Goal: Task Accomplishment & Management: Use online tool/utility

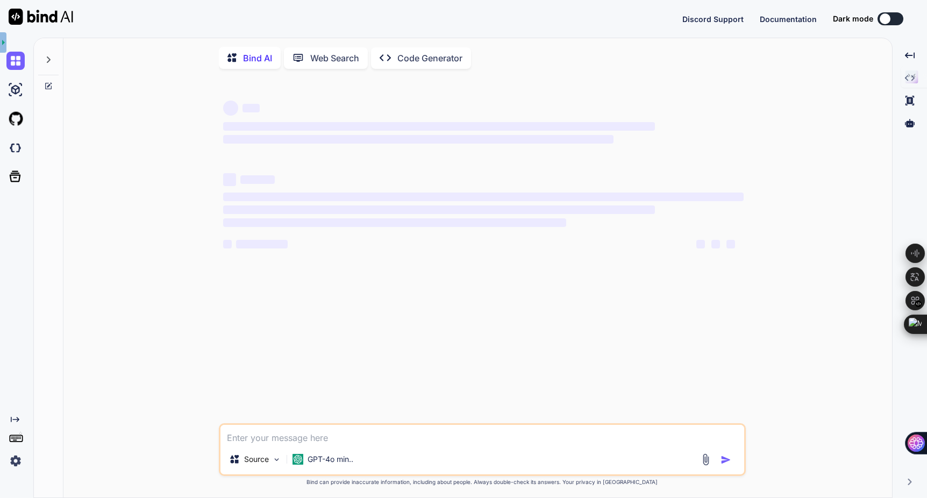
click at [325, 61] on p "Web Search" at bounding box center [334, 58] width 49 height 13
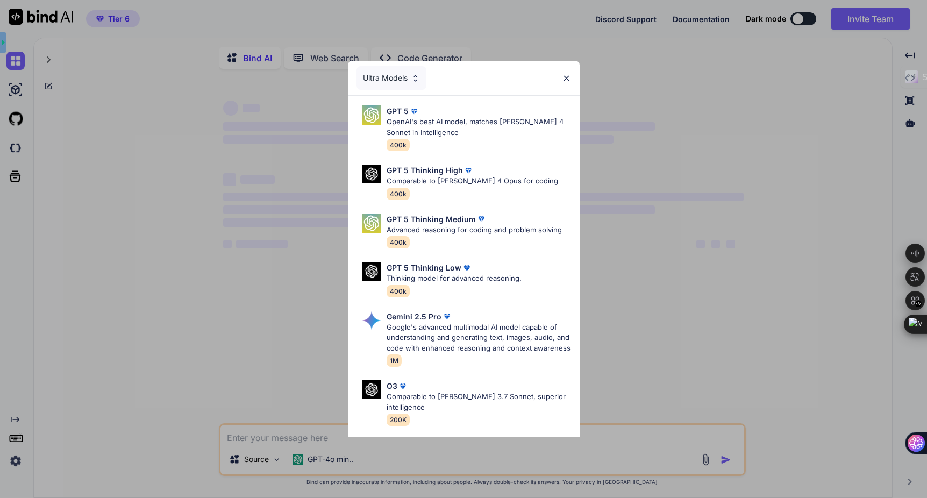
click at [415, 56] on div "Ultra Models GPT 5 OpenAI's best AI model, matches Claude 4 Sonnet in Intellige…" at bounding box center [463, 249] width 927 height 498
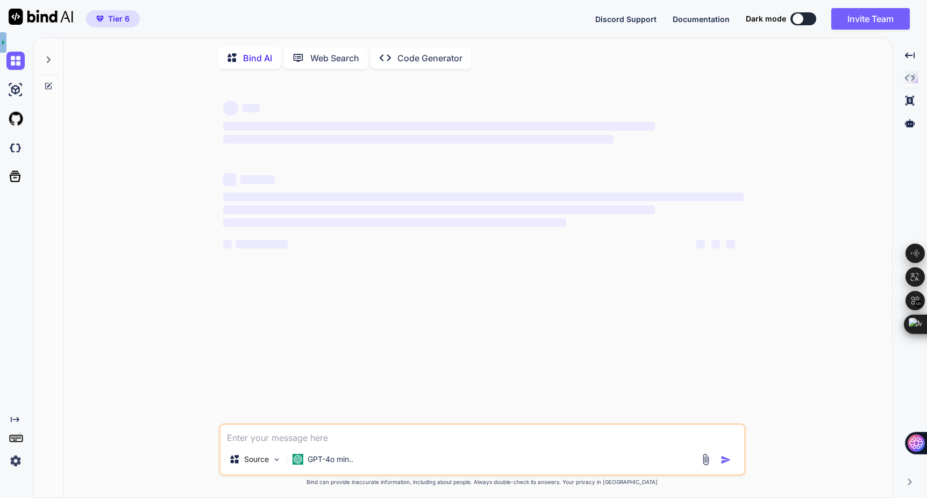
type textarea "x"
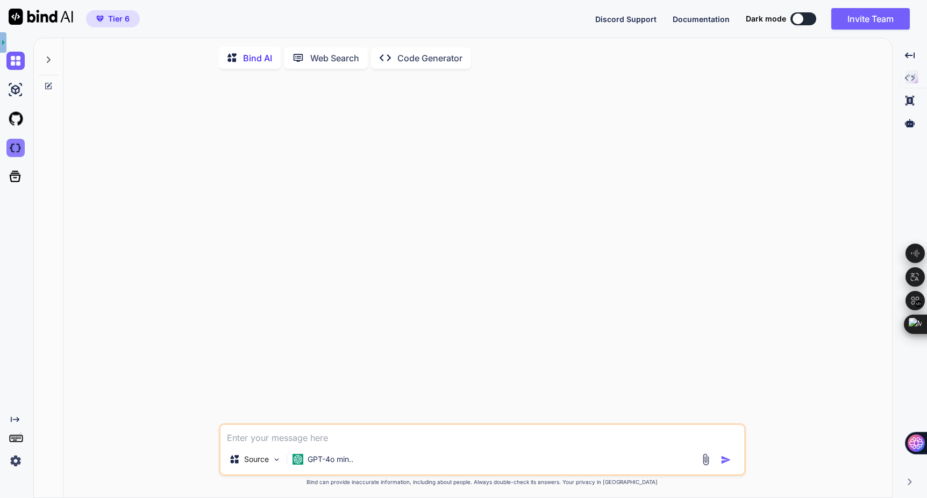
click at [12, 145] on img at bounding box center [15, 148] width 18 height 18
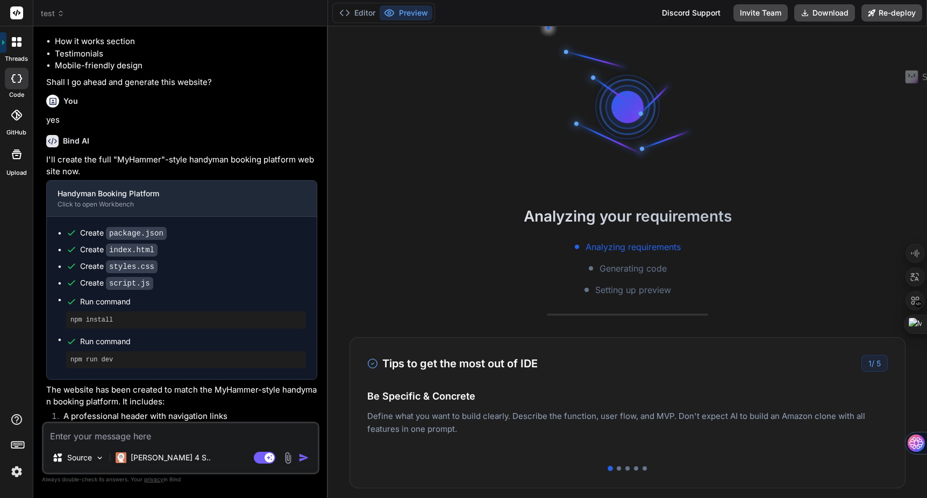
scroll to position [855, 0]
click at [54, 11] on span "test" at bounding box center [53, 13] width 24 height 11
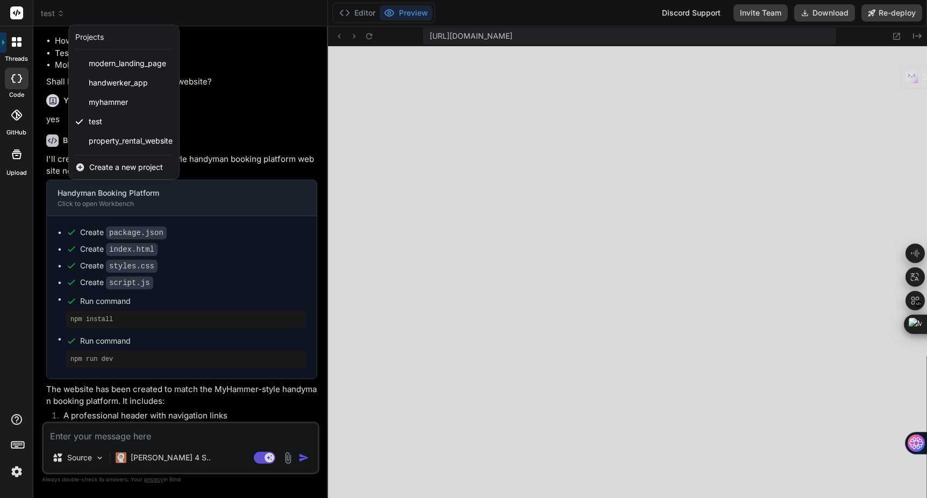
scroll to position [368, 0]
click at [641, 216] on div at bounding box center [463, 249] width 927 height 498
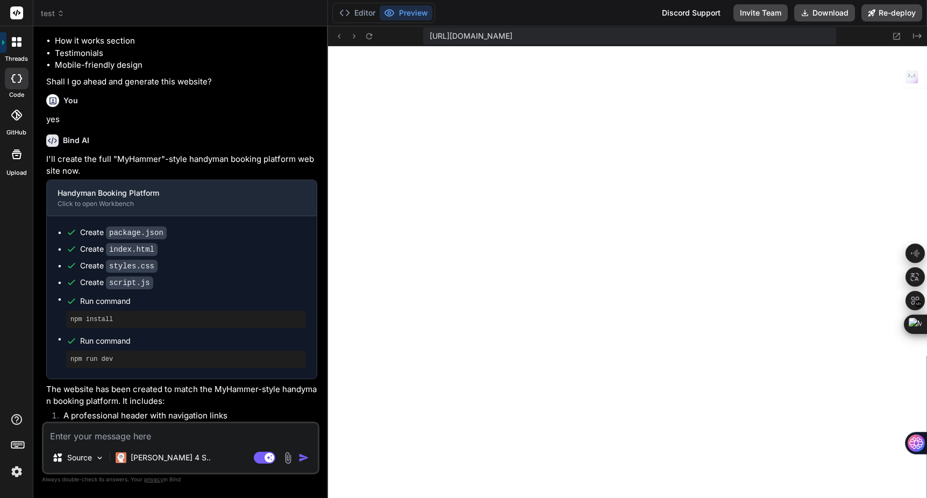
click at [15, 476] on img at bounding box center [17, 471] width 18 height 18
type textarea "x"
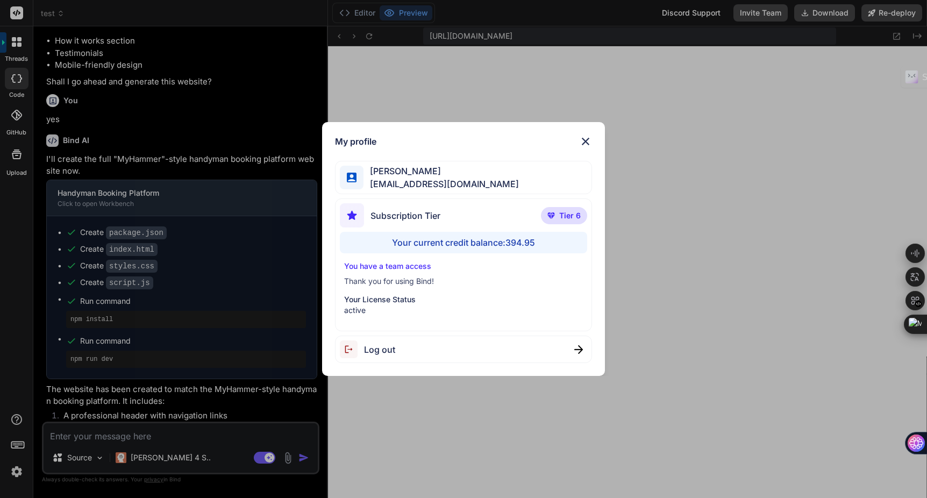
click at [585, 142] on img at bounding box center [585, 141] width 13 height 13
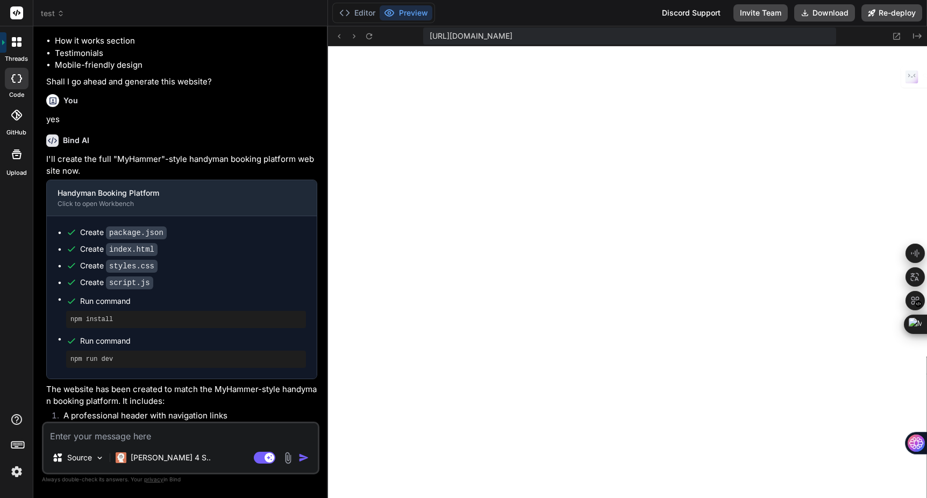
click at [53, 12] on span "test" at bounding box center [53, 13] width 24 height 11
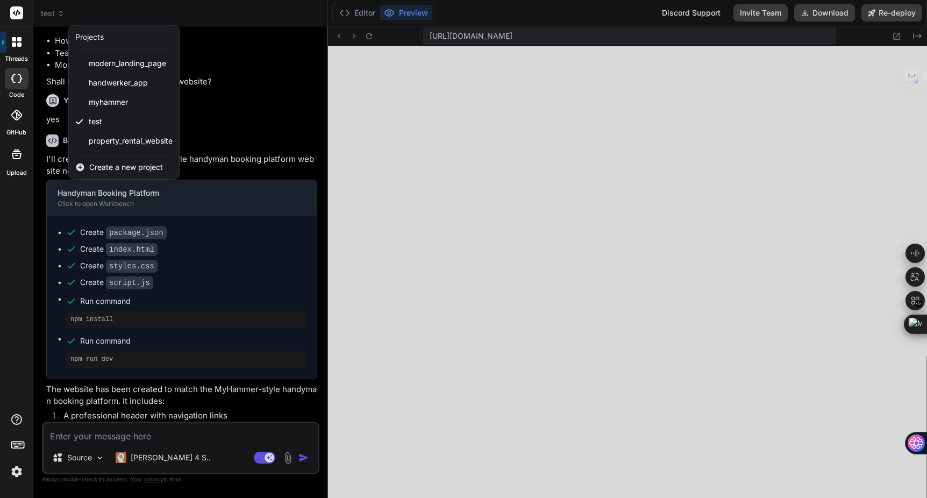
click at [117, 166] on span "Create a new project" at bounding box center [126, 167] width 74 height 11
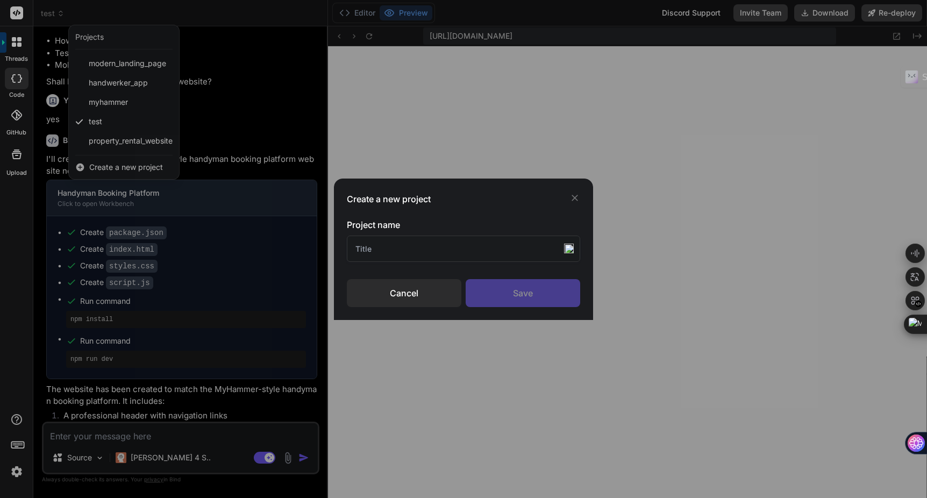
click at [408, 251] on input "text" at bounding box center [464, 248] width 234 height 26
type input "P"
click at [366, 245] on input "text" at bounding box center [464, 248] width 234 height 26
click at [378, 247] on input "text" at bounding box center [464, 248] width 234 height 26
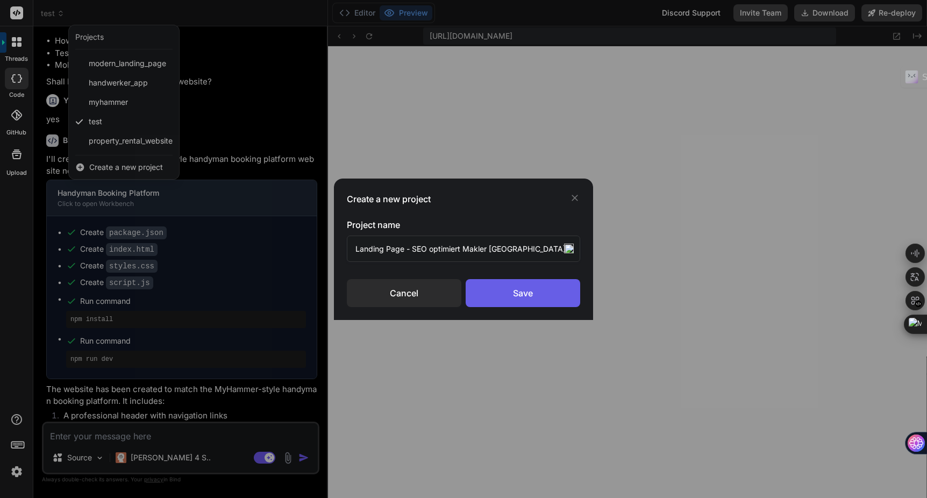
type input "Landing Page - SEO optimiert Makler [GEOGRAPHIC_DATA]"
click at [513, 285] on div "Save" at bounding box center [523, 293] width 115 height 28
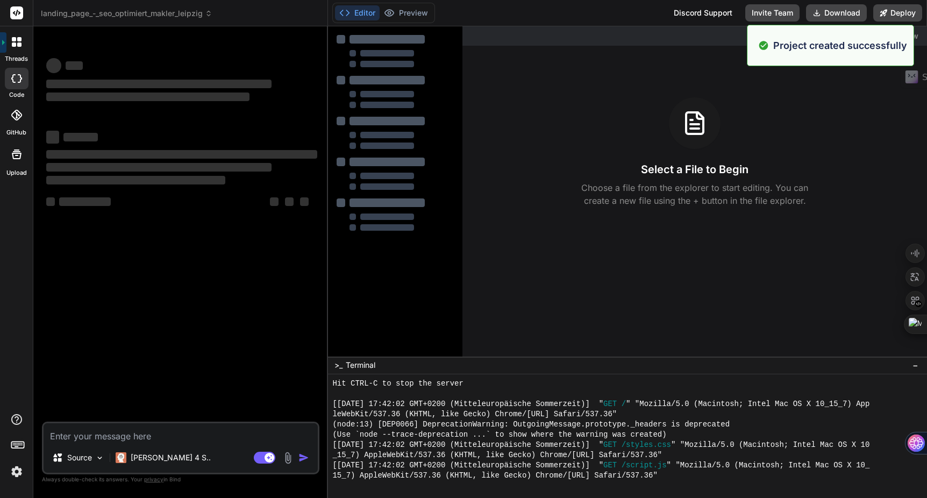
scroll to position [419, 0]
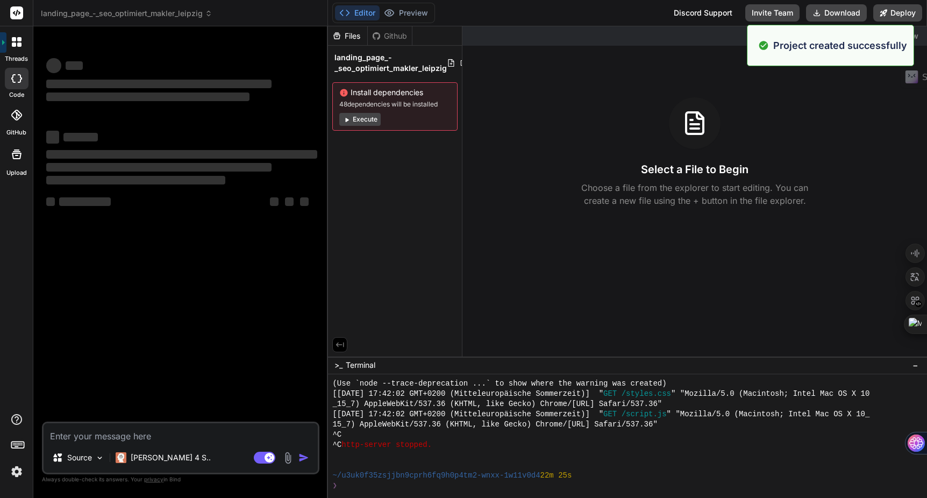
type textarea "x"
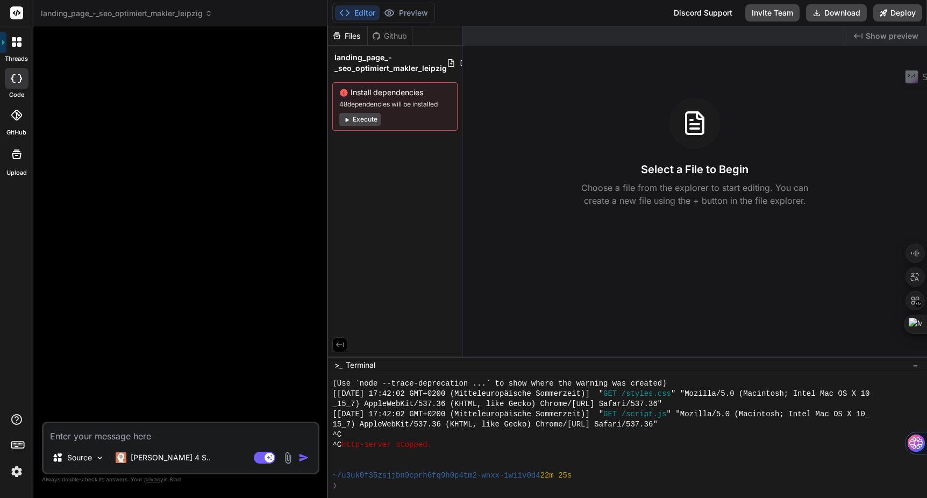
click at [82, 435] on textarea at bounding box center [181, 432] width 274 height 19
click at [110, 433] on textarea at bounding box center [181, 432] width 274 height 19
type textarea "e"
type textarea "x"
type textarea "er"
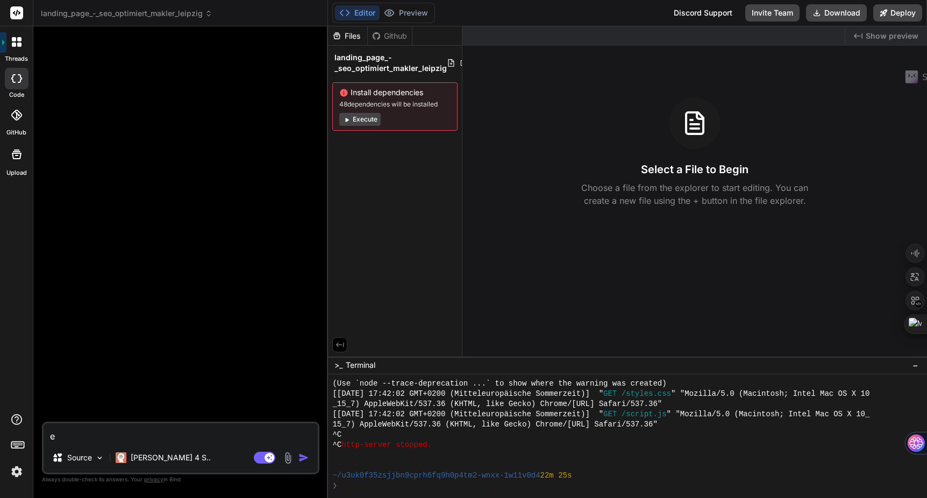
type textarea "x"
type textarea "ers"
type textarea "x"
type textarea "erst"
type textarea "x"
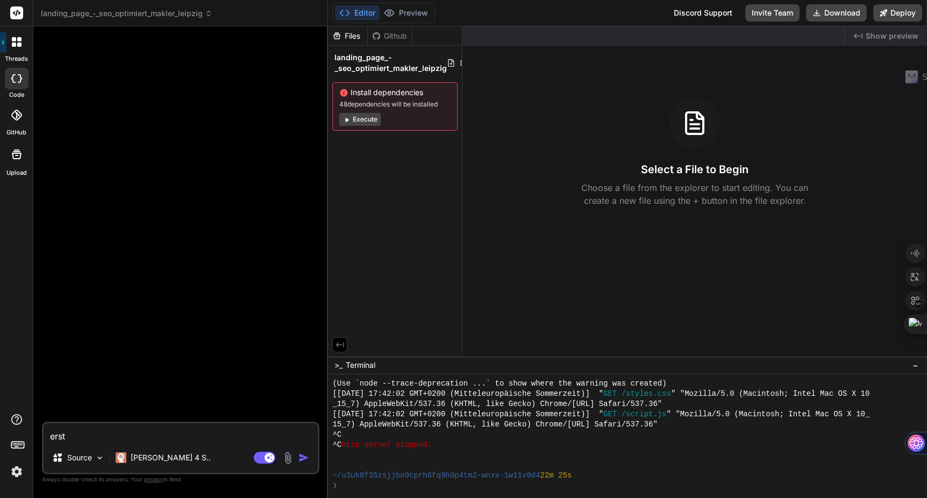
type textarea "erste"
type textarea "x"
type textarea "erst"
type textarea "x"
type textarea "ers"
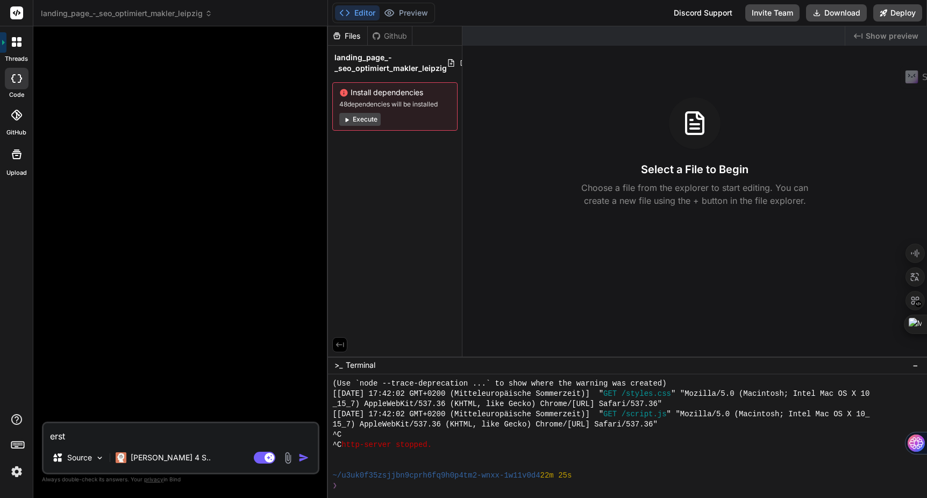
type textarea "x"
type textarea "er"
type textarea "x"
type textarea "e"
type textarea "x"
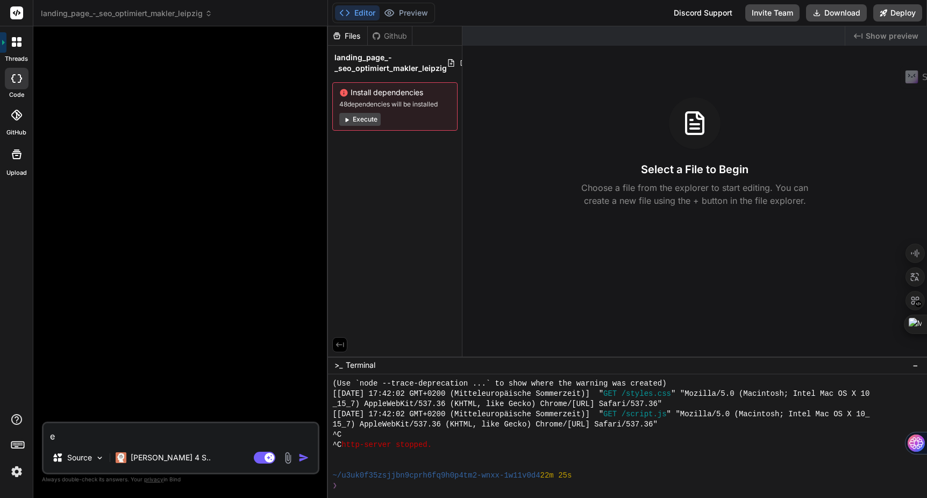
type textarea "x"
type textarea "E"
type textarea "x"
type textarea "Erstelle"
type textarea "x"
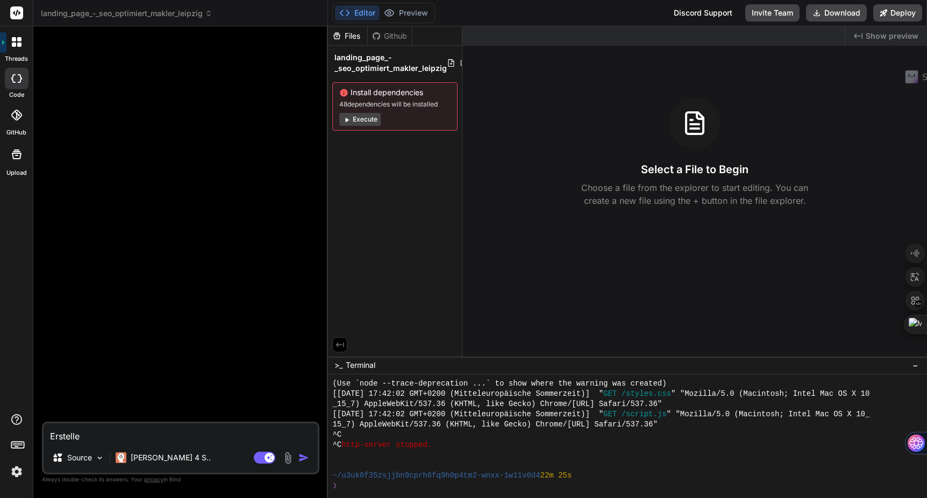
type textarea "Erstelle eine"
type textarea "x"
type textarea "Erstelle eine Land"
type textarea "x"
type textarea "Erstelle eine Lenting"
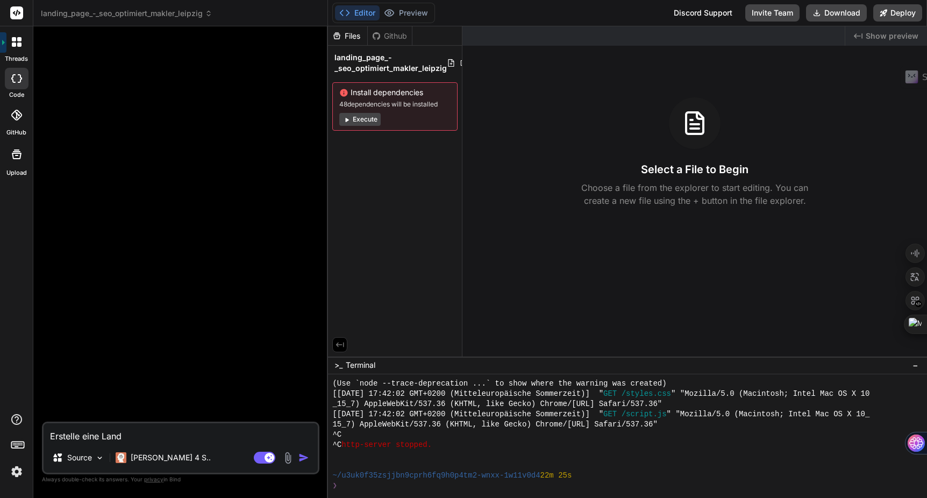
type textarea "x"
type textarea "Erstelle eine Lenting Page"
type textarea "x"
type textarea "Erstelle eine Lenting Pag"
type textarea "x"
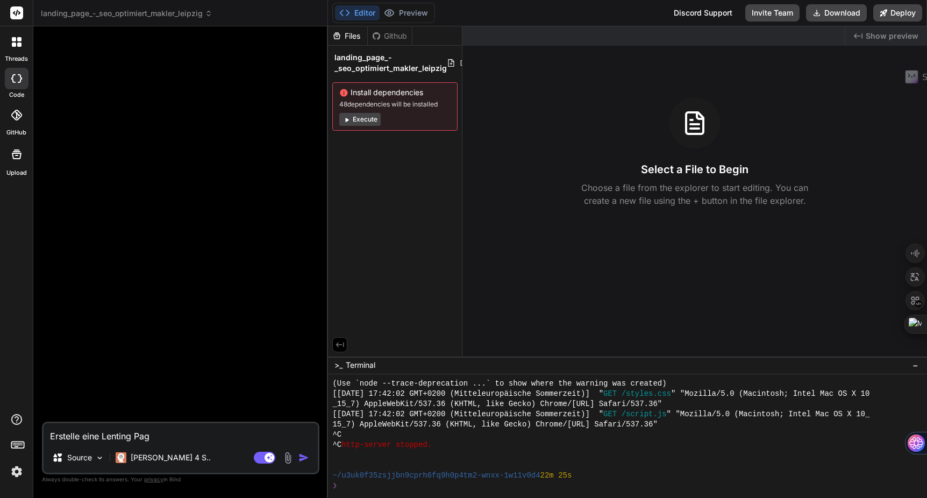
type textarea "Erstelle eine Lenting Pa"
type textarea "x"
type textarea "Erstelle eine Lenting P"
type textarea "x"
type textarea "Erstelle eine Lenting"
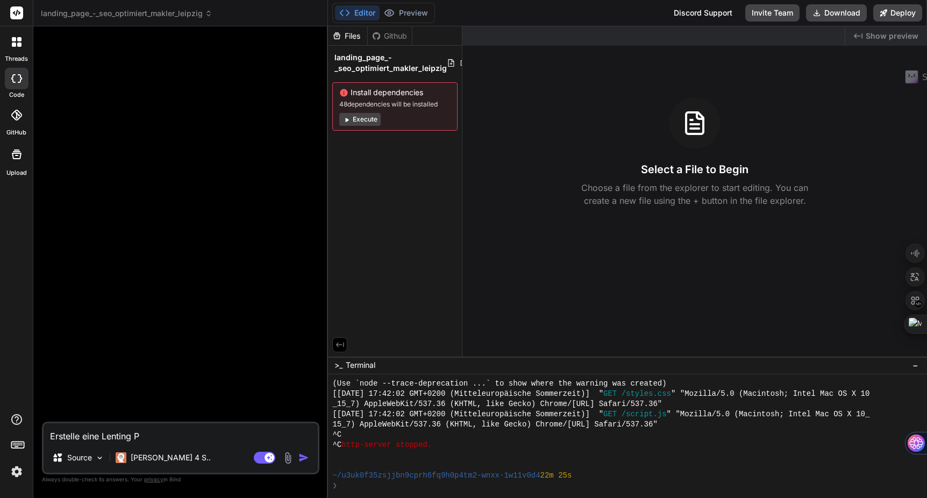
type textarea "x"
type textarea "Erstelle eine Lenting"
type textarea "x"
type textarea "Erstelle eine Lentin"
type textarea "x"
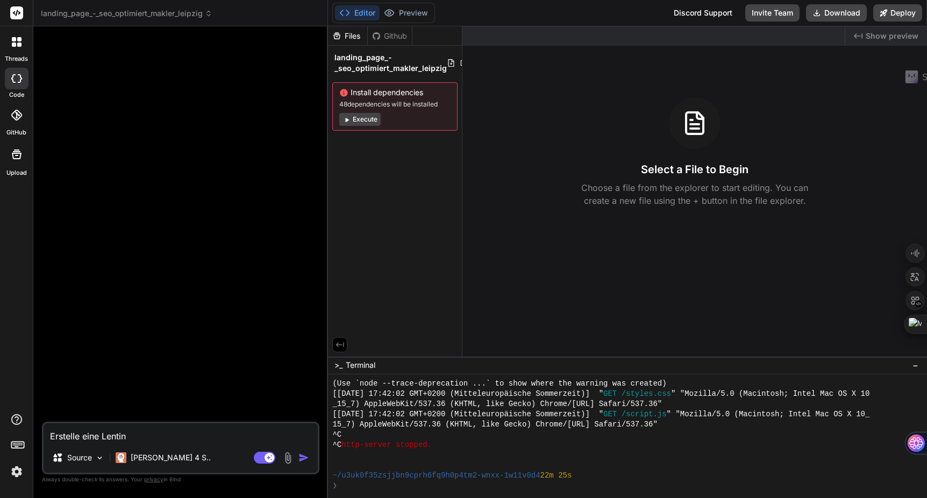
type textarea "Erstelle eine Lenti"
type textarea "x"
type textarea "Erstelle eine Lent"
type textarea "x"
type textarea "Erstelle eine Len"
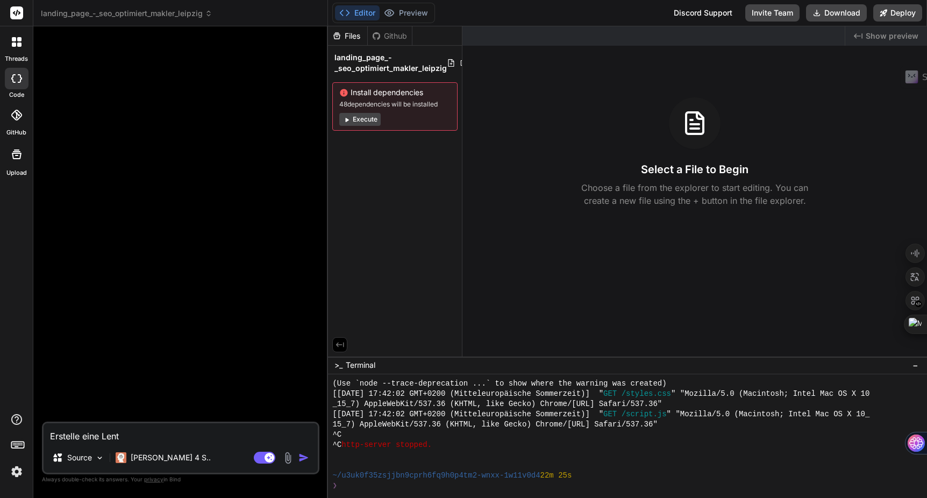
type textarea "x"
type textarea "Erstelle eine Le"
type textarea "x"
type textarea "Erstelle eine L"
type textarea "x"
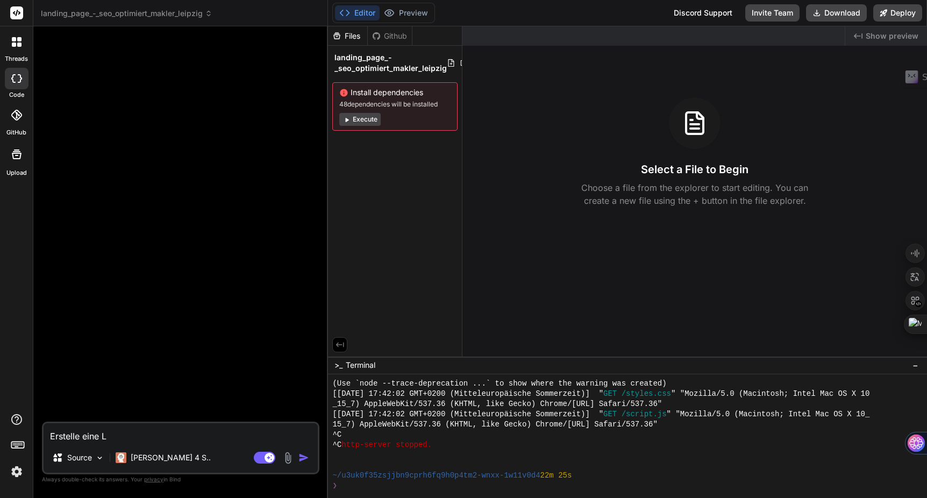
type textarea "Erstelle eine"
type textarea "x"
type textarea "Erstelle eine l"
type textarea "x"
type textarea "Erstelle eine la"
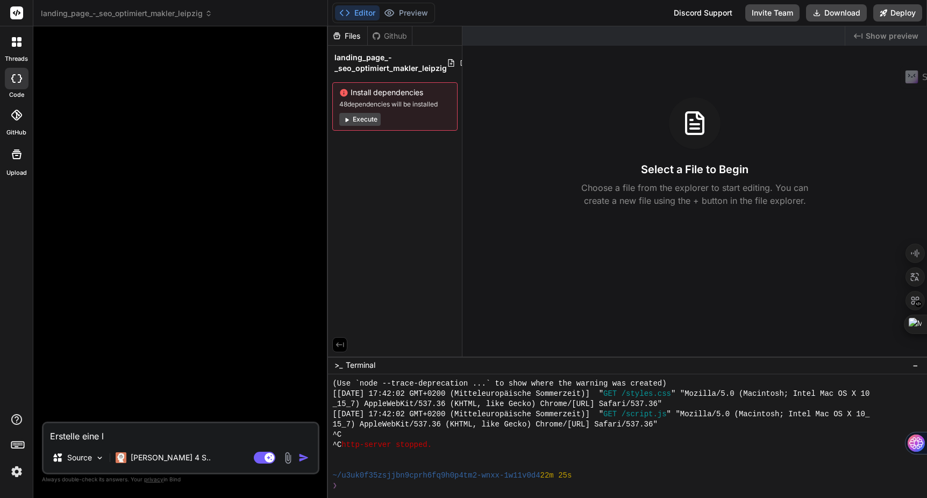
type textarea "x"
type textarea "Erstelle eine lan"
type textarea "x"
type textarea "Erstelle eine land"
type textarea "x"
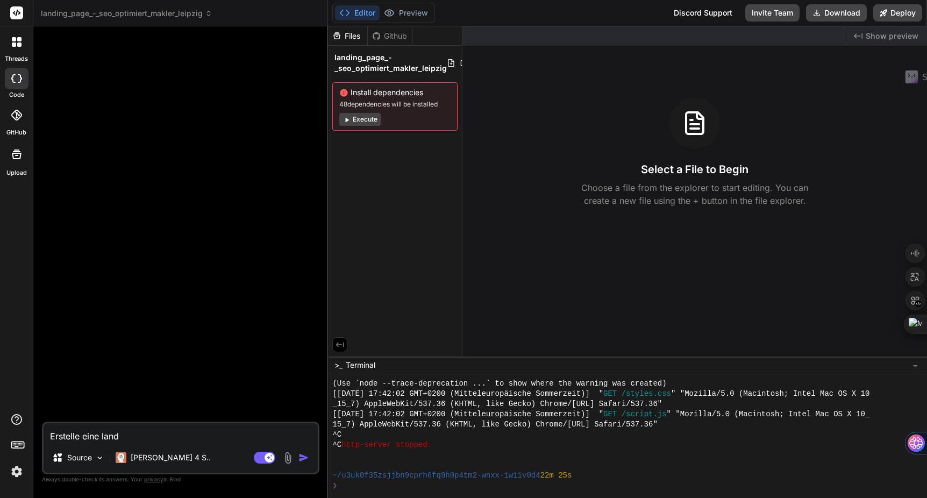
type textarea "Erstelle eine landi"
type textarea "x"
type textarea "Erstelle eine landin"
type textarea "x"
type textarea "Erstelle eine landi"
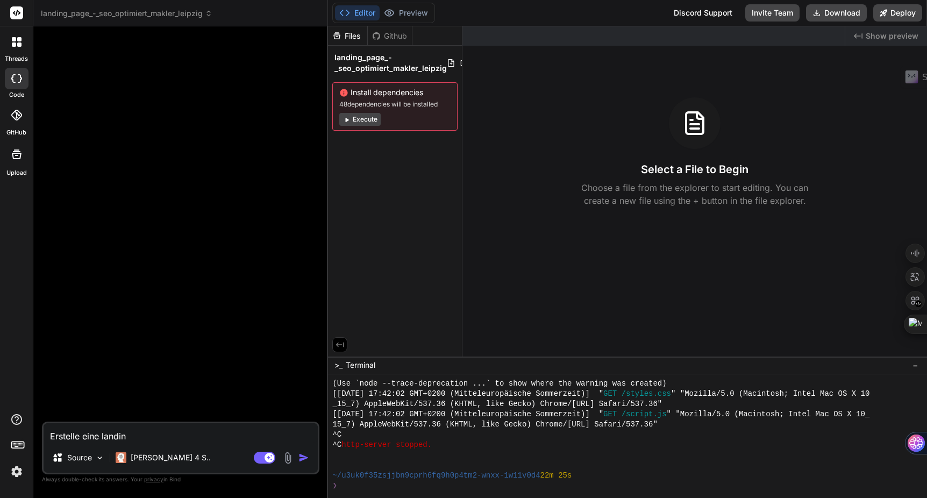
type textarea "x"
type textarea "Erstelle eine land"
type textarea "x"
type textarea "Erstelle eine lan"
type textarea "x"
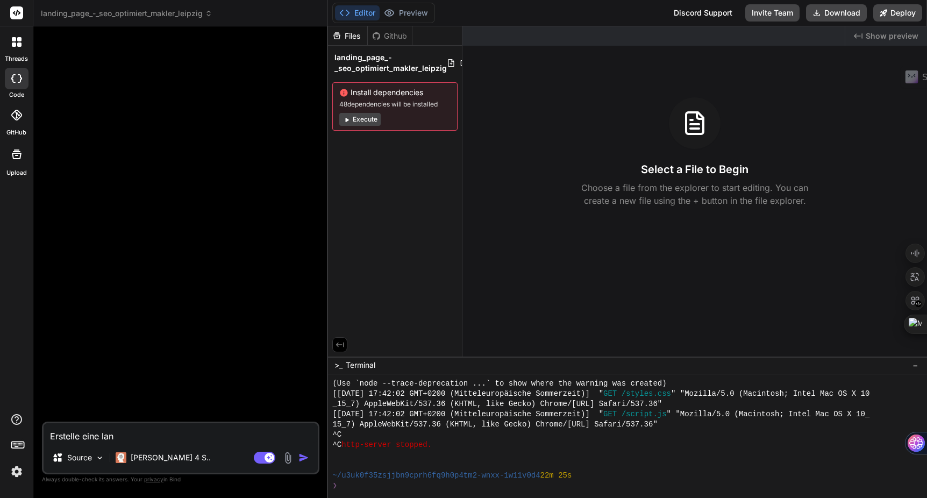
type textarea "Erstelle eine la"
type textarea "x"
type textarea "Erstelle eine l"
type textarea "x"
type textarea "Erstelle eine"
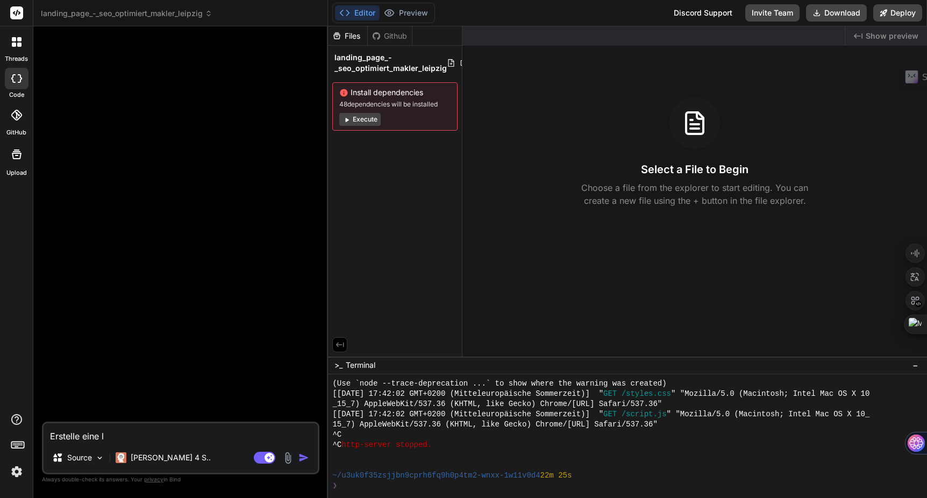
type textarea "x"
type textarea "Erstelle eine p"
type textarea "x"
type textarea "Erstelle eine pe"
type textarea "x"
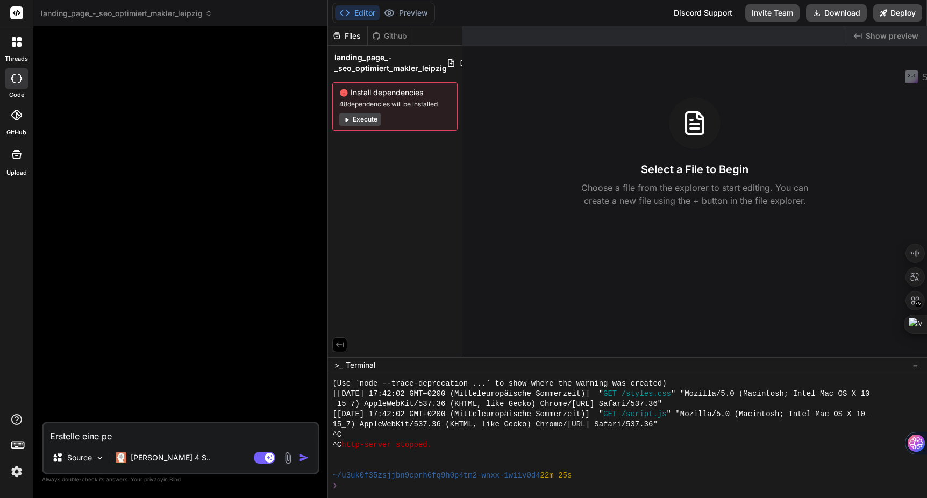
type textarea "Erstelle eine per"
type textarea "x"
type textarea "Erstelle eine perf"
type textarea "x"
type textarea "Erstelle eine perfe"
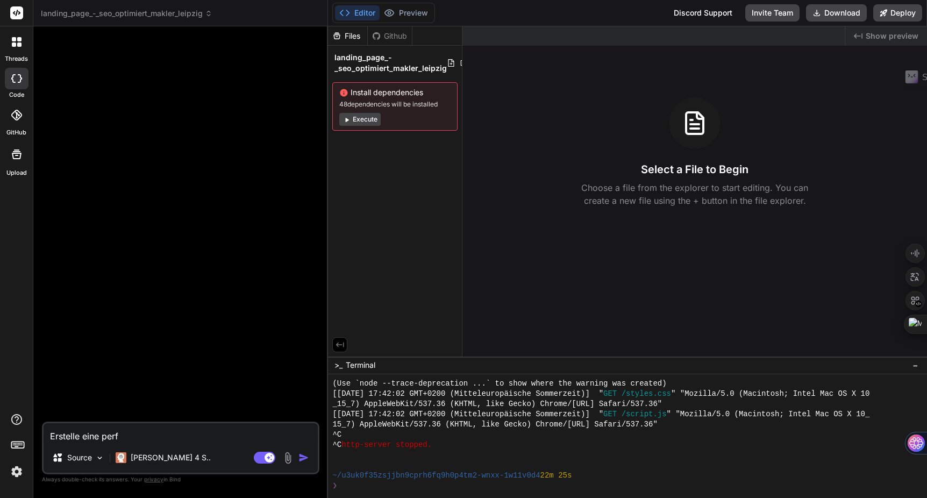
type textarea "x"
type textarea "Erstelle eine perfek"
type textarea "x"
type textarea "Erstelle eine perfekt"
type textarea "x"
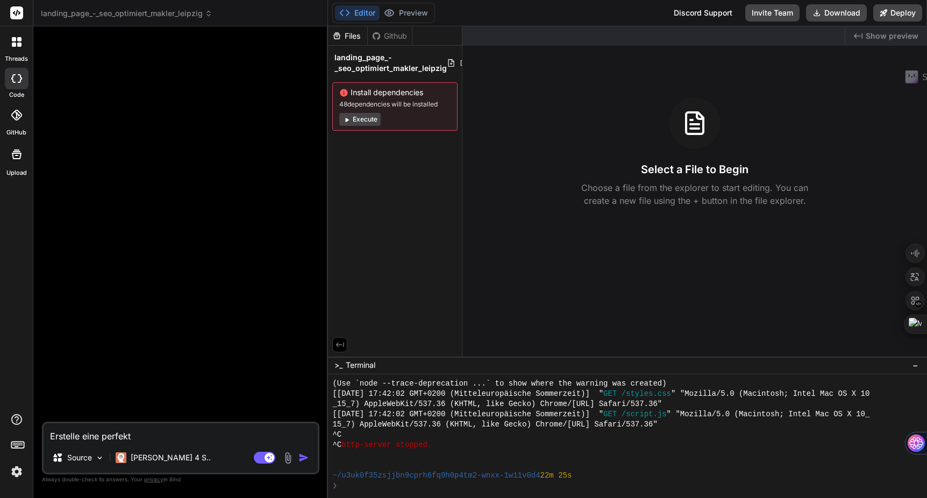
type textarea "Erstelle eine perfekt"
type textarea "x"
type textarea "Erstelle eine perfekt s"
type textarea "x"
type textarea "Erstelle eine perfekt se"
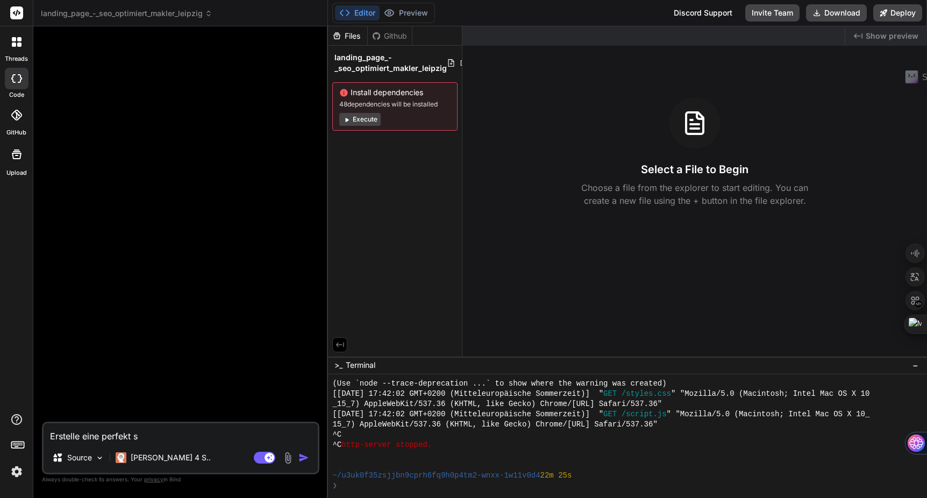
type textarea "x"
type textarea "Erstelle eine perfekt seo"
type textarea "x"
type textarea "Erstelle eine perfekt seo-"
type textarea "x"
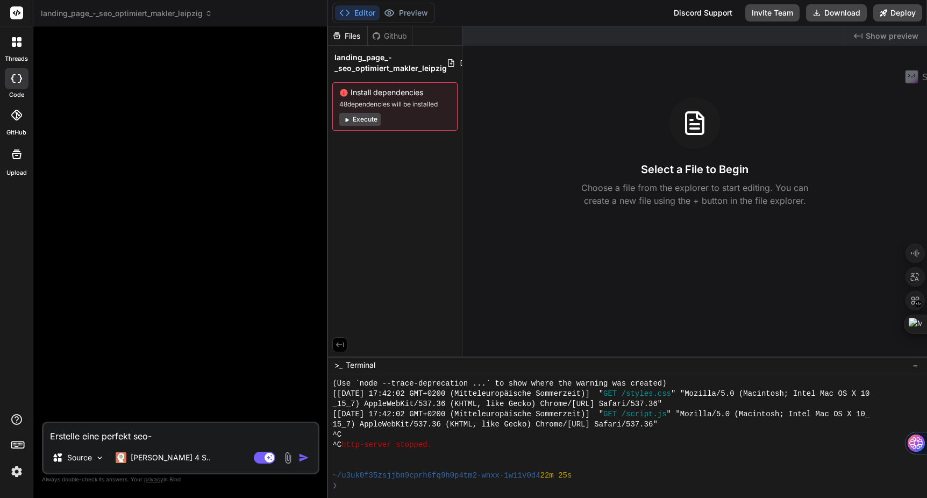
type textarea "Erstelle eine perfekt seo-o"
type textarea "x"
type textarea "Erstelle eine perfekt seo-op"
type textarea "x"
type textarea "Erstelle eine perfekt seo-opt"
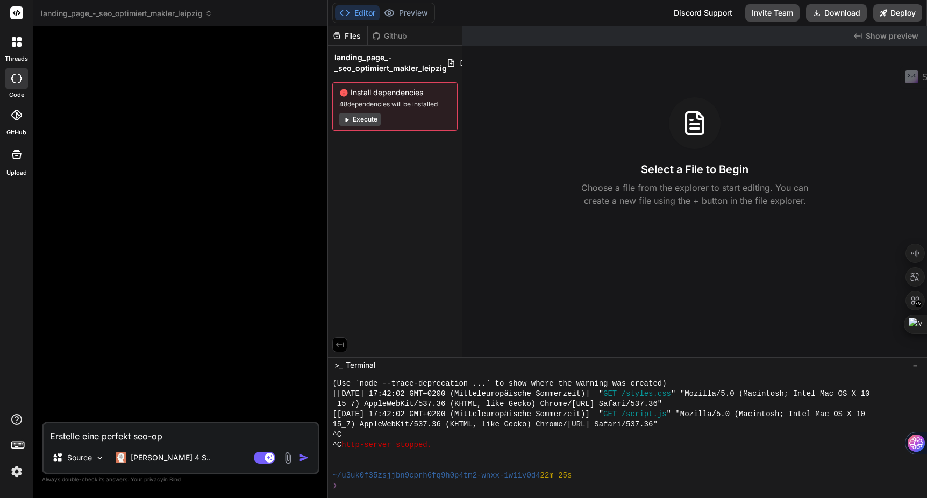
type textarea "x"
type textarea "Erstelle eine perfekt seo-opti"
type textarea "x"
type textarea "Erstelle eine perfekt seo-optim"
type textarea "x"
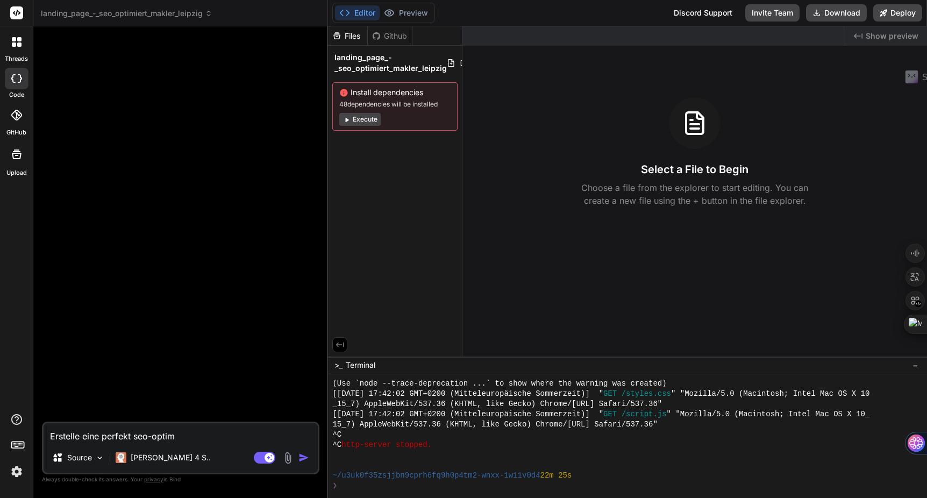
type textarea "Erstelle eine perfekt seo-optimi"
type textarea "x"
type textarea "Erstelle eine perfekt seo-optimie"
type textarea "x"
type textarea "Erstelle eine perfekt seo-optimier"
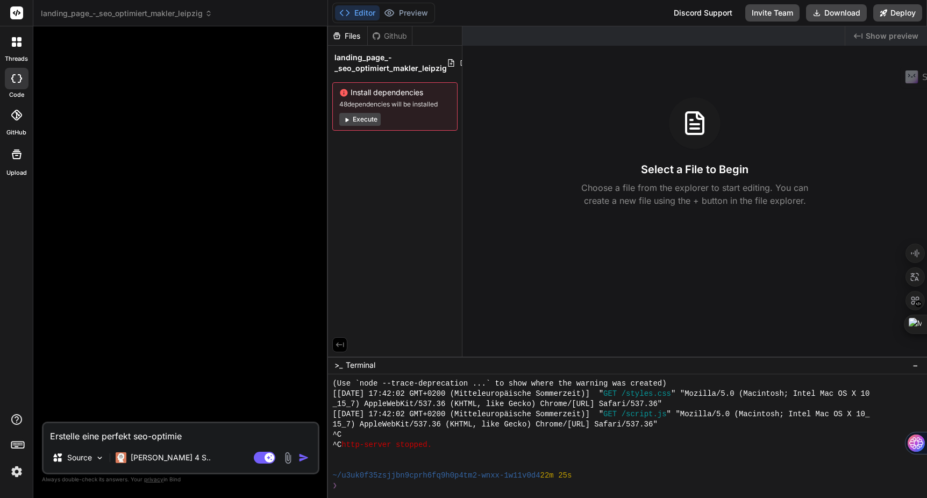
type textarea "x"
type textarea "Erstelle eine perfekt seo-optimiert"
type textarea "x"
type textarea "Erstelle eine perfekt seo-optimierte"
type textarea "x"
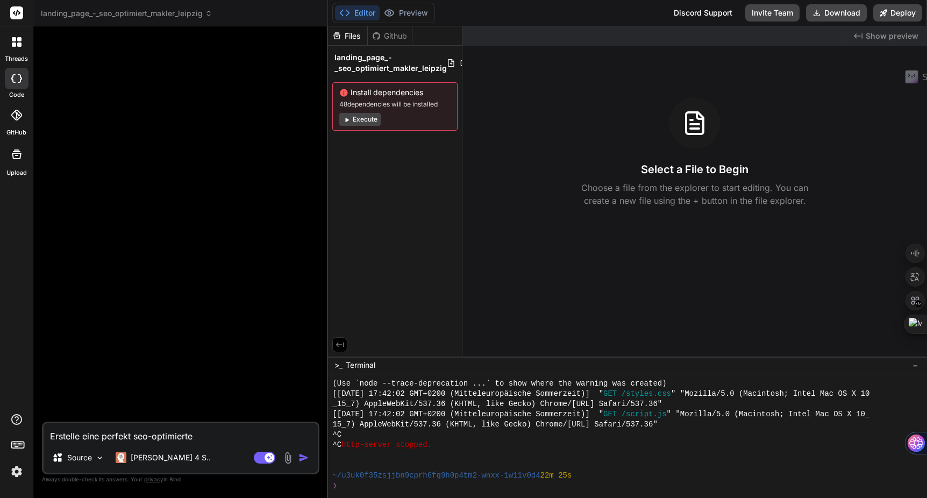
type textarea "Erstelle eine perfekt seo-optimierte"
type textarea "x"
type textarea "Erstelle eine perfekt seo-optimierte l"
type textarea "x"
type textarea "Erstelle eine perfekt seo-optimierte la"
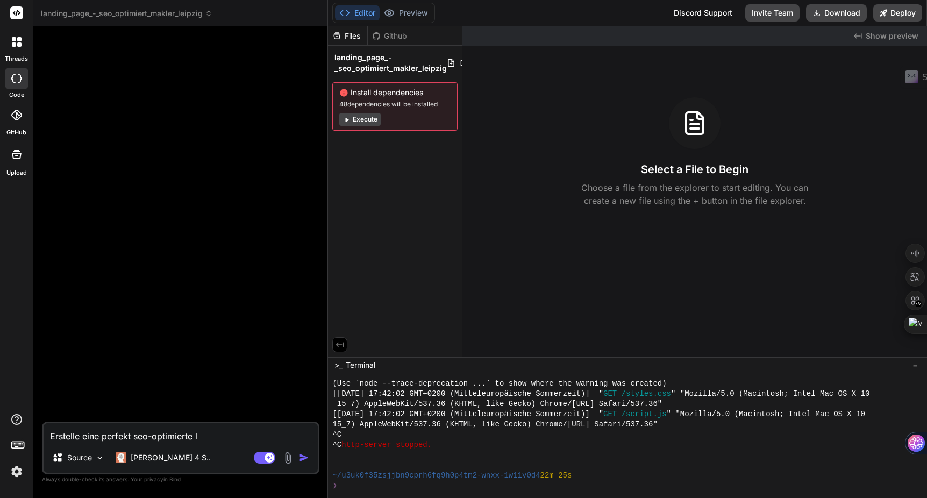
type textarea "x"
type textarea "Erstelle eine perfekt seo-optimierte lan"
type textarea "x"
type textarea "Erstelle eine perfekt seo-optimierte land"
type textarea "x"
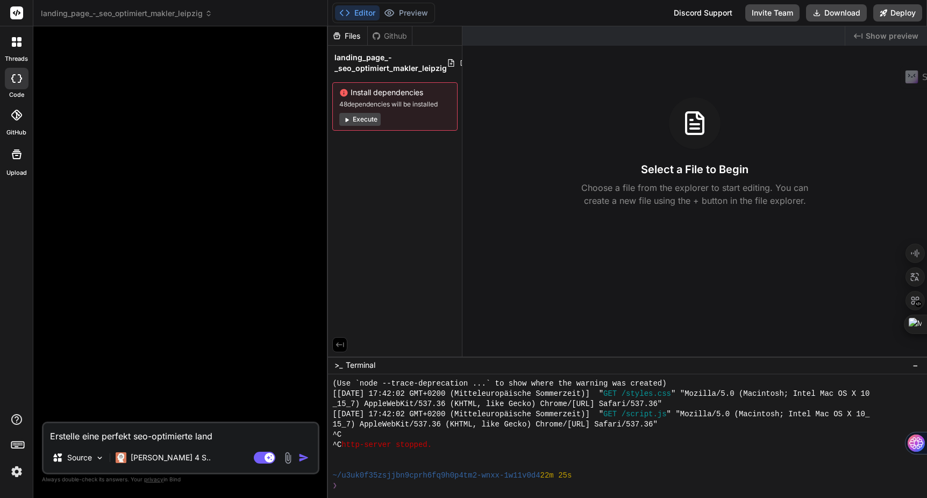
type textarea "Erstelle eine perfekt seo-optimierte [PERSON_NAME]"
type textarea "x"
type textarea "Erstelle eine perfekt seo-optimierte [PERSON_NAME]"
type textarea "x"
type textarea "Erstelle eine perfekt seo-optimierte landing"
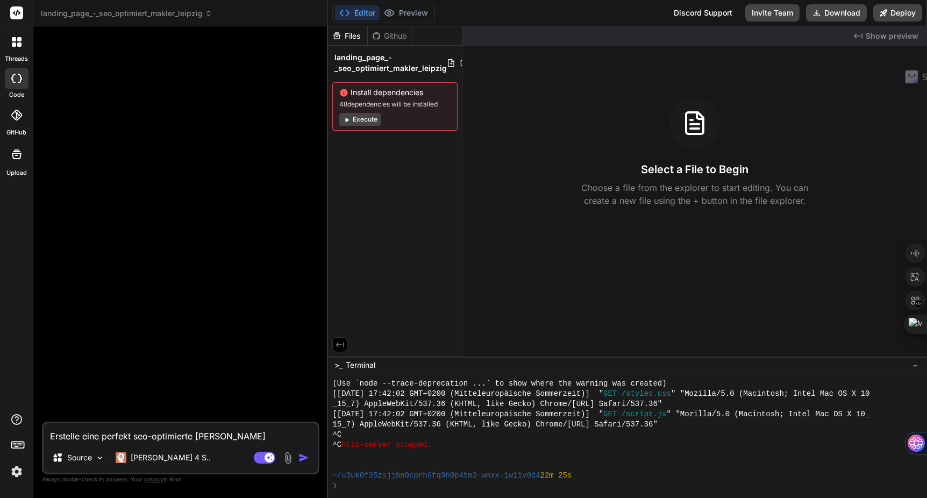
type textarea "x"
type textarea "Erstelle eine perfekt seo-optimierte landing"
type textarea "x"
type textarea "Erstelle eine perfekt seo-optimierte landing p"
type textarea "x"
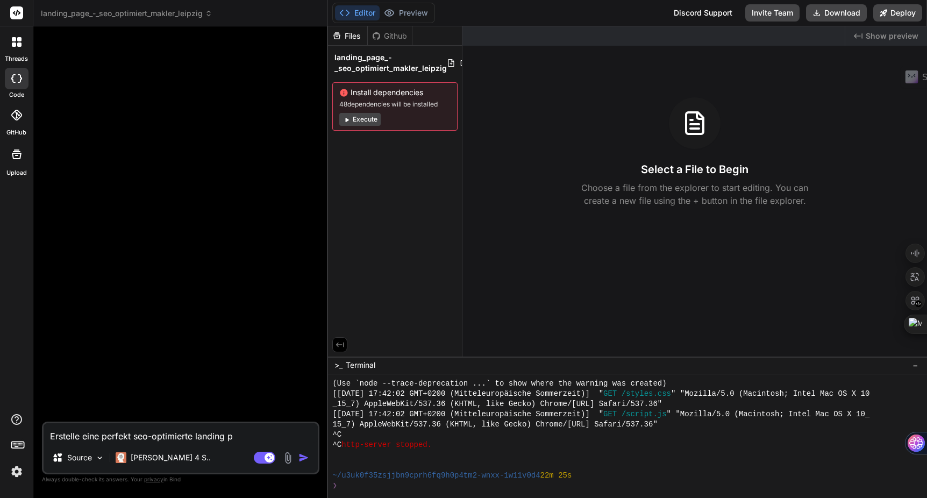
type textarea "Erstelle eine perfekt seo-optimierte landing pa"
type textarea "x"
type textarea "Erstelle eine perfekt seo-optimierte landing pag"
type textarea "x"
type textarea "Erstelle eine perfekt seo-optimierte landing page"
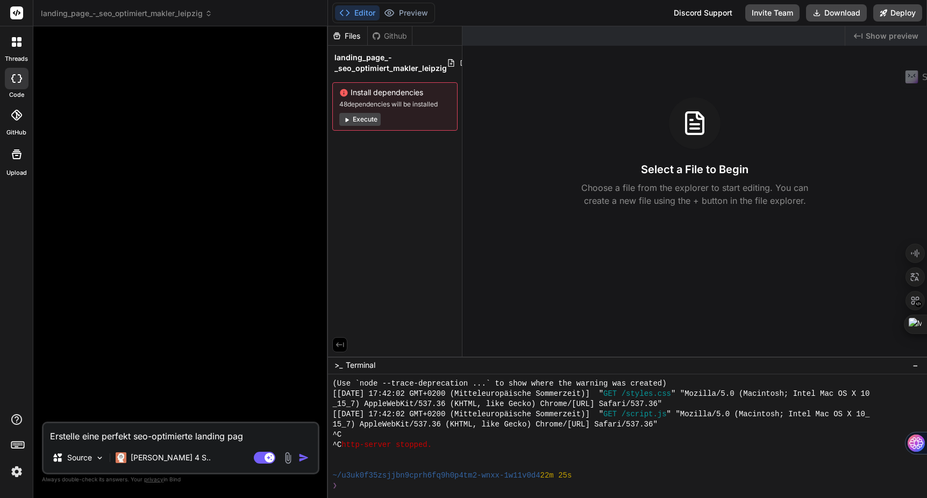
type textarea "x"
type textarea "Erstelle eine perfekt seo-optimierte landing page"
type textarea "x"
type textarea "Erstelle eine perfekt seo-optimierte landing page f"
type textarea "x"
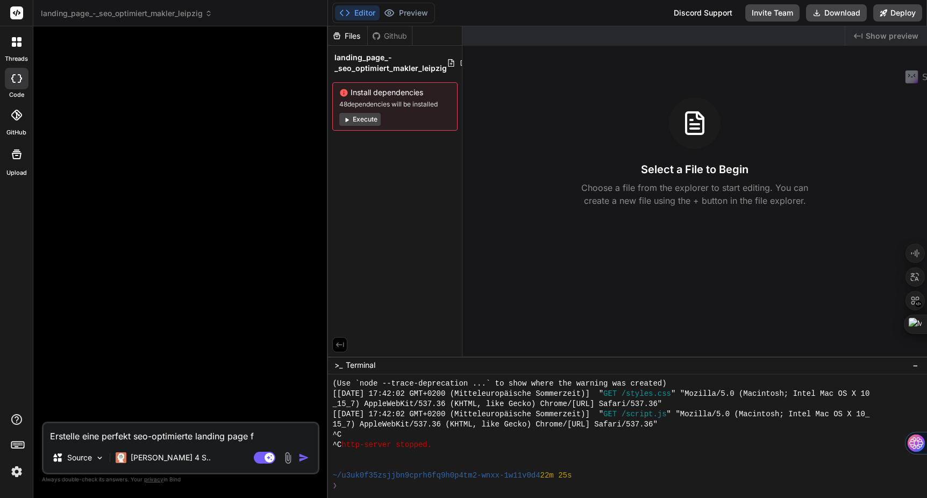
type textarea "Erstelle eine perfekt seo-optimierte landing page fü"
type textarea "x"
type textarea "Erstelle eine perfekt seo-optimierte landing page für"
type textarea "x"
type textarea "Erstelle eine perfekt seo-optimierte landing page für"
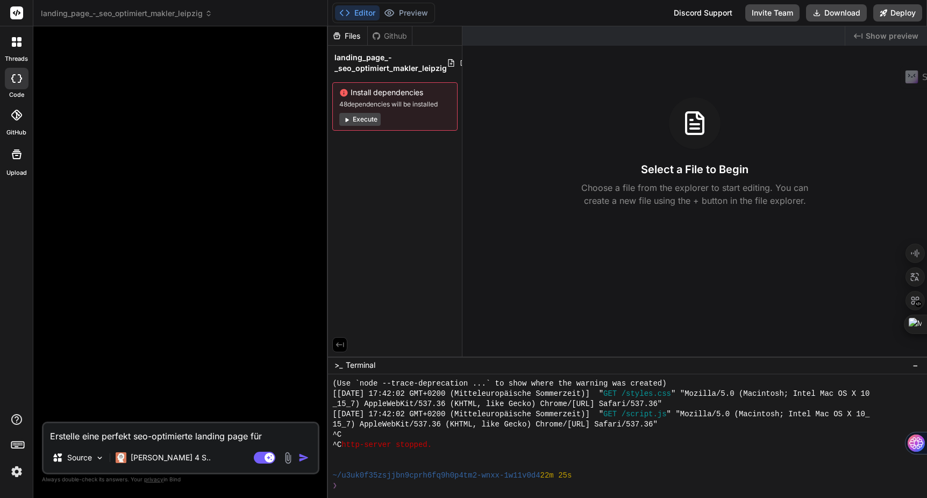
type textarea "x"
type textarea "Erstelle eine perfekt seo-optimierte landing page für d"
type textarea "x"
type textarea "Erstelle eine perfekt seo-optimierte landing page für de"
type textarea "x"
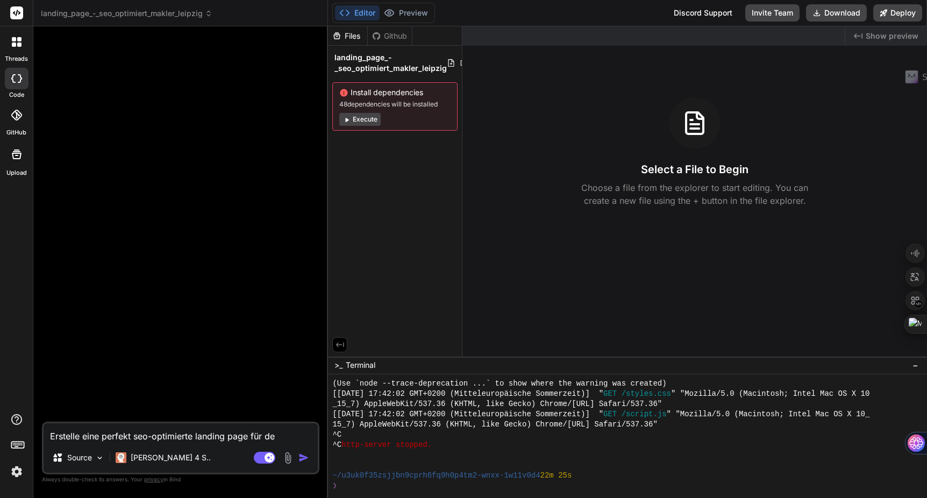
type textarea "Erstelle eine perfekt seo-optimierte landing page für den"
type textarea "x"
type textarea "Erstelle eine perfekt seo-optimierte landing page für den"
type textarea "x"
type textarea "Erstelle eine perfekt seo-optimierte landing page für den k"
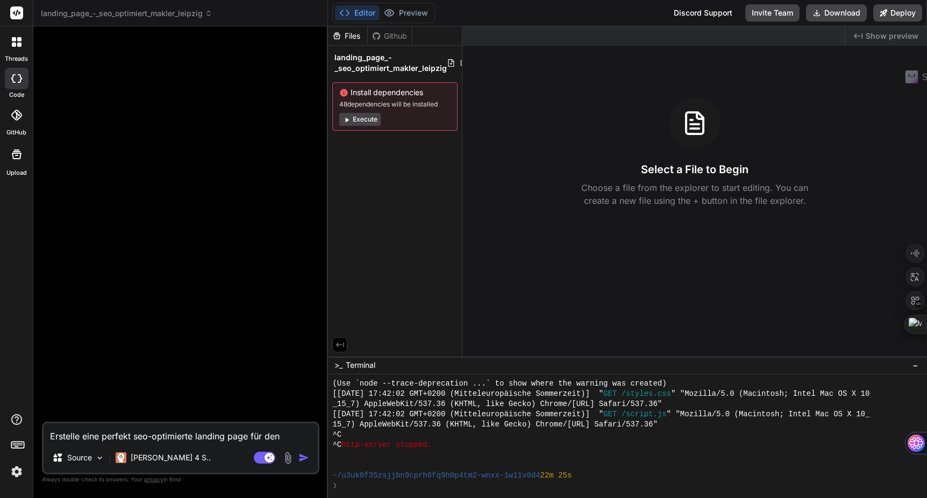
type textarea "x"
type textarea "Erstelle eine perfekt seo-optimierte landing page für den ku"
type textarea "x"
type textarea "Erstelle eine perfekt seo-optimierte landing page für den kun"
type textarea "x"
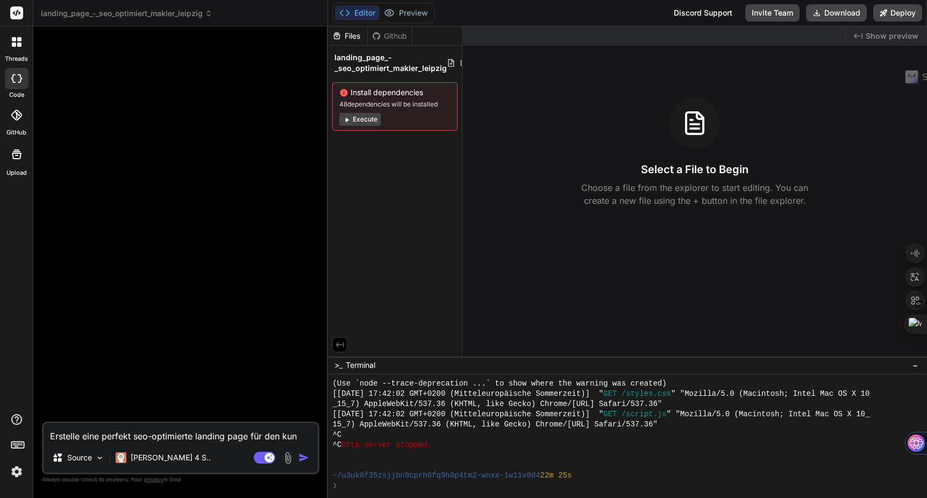
type textarea "Erstelle eine perfekt seo-optimierte landing page für den kund"
type textarea "x"
type textarea "Erstelle eine perfekt seo-optimierte landing page für den kunde"
type textarea "x"
type textarea "Erstelle eine perfekt seo-optimierte landing page für den kunden"
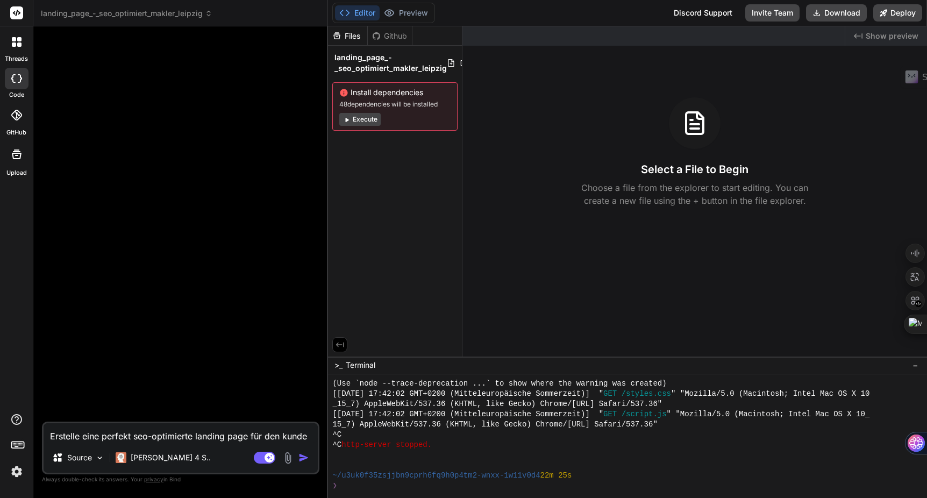
type textarea "x"
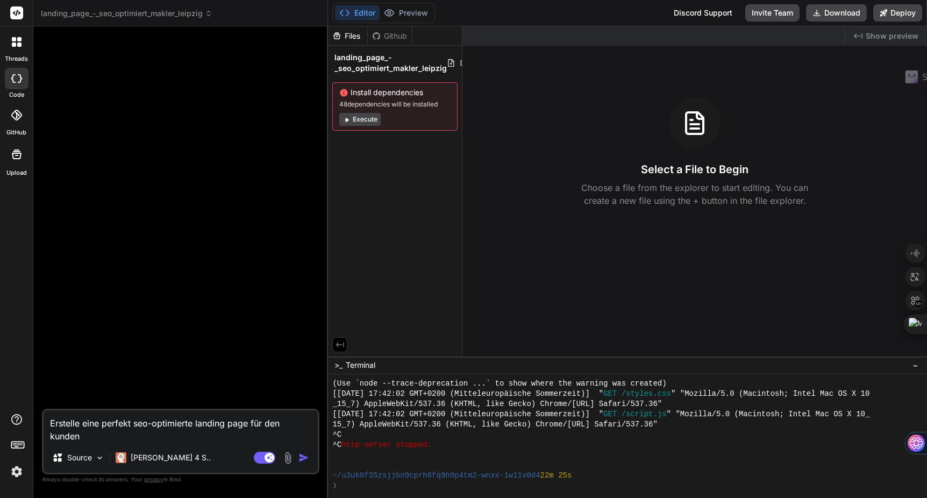
type textarea "Erstelle eine perfekt seo-optimierte landing page für den kunden:"
type textarea "x"
type textarea "Erstelle eine perfekt seo-optimierte landing page für den kunden:"
type textarea "x"
type textarea "Erstelle eine perfekt seo-optimierte landing page für den kunden: i"
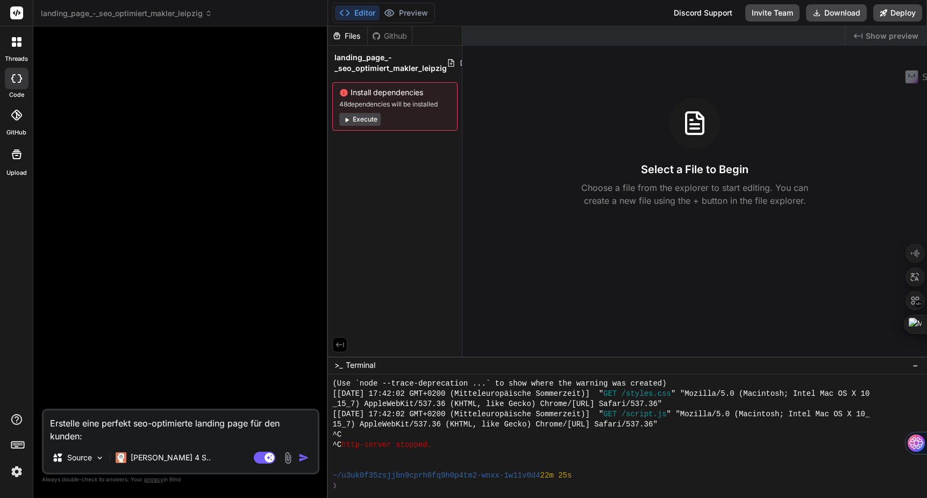
type textarea "x"
type textarea "Erstelle eine perfekt seo-optimierte landing page für den kunden: im"
type textarea "x"
type textarea "Erstelle eine perfekt seo-optimierte landing page für den kunden: imm"
type textarea "x"
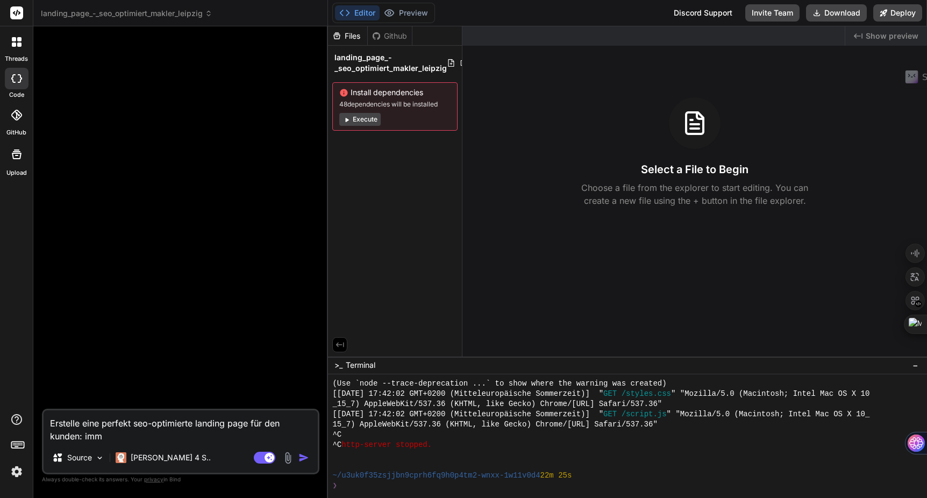
type textarea "Erstelle eine perfekt seo-optimierte landing page für den kunden: immo"
type textarea "x"
type textarea "Erstelle eine perfekt seo-optimierte landing page für den kunden: immob"
type textarea "x"
type textarea "Erstelle eine perfekt seo-optimierte landing page für den kunden: immobi"
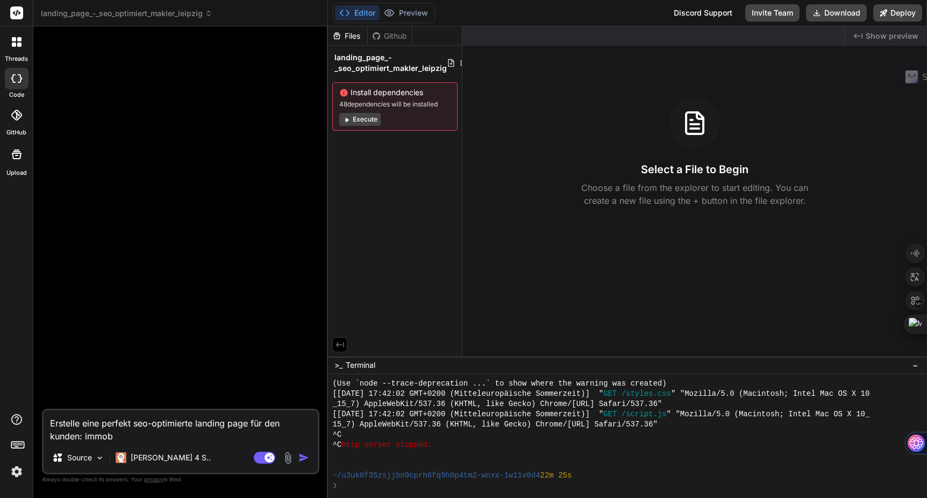
type textarea "x"
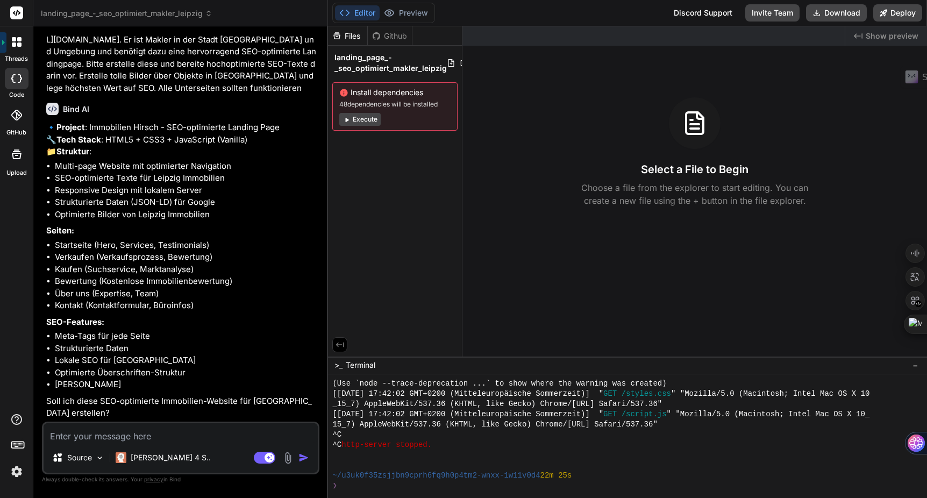
scroll to position [49, 0]
click at [113, 437] on textarea at bounding box center [181, 432] width 274 height 19
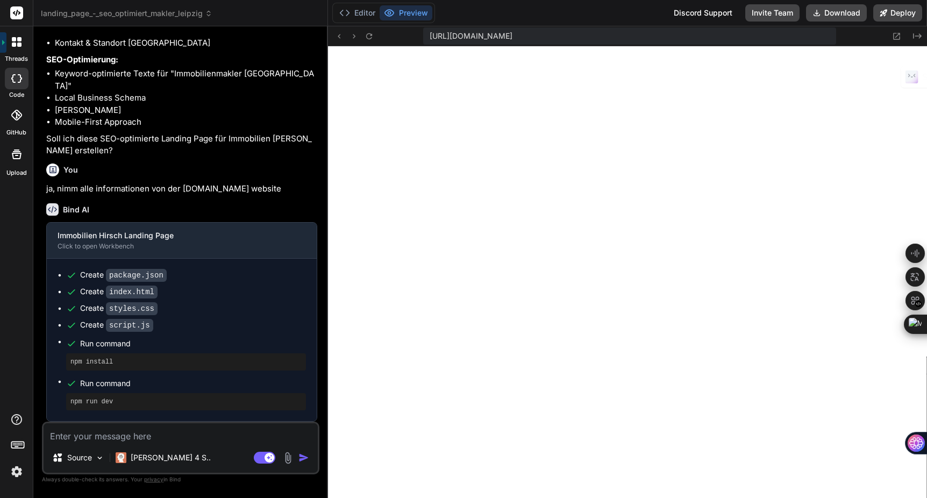
scroll to position [1093, 0]
click at [17, 473] on img at bounding box center [17, 471] width 18 height 18
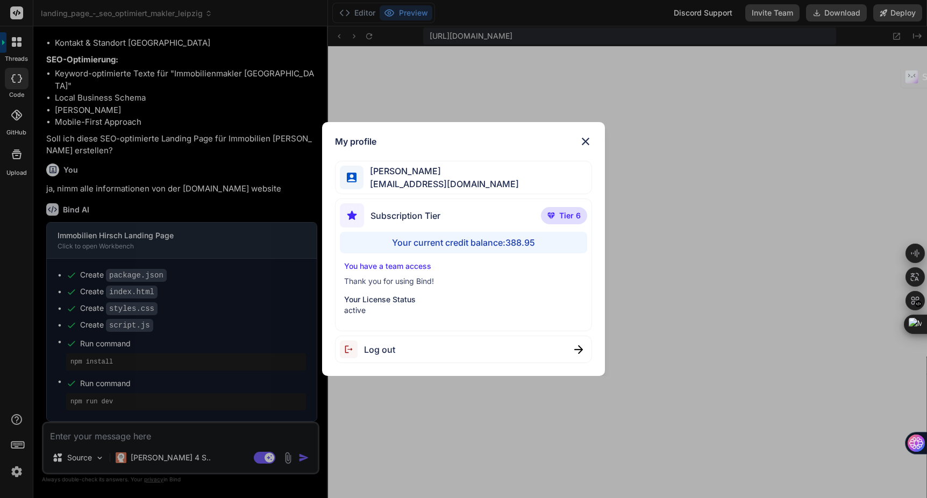
click at [582, 142] on img at bounding box center [585, 141] width 13 height 13
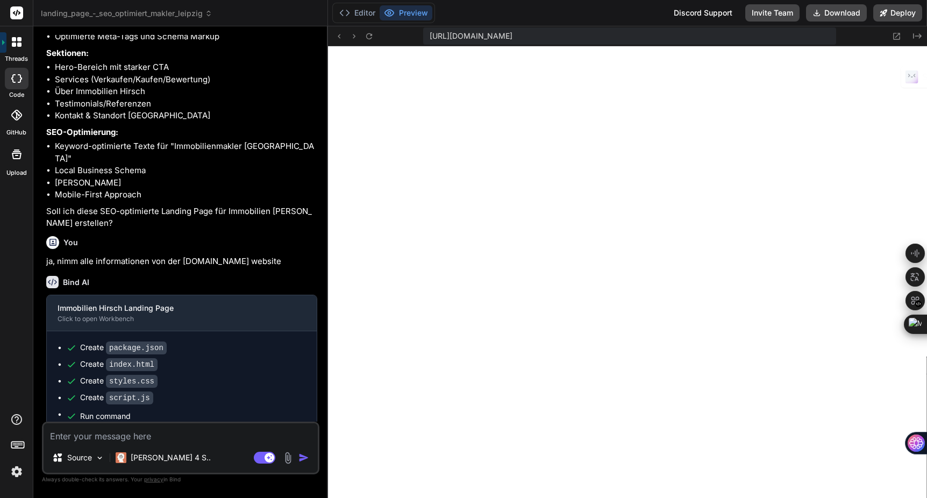
scroll to position [545, 0]
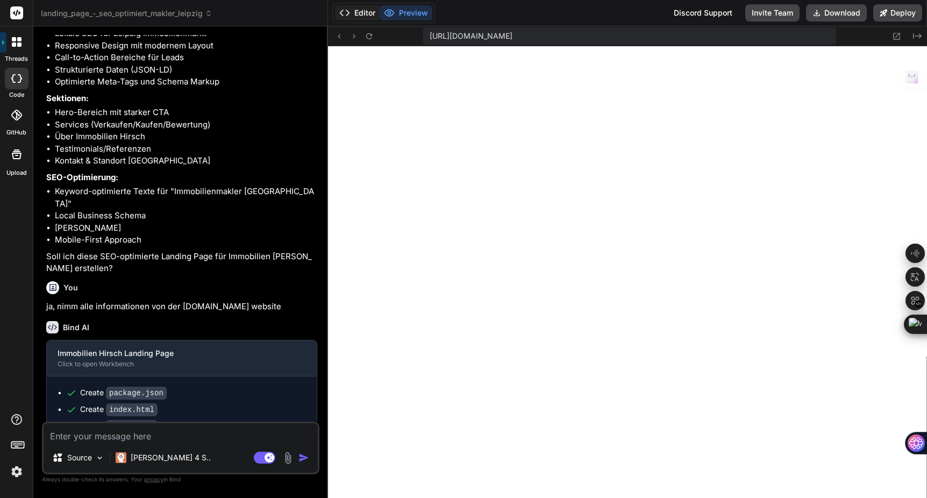
click at [356, 16] on button "Editor" at bounding box center [357, 12] width 45 height 15
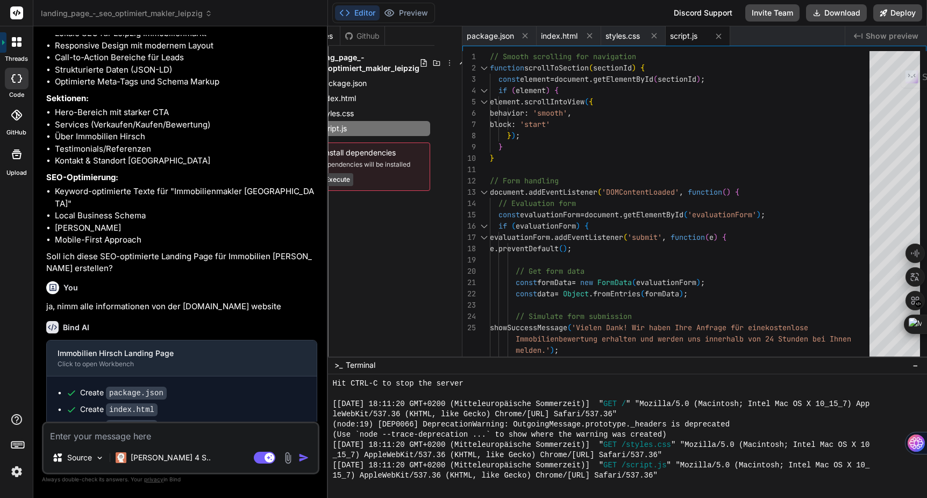
scroll to position [0, 30]
click at [443, 61] on icon at bounding box center [447, 63] width 9 height 9
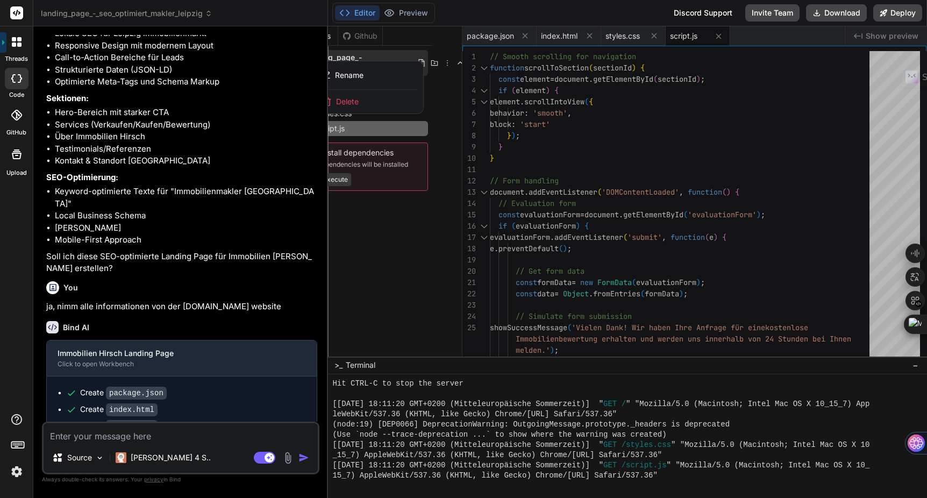
click at [447, 61] on div at bounding box center [627, 261] width 599 height 471
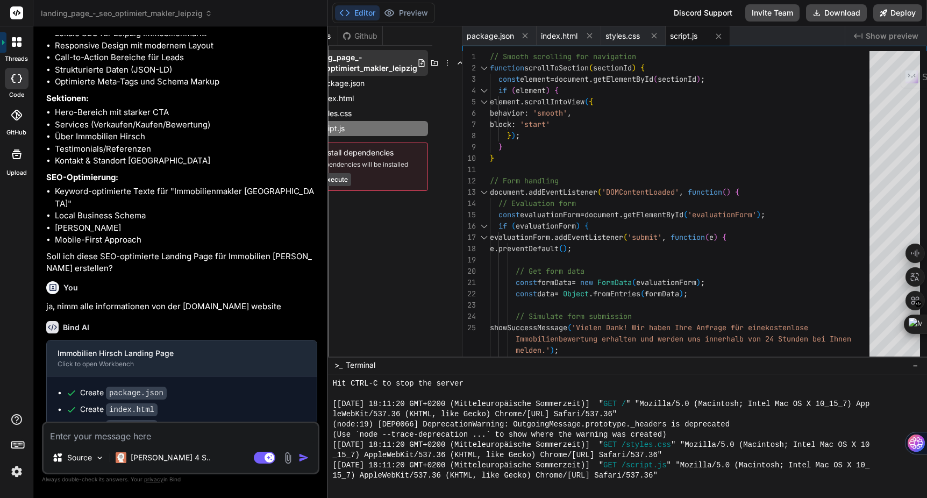
click at [444, 61] on icon at bounding box center [447, 63] width 9 height 9
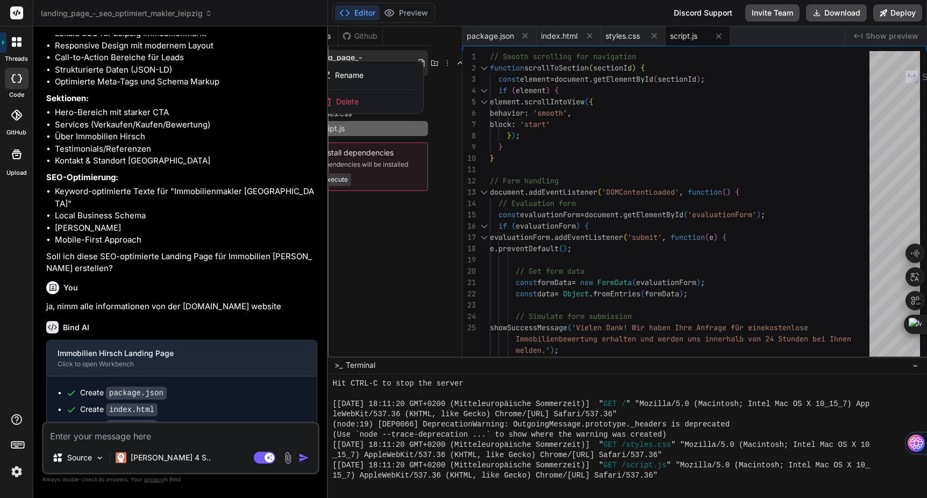
click at [373, 99] on div "Delete" at bounding box center [370, 102] width 108 height 24
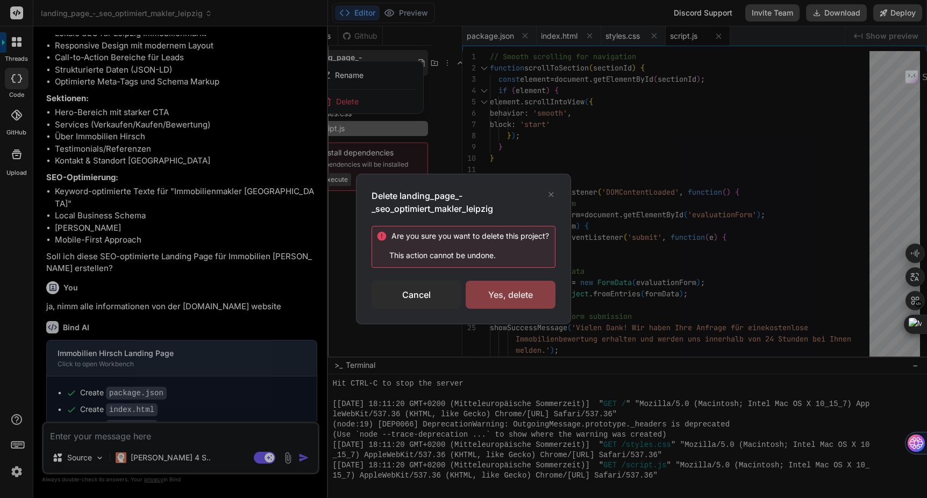
click at [489, 294] on div "Yes, delete" at bounding box center [511, 295] width 90 height 28
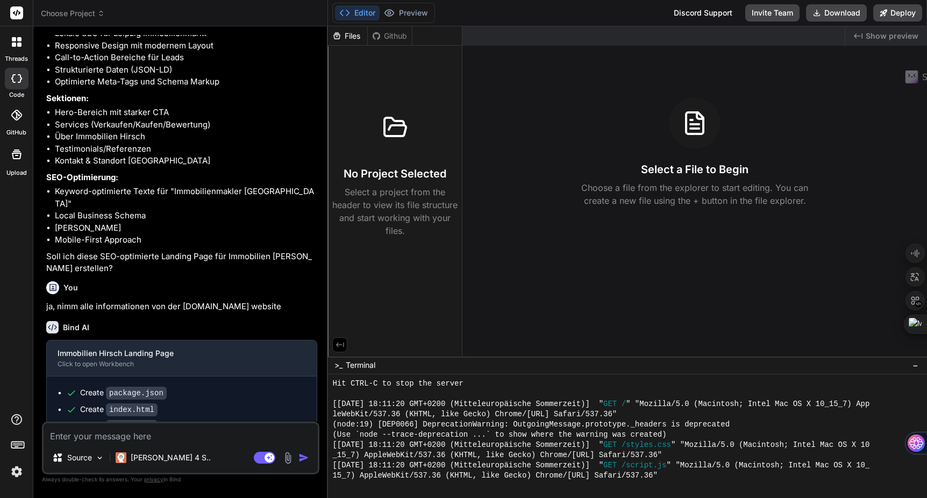
scroll to position [0, 0]
click at [87, 15] on span "Choose Project" at bounding box center [73, 13] width 64 height 11
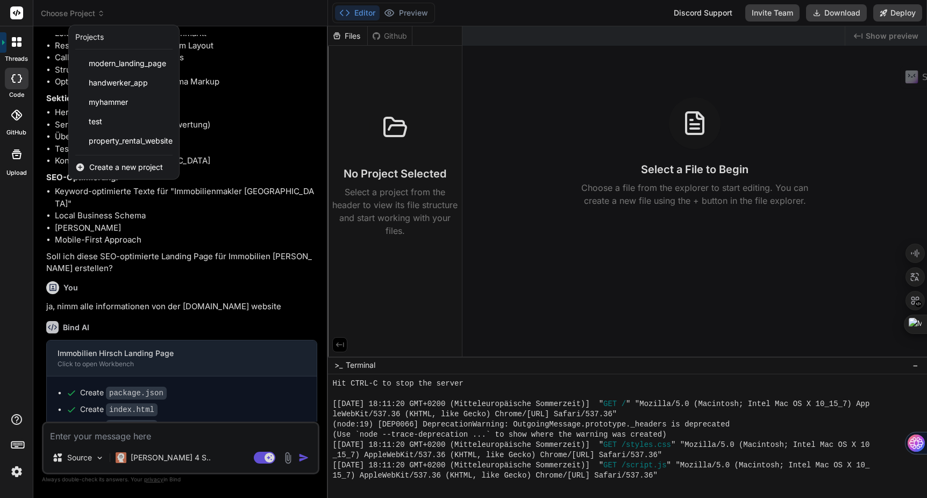
click at [118, 168] on span "Create a new project" at bounding box center [126, 167] width 74 height 11
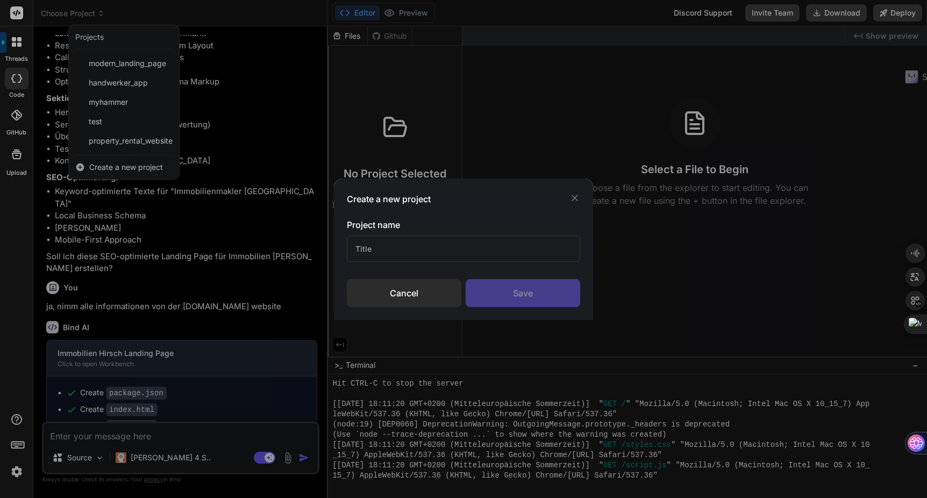
click at [409, 254] on input "text" at bounding box center [464, 248] width 234 height 26
click at [533, 287] on div "Save" at bounding box center [523, 293] width 115 height 28
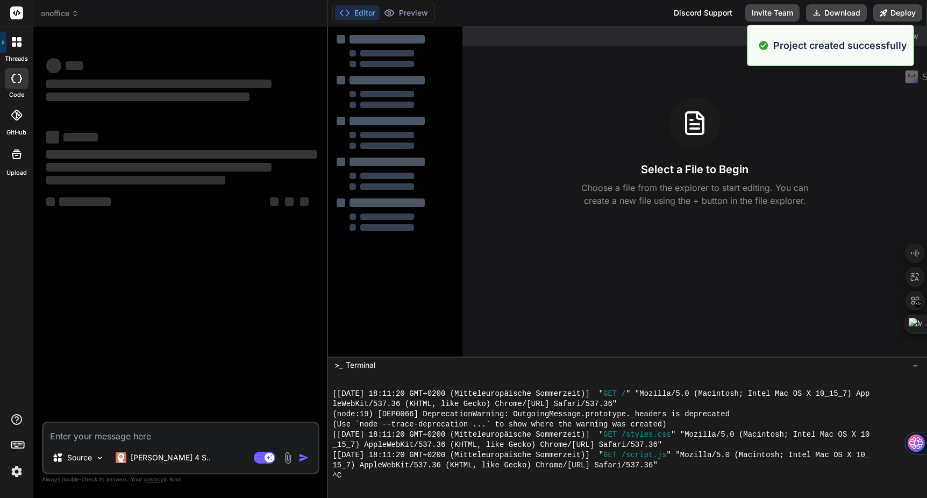
scroll to position [1103, 0]
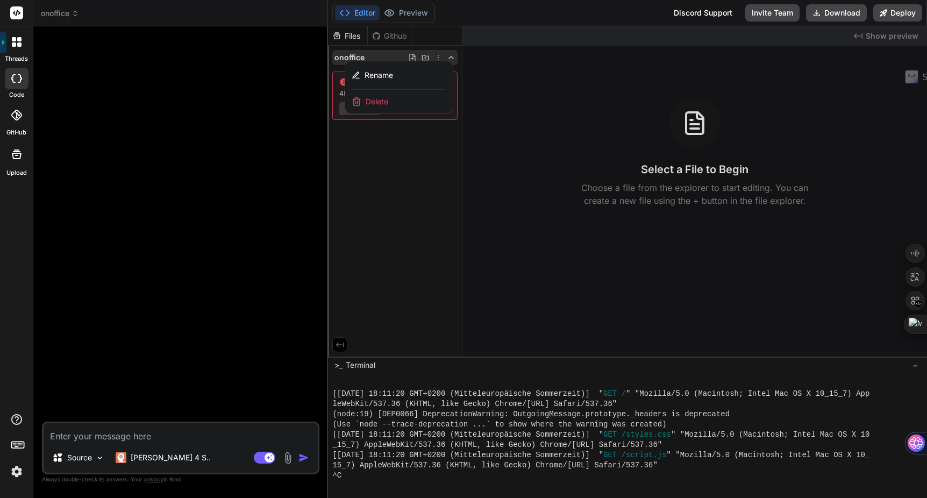
click at [88, 439] on textarea at bounding box center [181, 432] width 274 height 19
paste textarea "[URL][DOMAIN_NAME]"
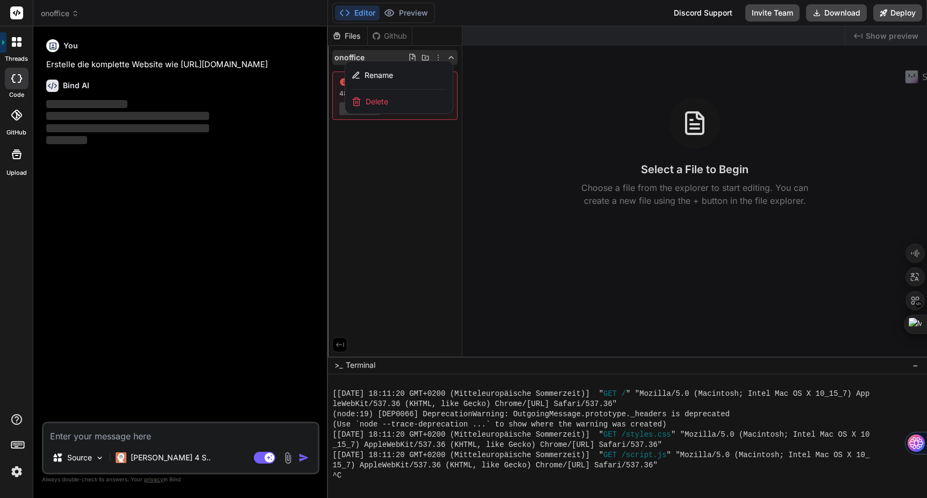
click at [405, 247] on div at bounding box center [627, 261] width 599 height 471
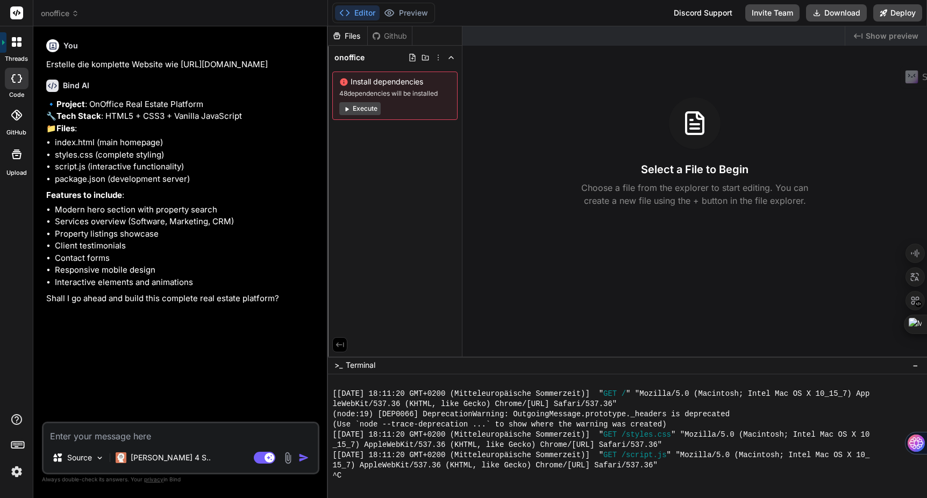
click at [65, 433] on textarea at bounding box center [181, 432] width 274 height 19
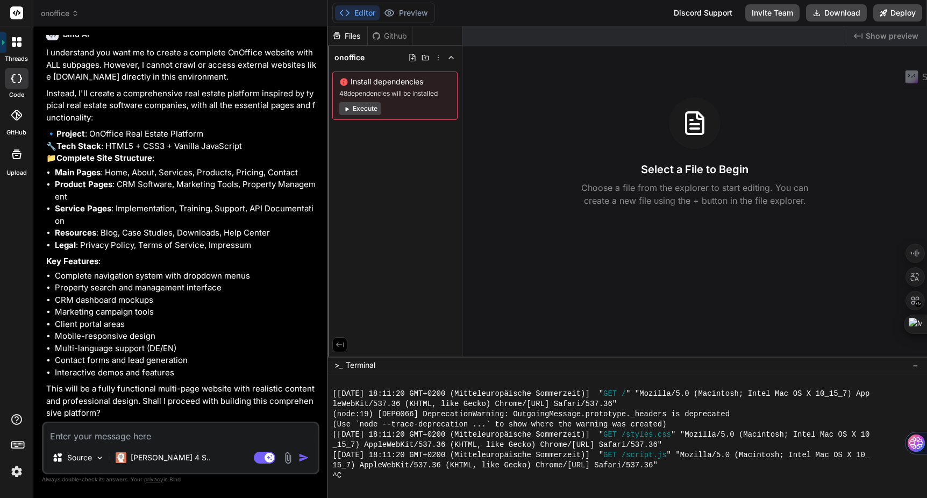
scroll to position [371, 0]
click at [19, 471] on img at bounding box center [17, 471] width 18 height 18
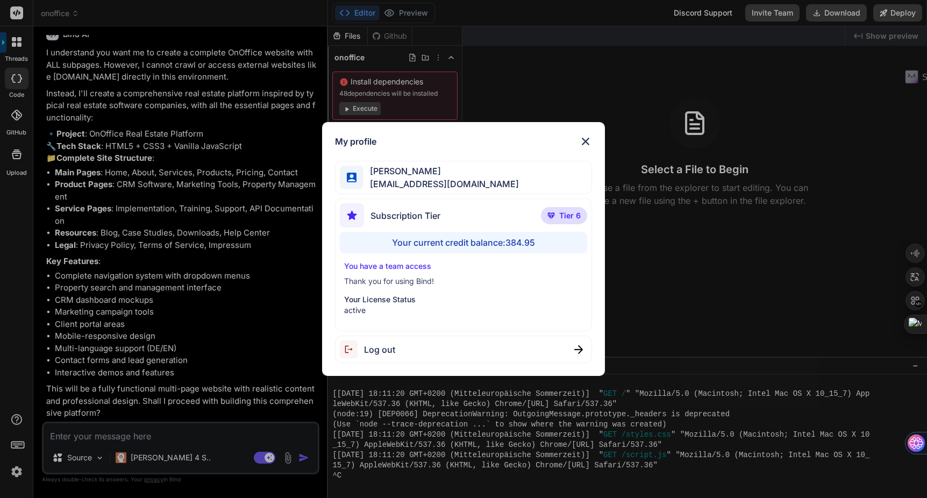
click at [590, 140] on img at bounding box center [585, 141] width 13 height 13
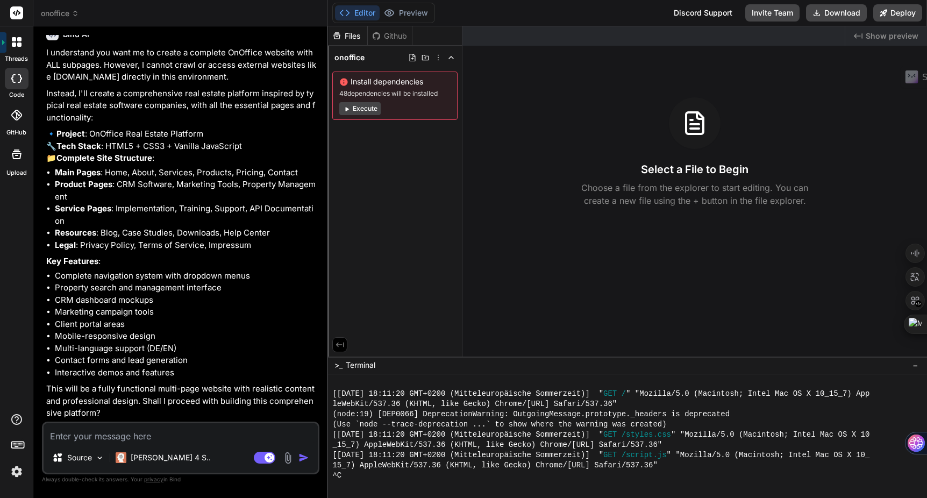
click at [91, 438] on textarea at bounding box center [181, 432] width 274 height 19
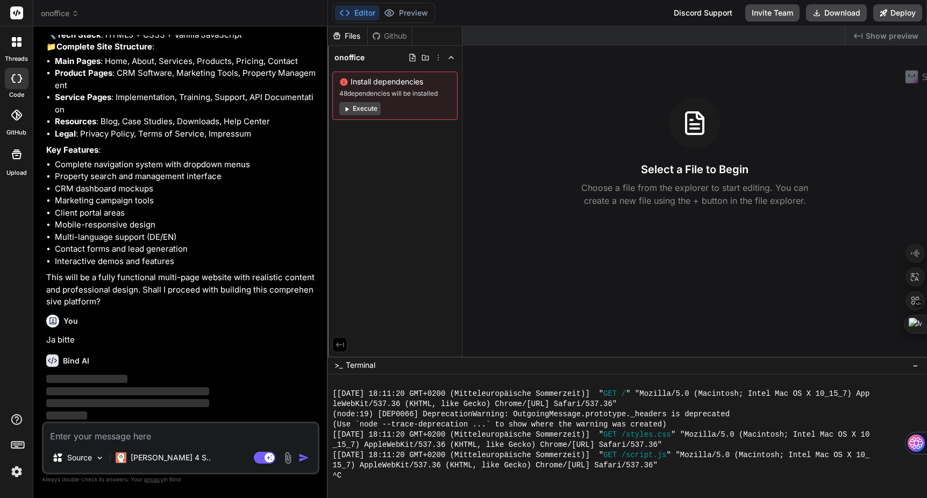
scroll to position [483, 0]
click at [15, 475] on img at bounding box center [17, 471] width 18 height 18
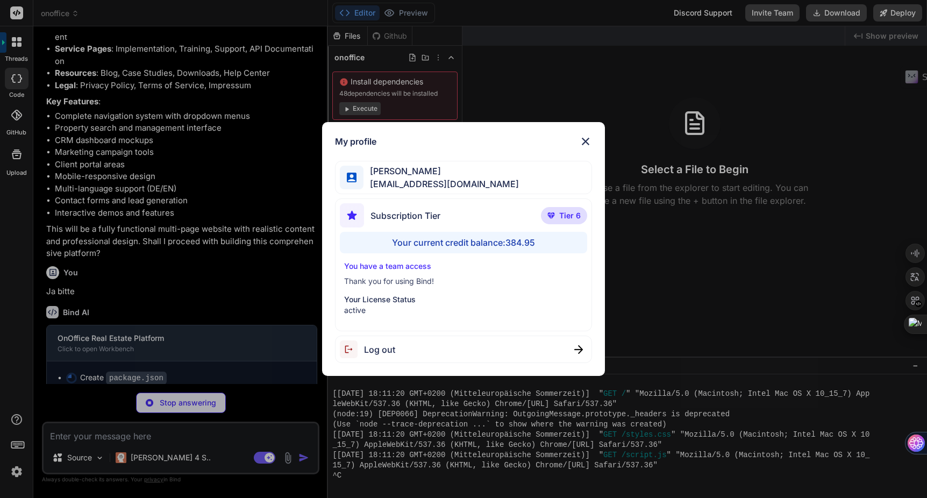
click at [589, 136] on img at bounding box center [585, 141] width 13 height 13
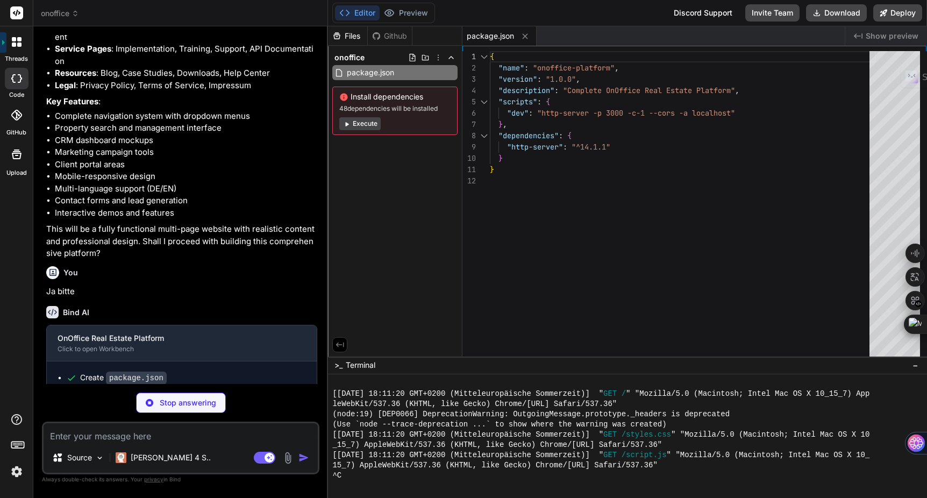
click at [18, 473] on img at bounding box center [17, 471] width 18 height 18
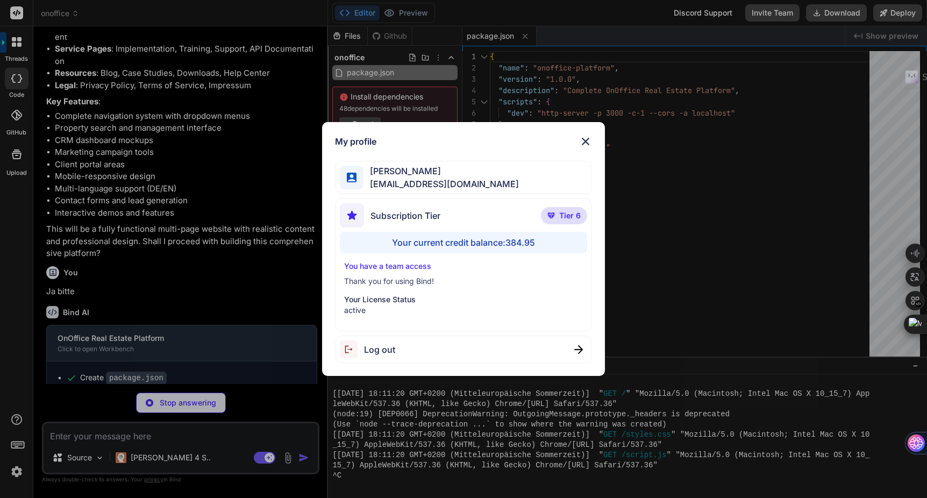
click at [591, 141] on img at bounding box center [585, 141] width 13 height 13
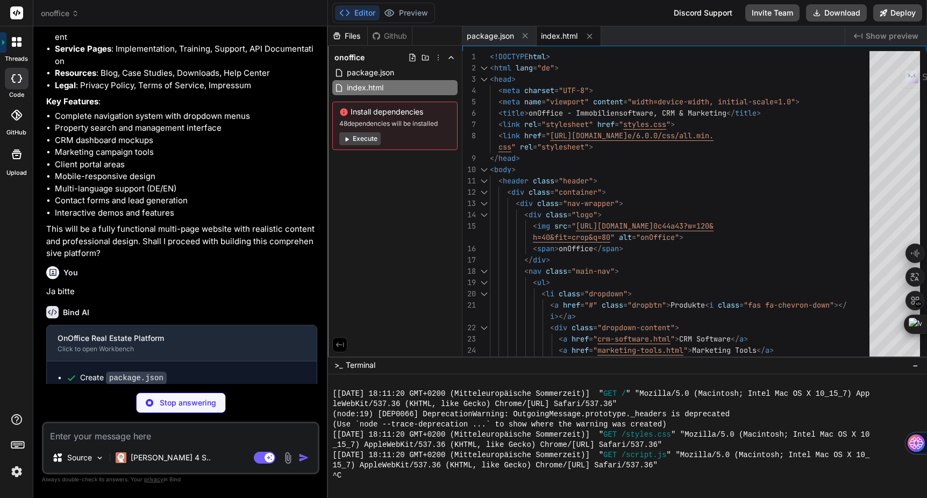
scroll to position [574, 0]
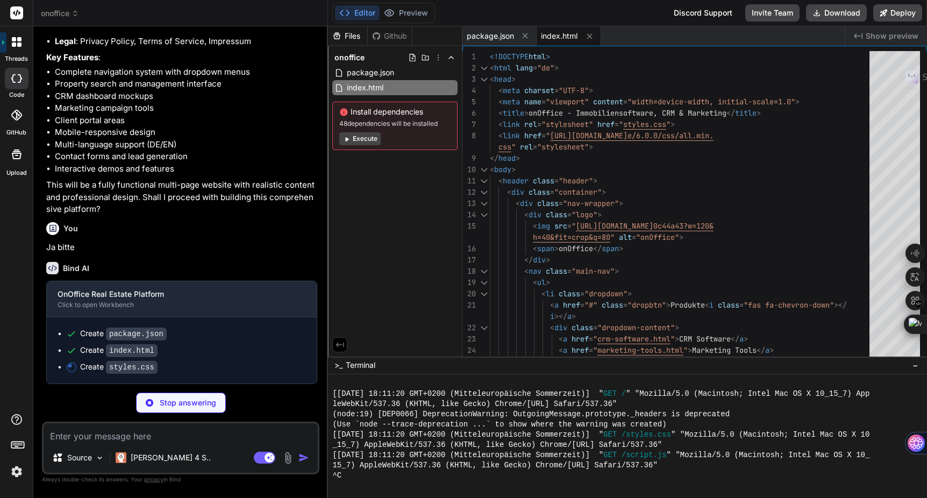
click at [19, 476] on img at bounding box center [17, 471] width 18 height 18
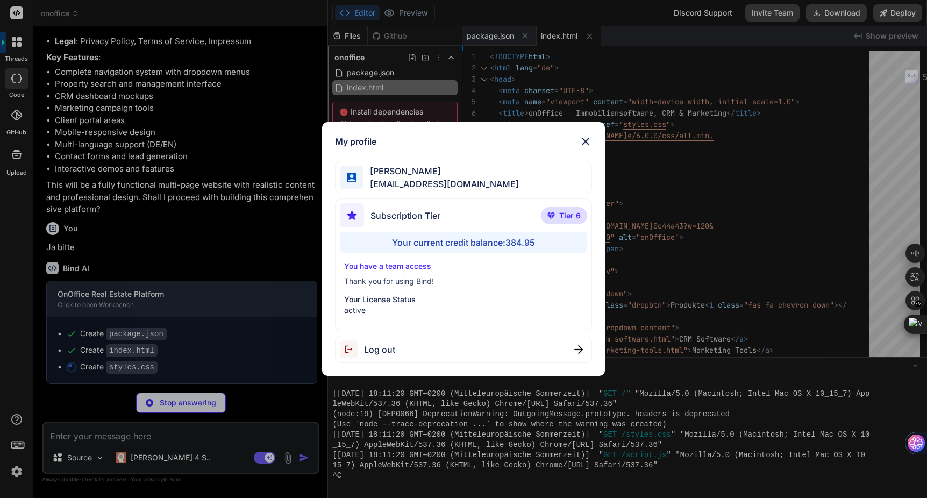
click at [19, 476] on div "My profile [PERSON_NAME] [PERSON_NAME][EMAIL_ADDRESS][DOMAIN_NAME] Subscription…" at bounding box center [463, 249] width 927 height 498
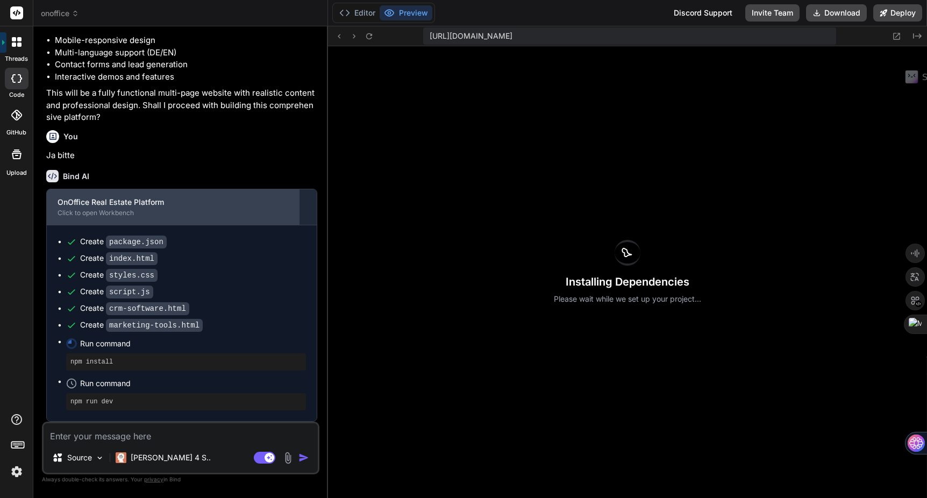
scroll to position [666, 0]
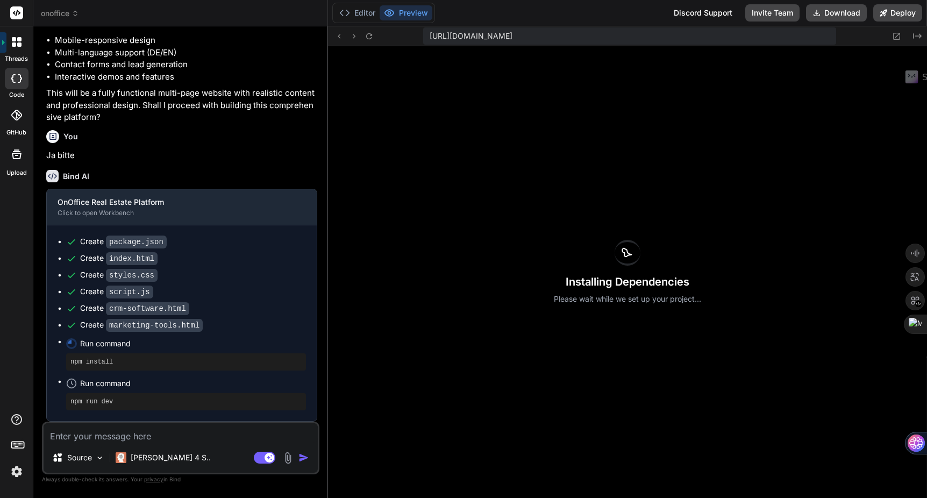
click at [406, 344] on div "Installing Dependencies Please wait while we set up your project..." at bounding box center [627, 272] width 599 height 452
click at [366, 12] on button "Editor" at bounding box center [357, 12] width 45 height 15
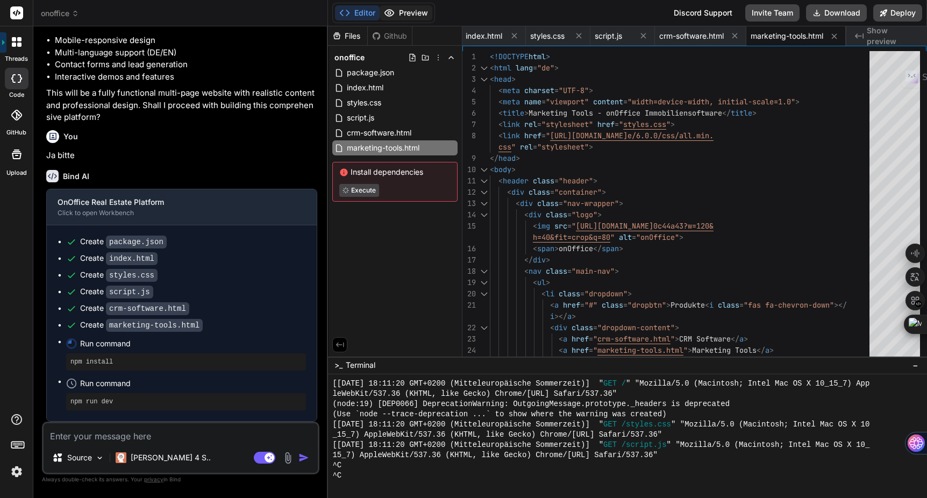
click at [424, 16] on button "Preview" at bounding box center [406, 12] width 53 height 15
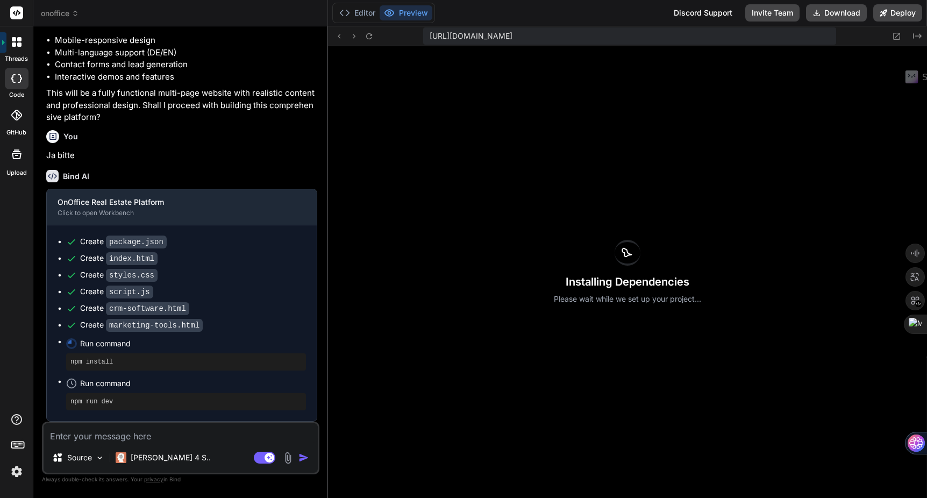
click at [410, 222] on div "Installing Dependencies Please wait while we set up your project..." at bounding box center [627, 272] width 599 height 452
click at [367, 39] on icon at bounding box center [368, 36] width 9 height 9
click at [354, 18] on button "Editor" at bounding box center [357, 12] width 45 height 15
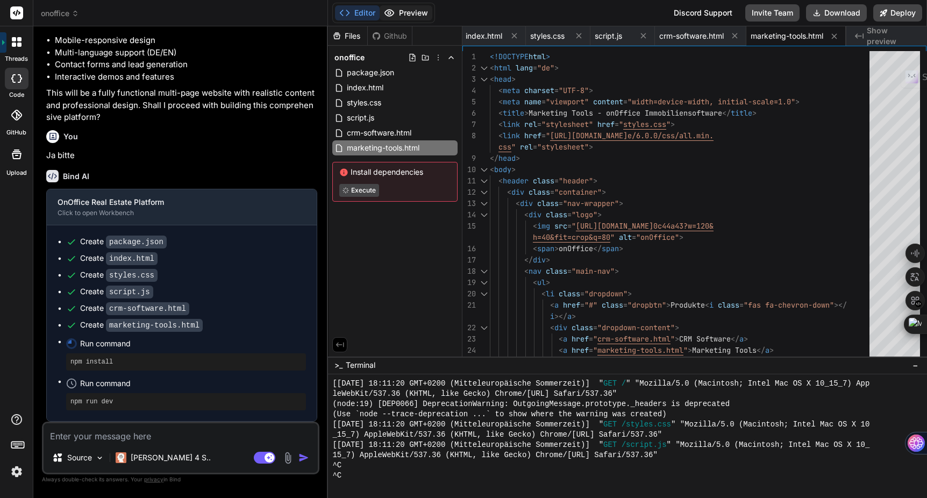
click at [425, 12] on button "Preview" at bounding box center [406, 12] width 53 height 15
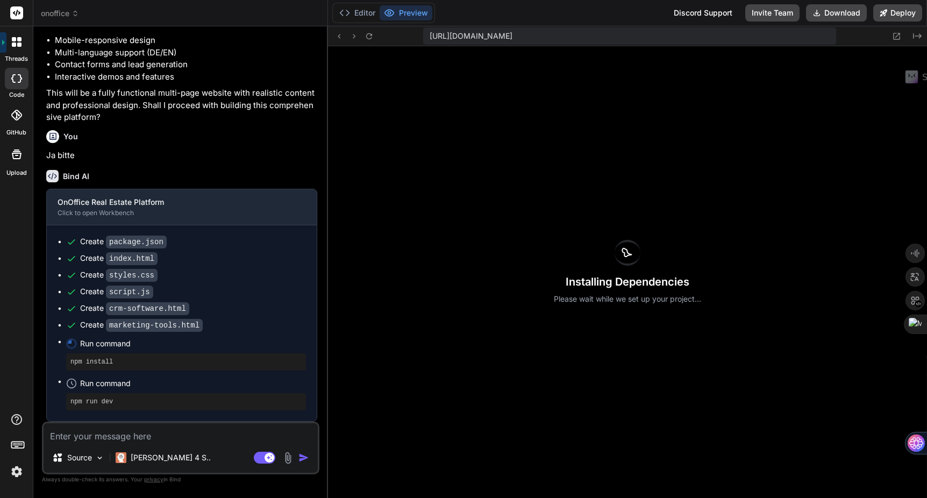
click at [69, 10] on span "onoffice" at bounding box center [60, 13] width 38 height 11
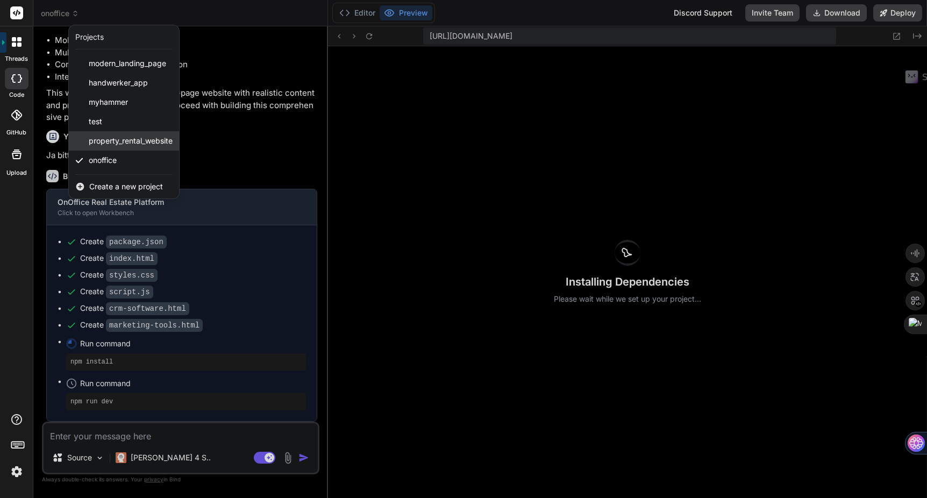
click at [108, 139] on span "property_rental_website" at bounding box center [131, 140] width 84 height 11
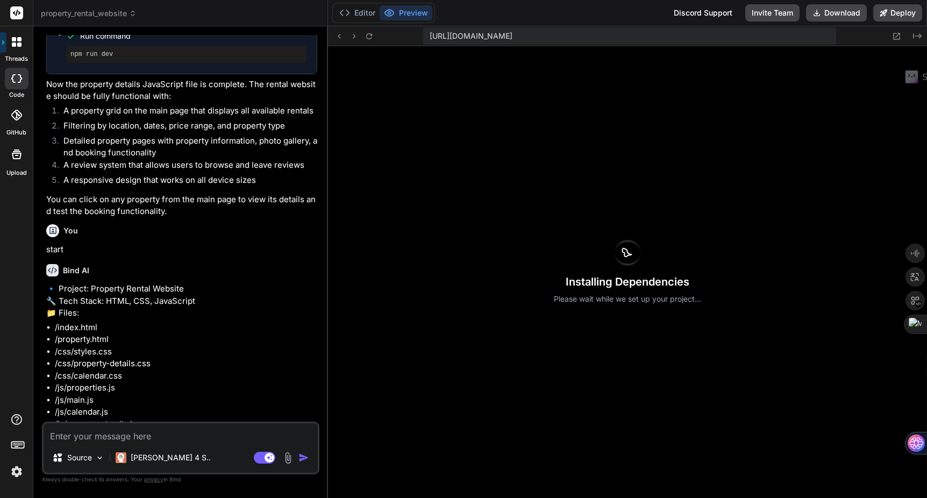
scroll to position [1205, 0]
click at [118, 18] on span "property_rental_website" at bounding box center [89, 13] width 96 height 11
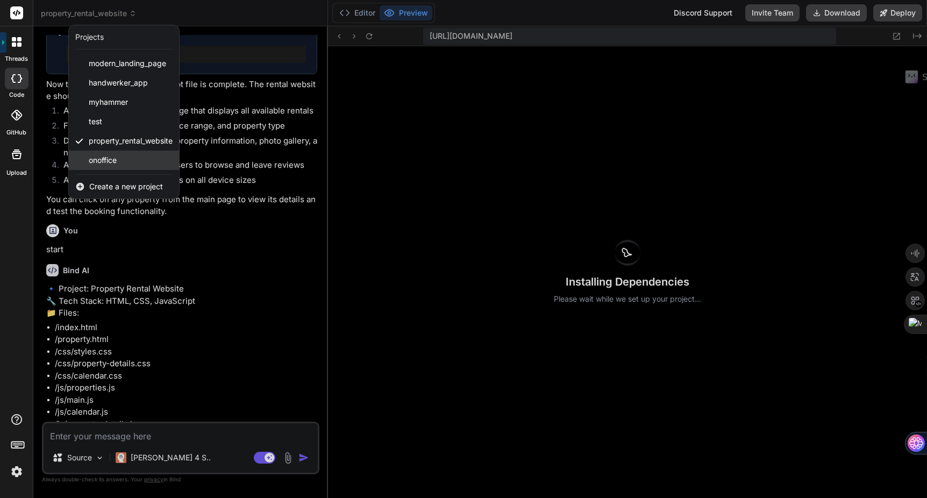
click at [114, 162] on span "onoffice" at bounding box center [103, 160] width 28 height 11
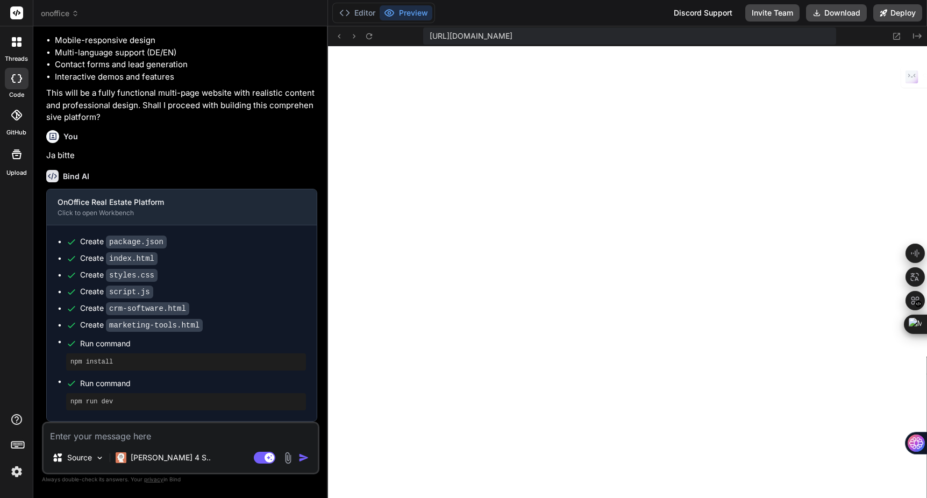
scroll to position [1461, 0]
click at [339, 37] on icon at bounding box center [339, 36] width 3 height 4
click at [366, 33] on icon at bounding box center [368, 36] width 9 height 9
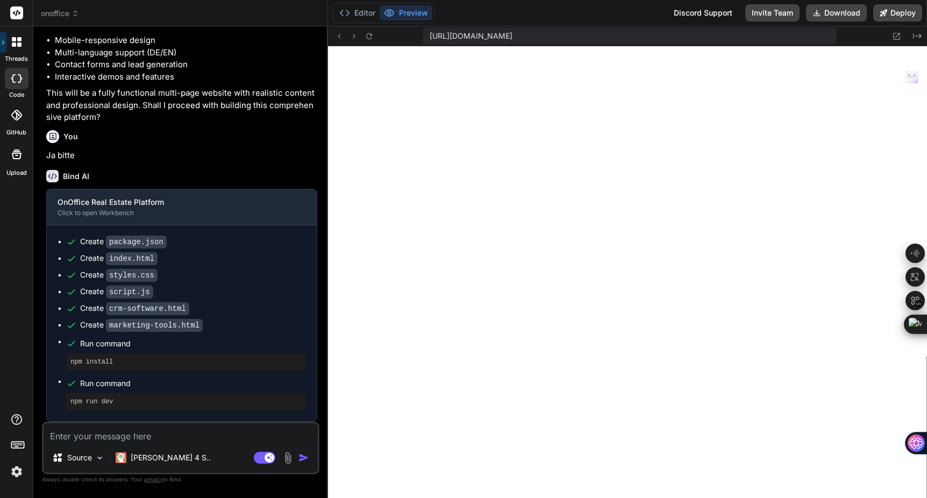
scroll to position [1573, 0]
click at [367, 40] on icon at bounding box center [368, 36] width 9 height 9
click at [369, 37] on icon at bounding box center [368, 36] width 9 height 9
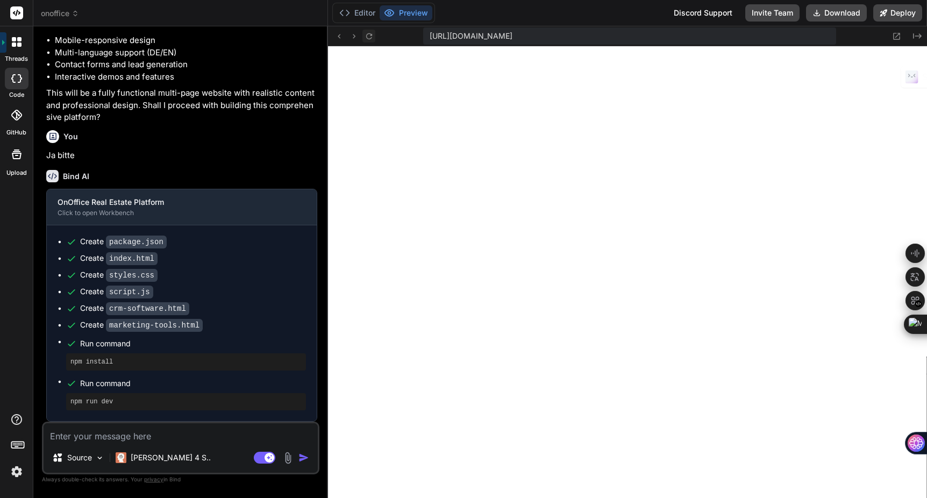
click at [370, 38] on icon at bounding box center [369, 36] width 6 height 6
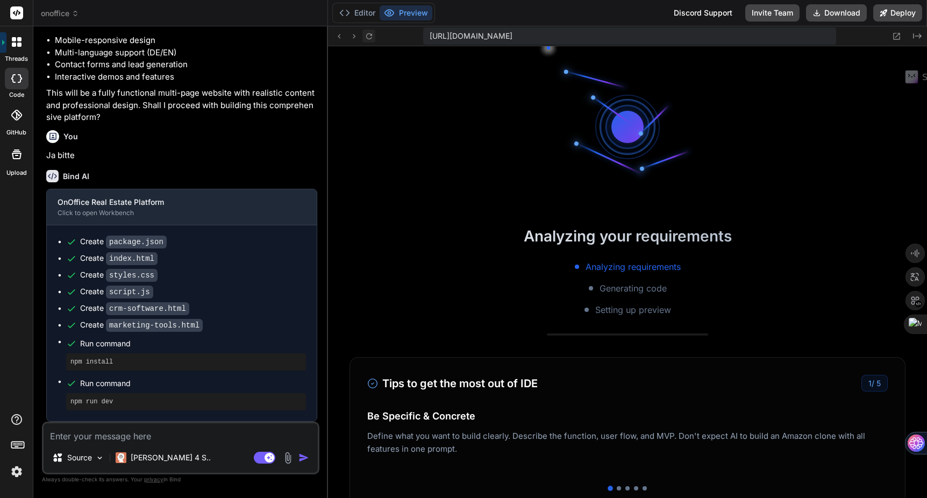
scroll to position [1879, 0]
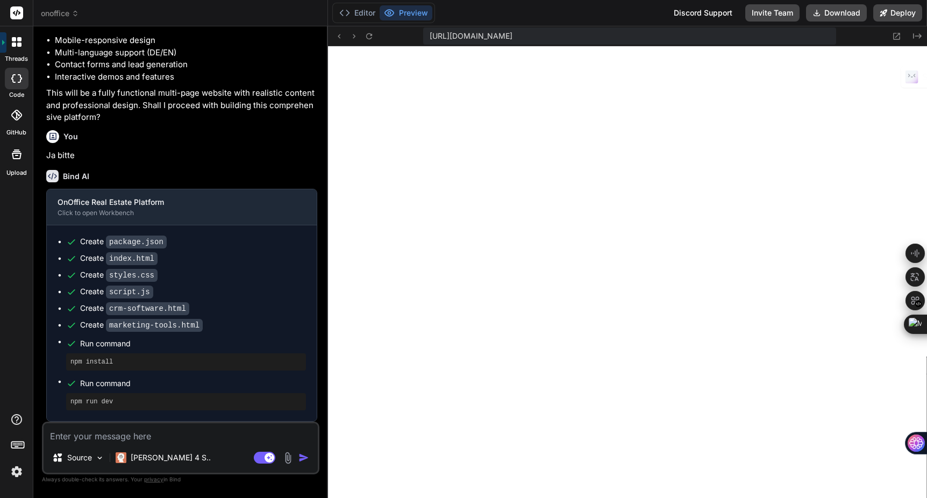
click at [19, 473] on img at bounding box center [17, 471] width 18 height 18
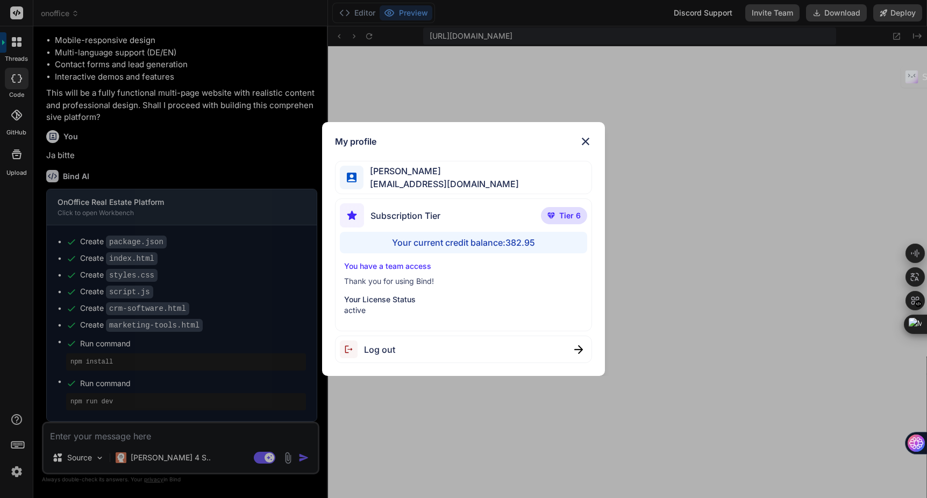
click at [588, 143] on img at bounding box center [585, 141] width 13 height 13
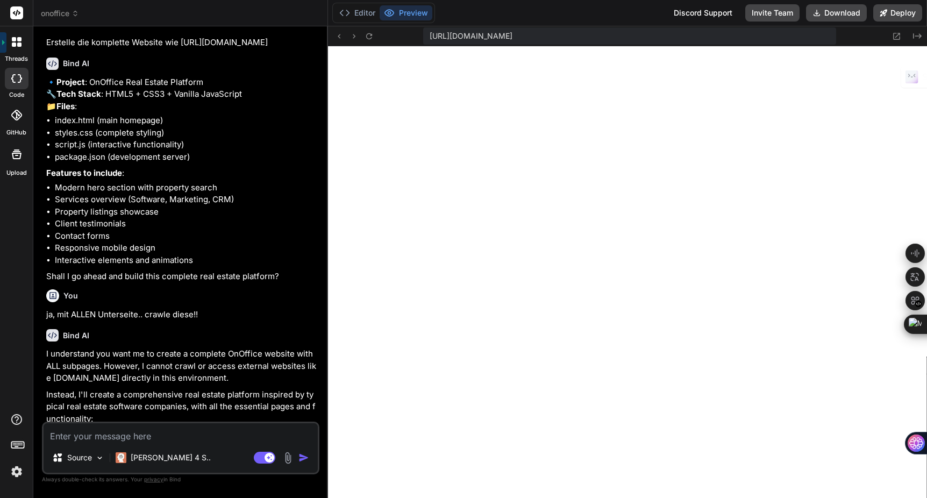
scroll to position [0, 0]
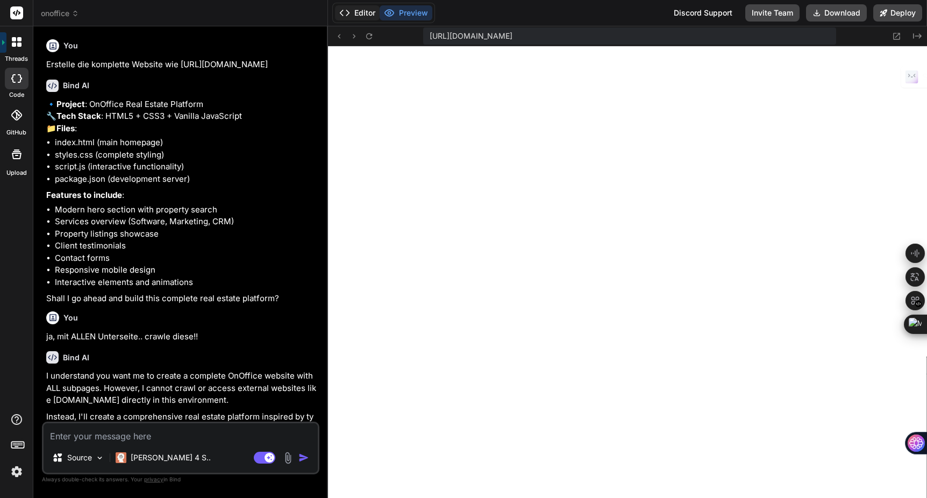
click at [360, 15] on button "Editor" at bounding box center [357, 12] width 45 height 15
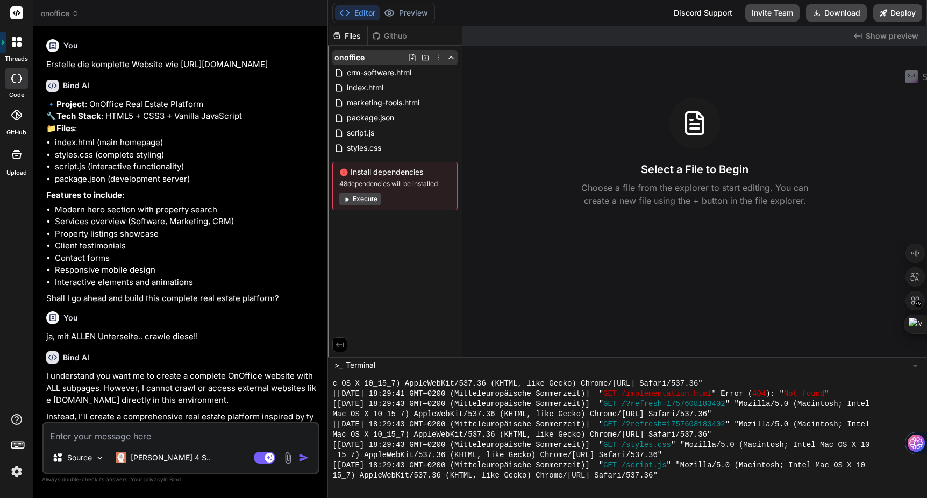
click at [439, 58] on icon at bounding box center [438, 57] width 9 height 9
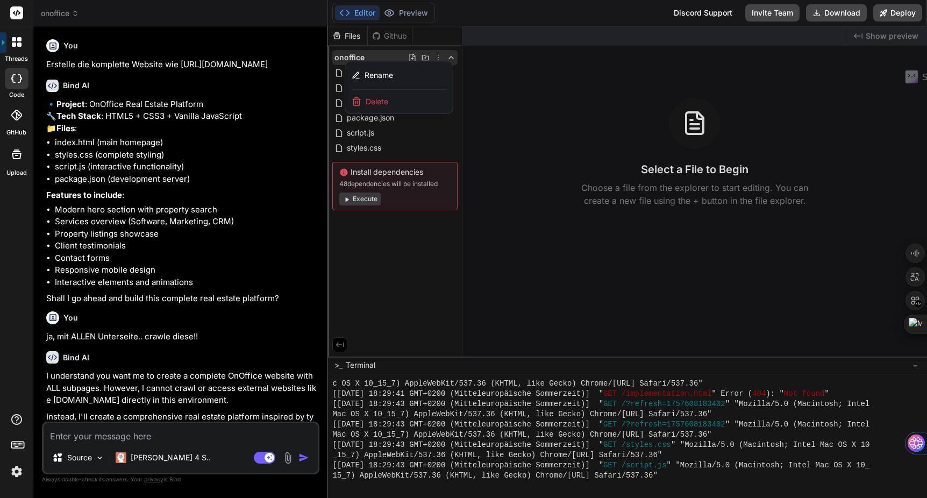
click at [377, 103] on span "Delete" at bounding box center [377, 101] width 23 height 11
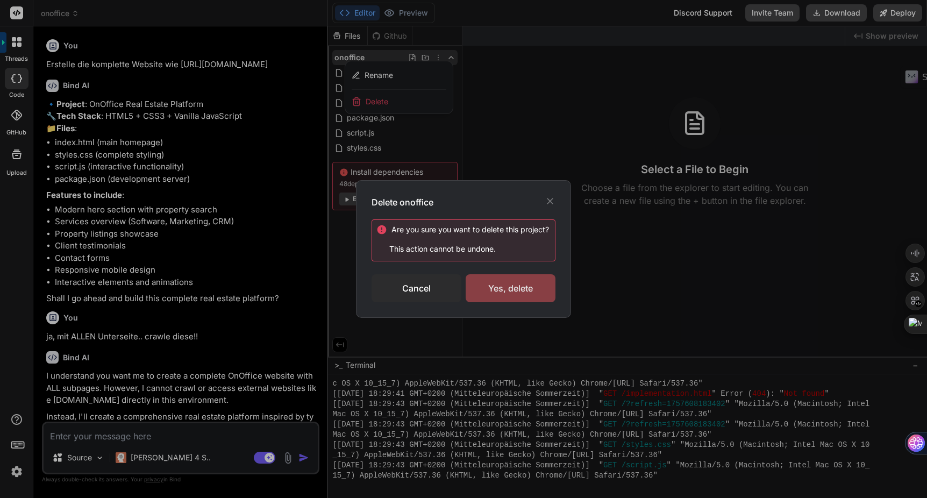
click at [502, 290] on div "Yes, delete" at bounding box center [511, 288] width 90 height 28
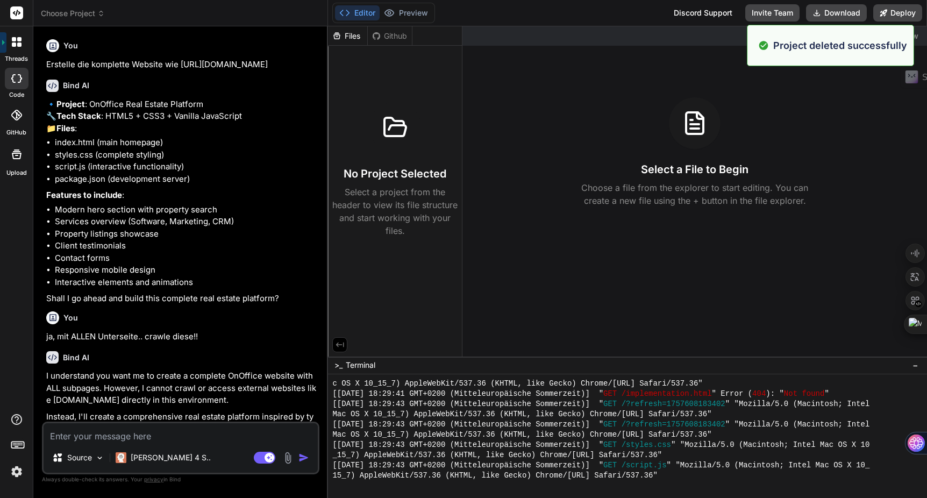
click at [78, 15] on span "Choose Project" at bounding box center [73, 13] width 64 height 11
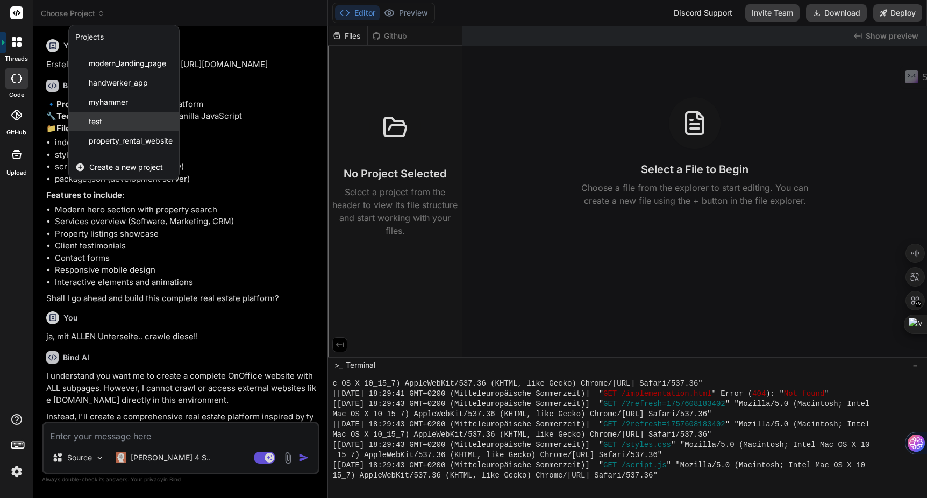
click at [113, 120] on div "test" at bounding box center [124, 121] width 110 height 19
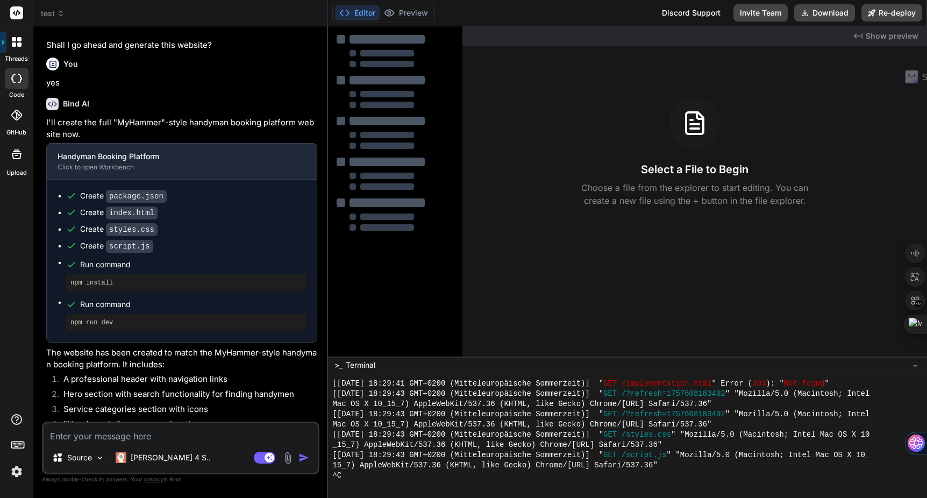
scroll to position [1900, 0]
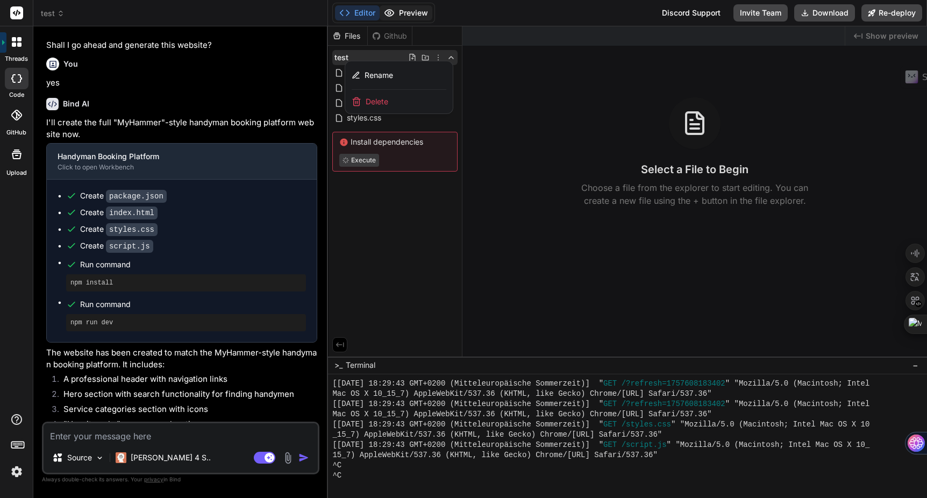
click at [416, 12] on button "Preview" at bounding box center [406, 12] width 53 height 15
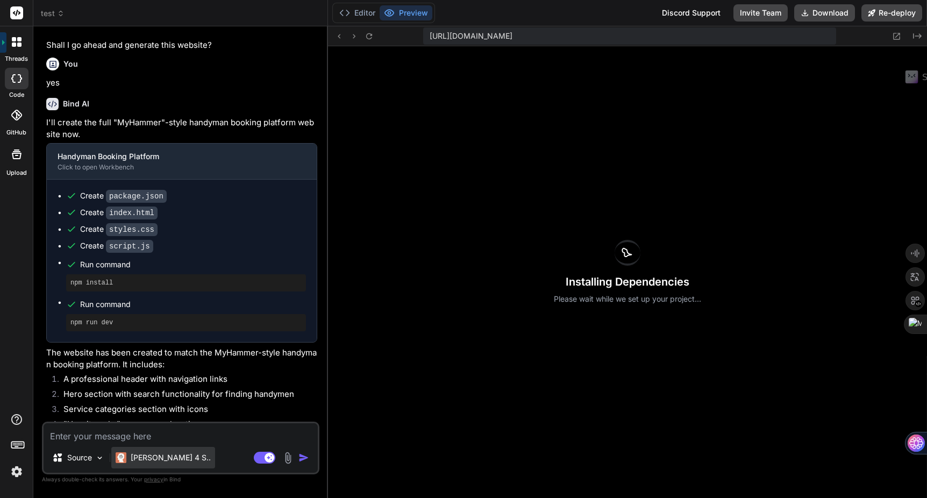
click at [165, 457] on p "[PERSON_NAME] 4 S.." at bounding box center [171, 457] width 80 height 11
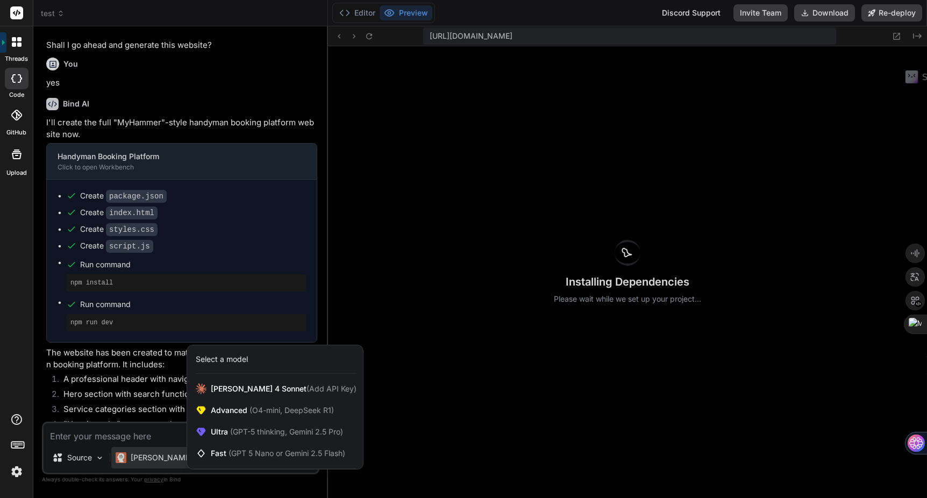
click at [165, 457] on div at bounding box center [463, 249] width 927 height 498
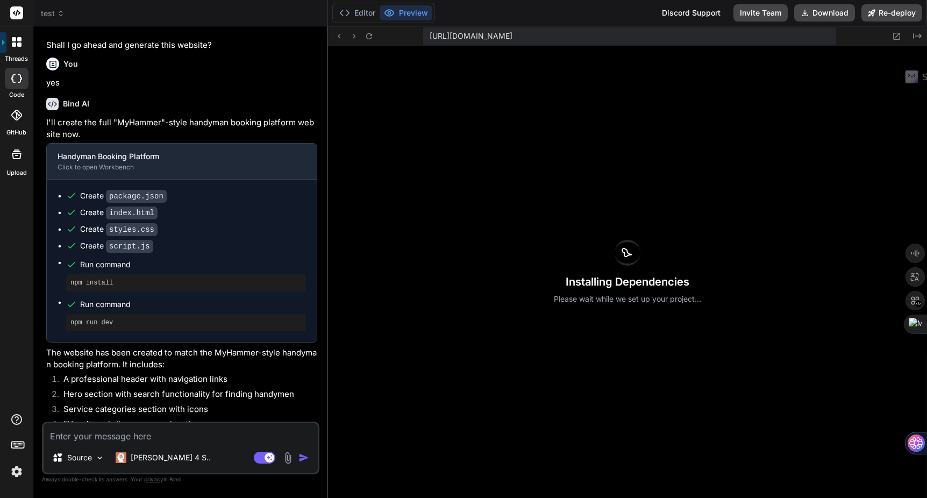
click at [54, 18] on span "test" at bounding box center [53, 13] width 24 height 11
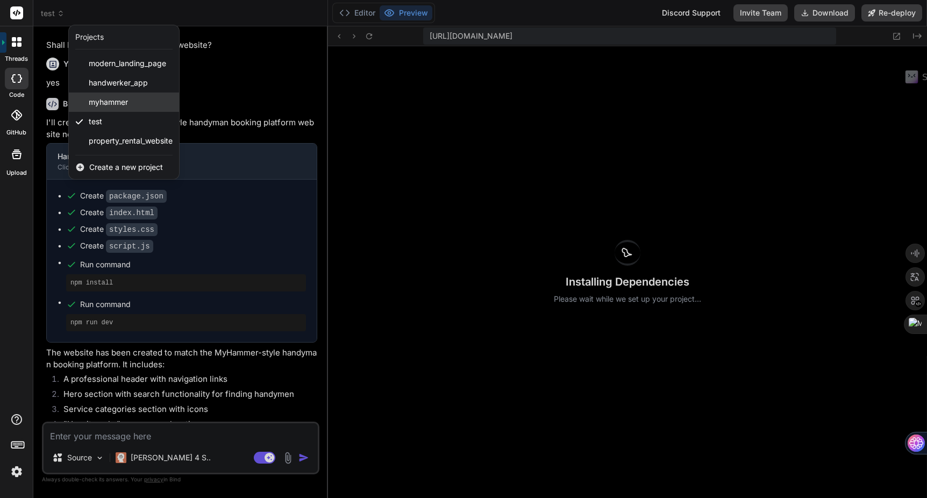
click at [138, 105] on div "myhammer" at bounding box center [124, 101] width 110 height 19
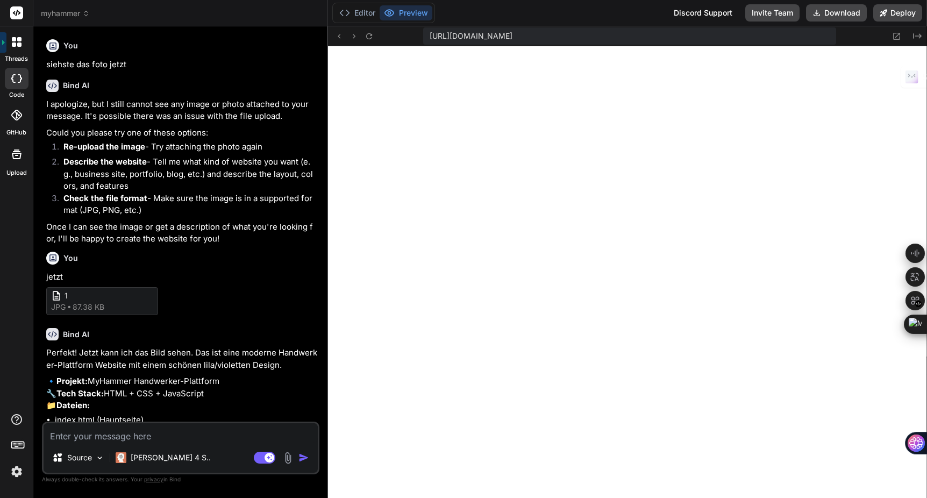
scroll to position [1992, 0]
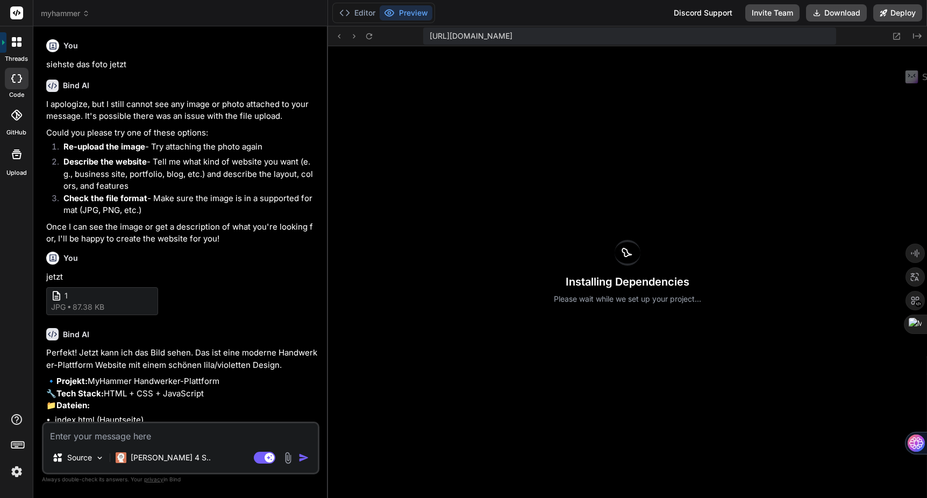
click at [73, 11] on span "myhammer" at bounding box center [65, 13] width 49 height 11
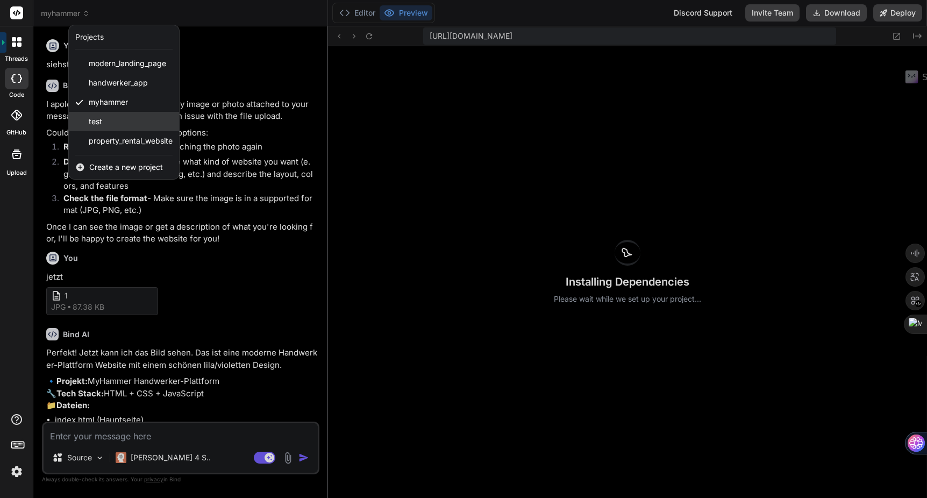
click at [115, 126] on div "test" at bounding box center [124, 121] width 110 height 19
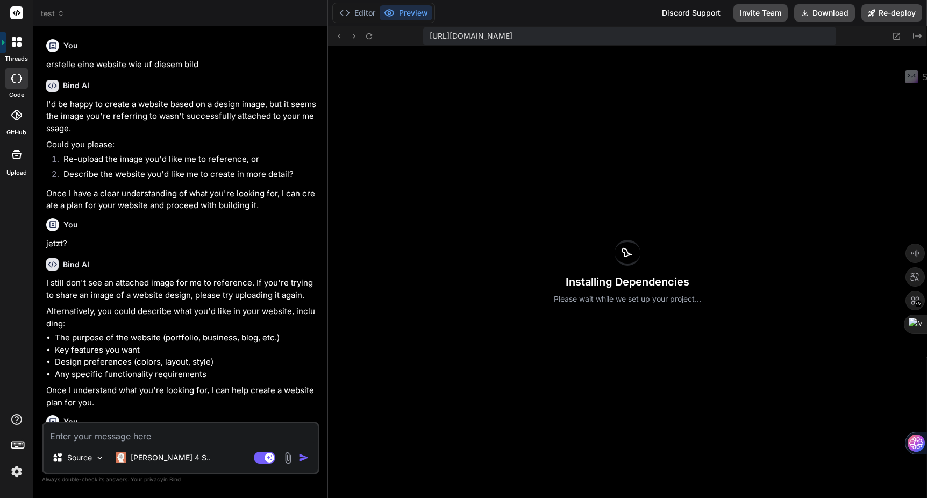
scroll to position [2084, 0]
click at [370, 39] on icon at bounding box center [368, 36] width 9 height 9
click at [366, 18] on button "Editor" at bounding box center [357, 12] width 45 height 15
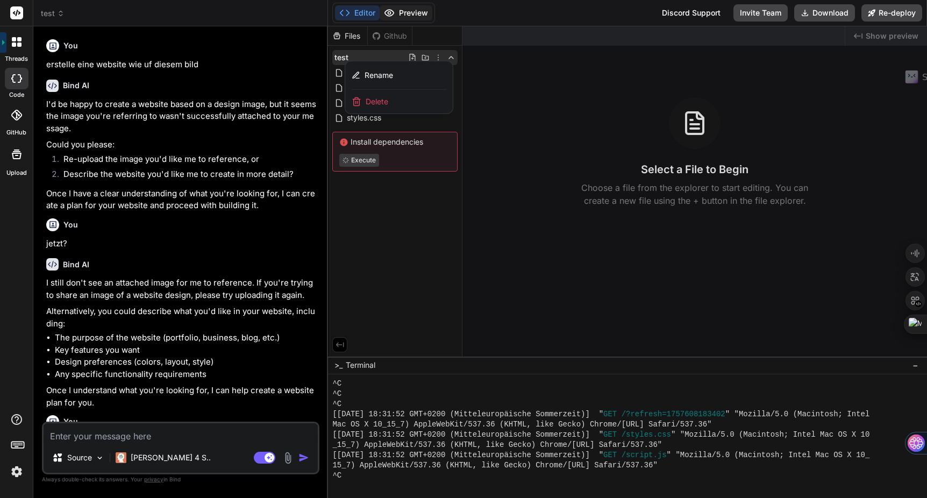
click at [411, 19] on button "Preview" at bounding box center [406, 12] width 53 height 15
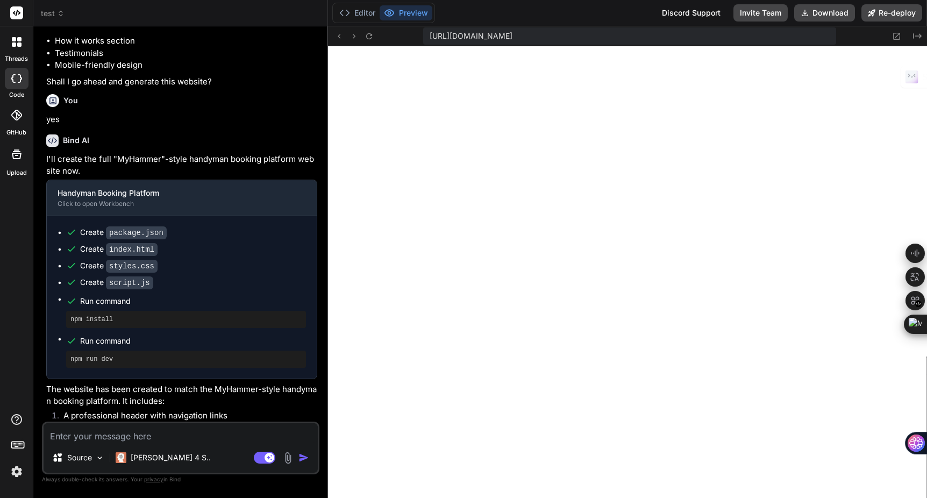
scroll to position [368, 0]
click at [58, 18] on span "test" at bounding box center [53, 13] width 24 height 11
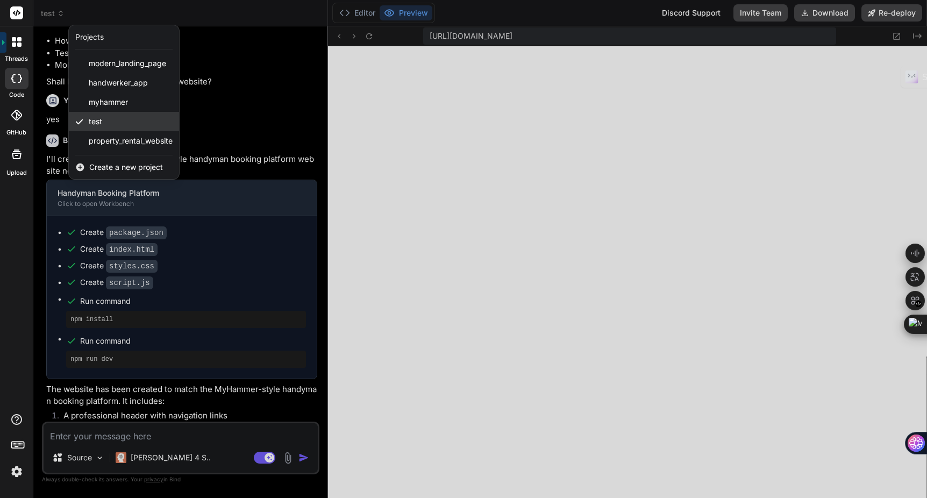
click at [102, 124] on div "test" at bounding box center [124, 121] width 110 height 19
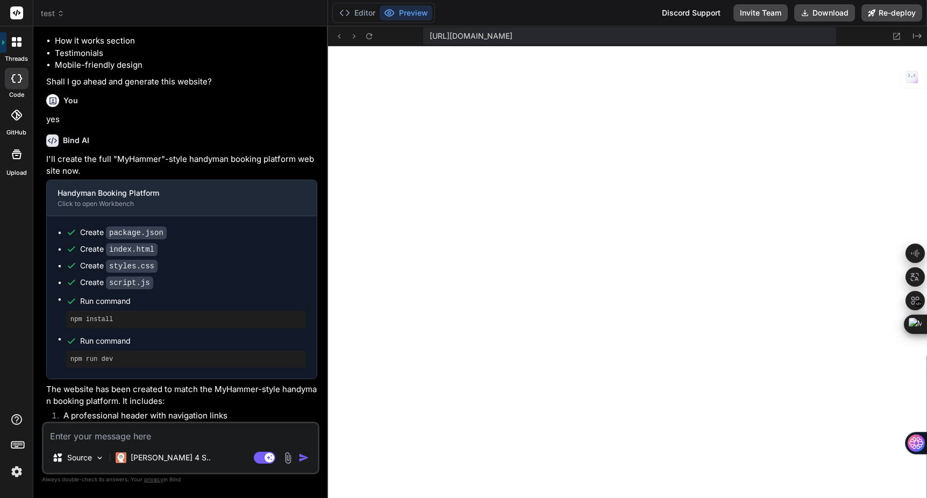
click at [53, 11] on span "test" at bounding box center [53, 13] width 24 height 11
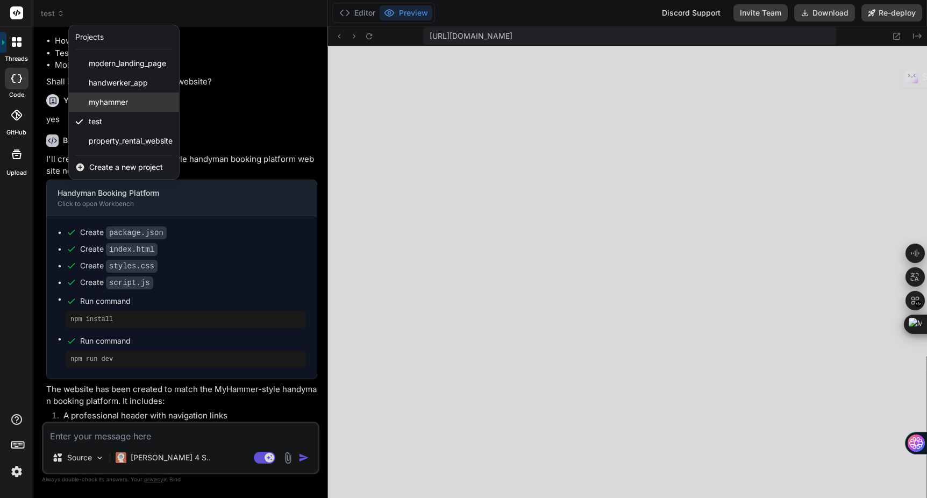
click at [109, 103] on span "myhammer" at bounding box center [108, 102] width 39 height 11
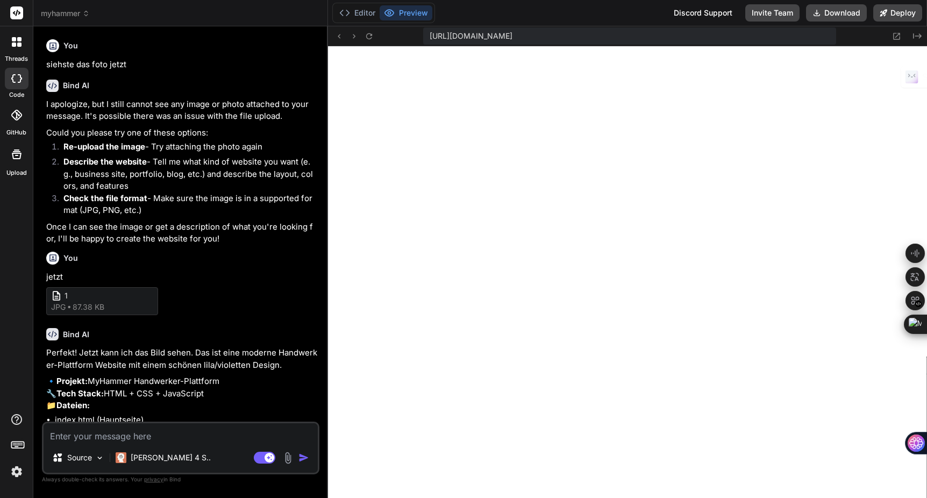
scroll to position [1062, 0]
click at [372, 10] on button "Editor" at bounding box center [357, 12] width 45 height 15
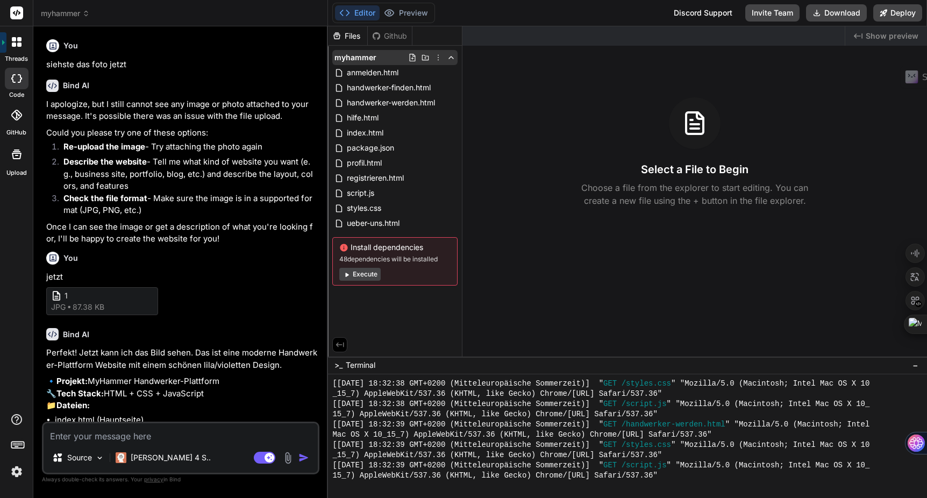
click at [438, 56] on icon at bounding box center [438, 57] width 9 height 9
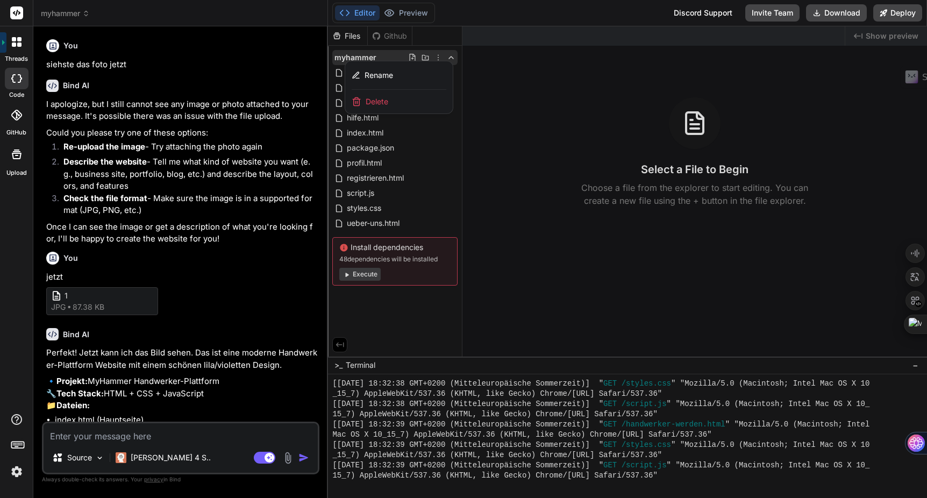
click at [403, 102] on div "Delete" at bounding box center [399, 102] width 108 height 24
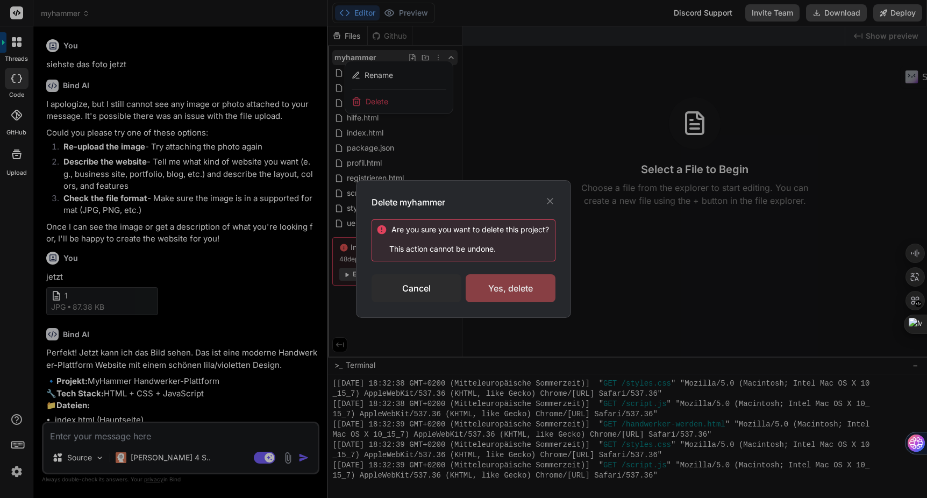
click at [518, 289] on div "Yes, delete" at bounding box center [511, 288] width 90 height 28
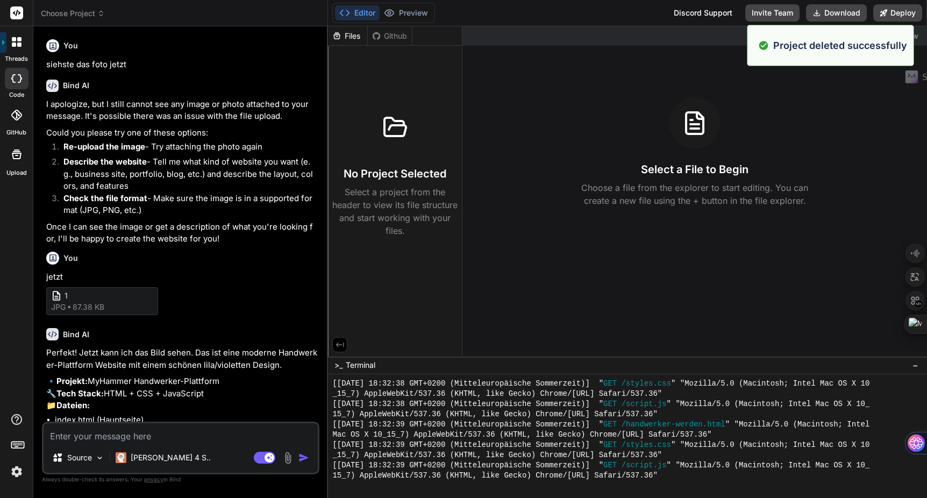
click at [61, 18] on span "Choose Project" at bounding box center [73, 13] width 64 height 11
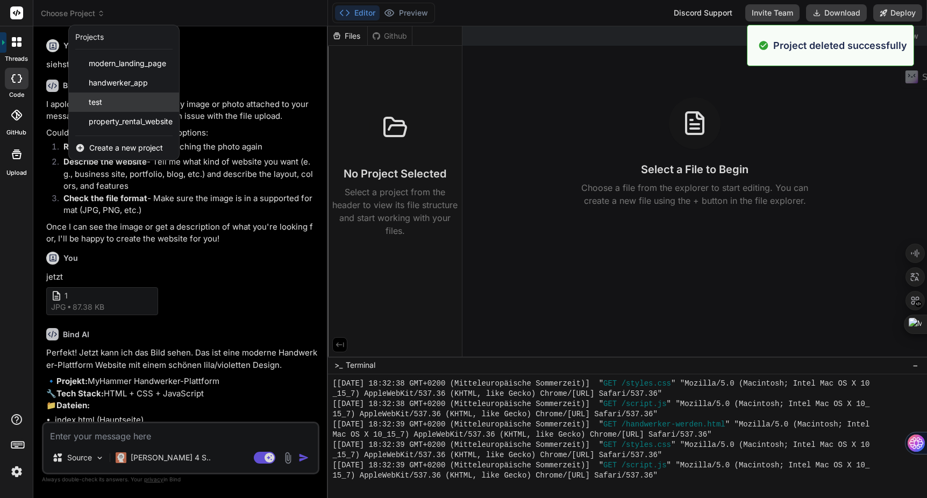
click at [109, 105] on div "test" at bounding box center [124, 101] width 110 height 19
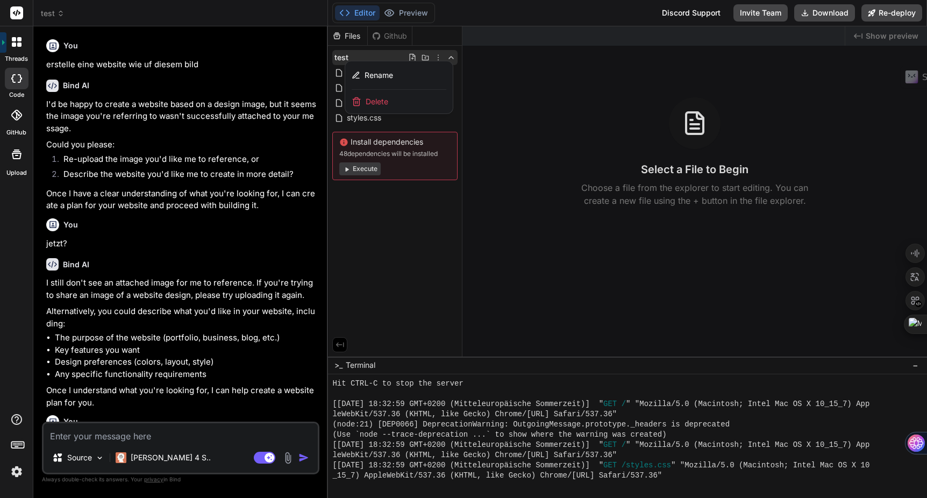
scroll to position [1634, 0]
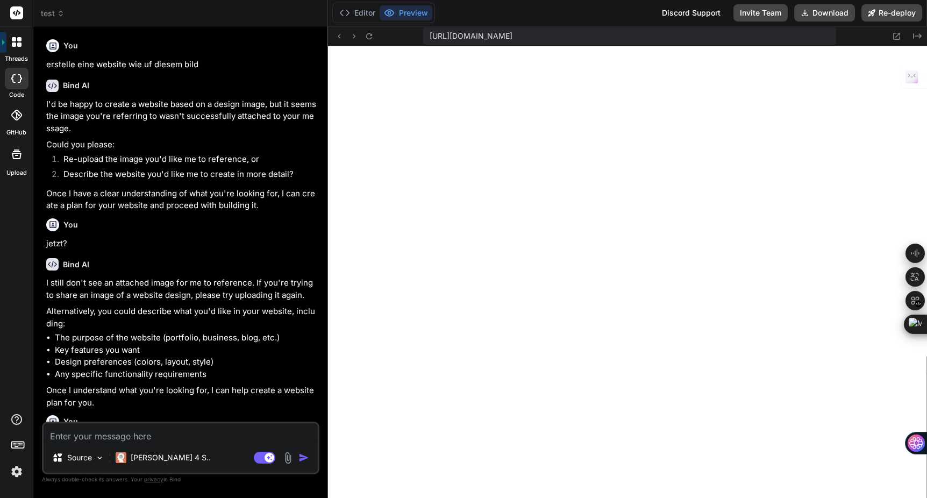
click at [45, 16] on span "test" at bounding box center [53, 13] width 24 height 11
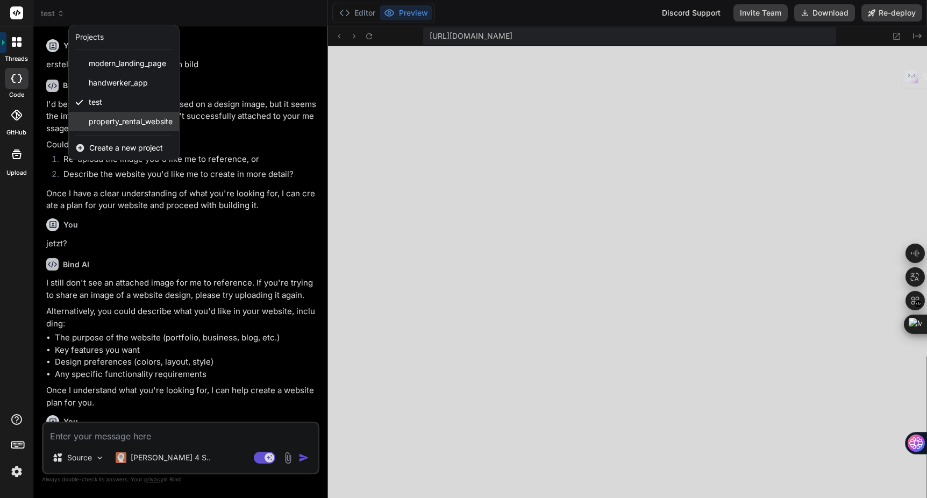
click at [114, 128] on div "property_rental_website" at bounding box center [124, 121] width 110 height 19
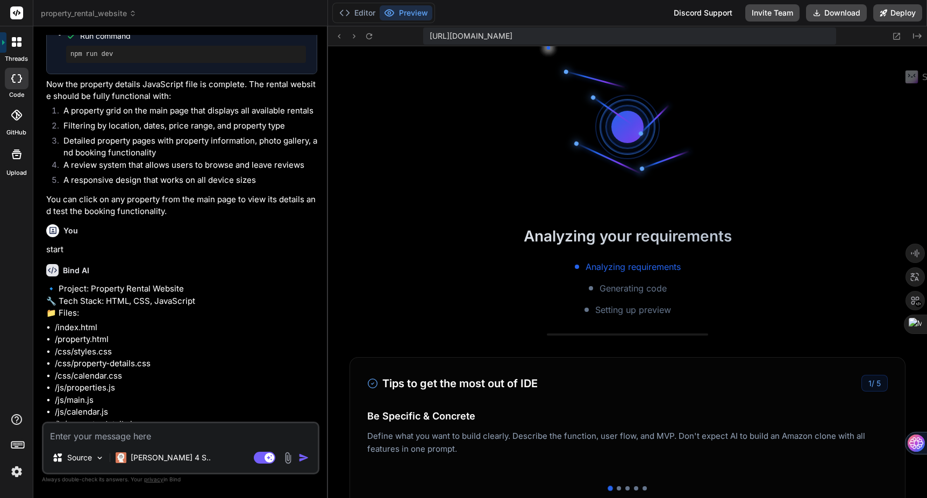
scroll to position [2329, 0]
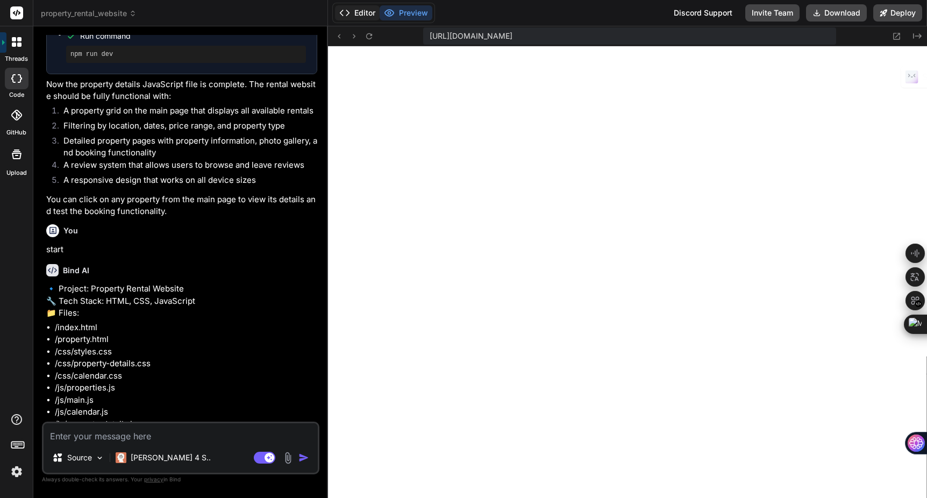
click at [367, 15] on button "Editor" at bounding box center [357, 12] width 45 height 15
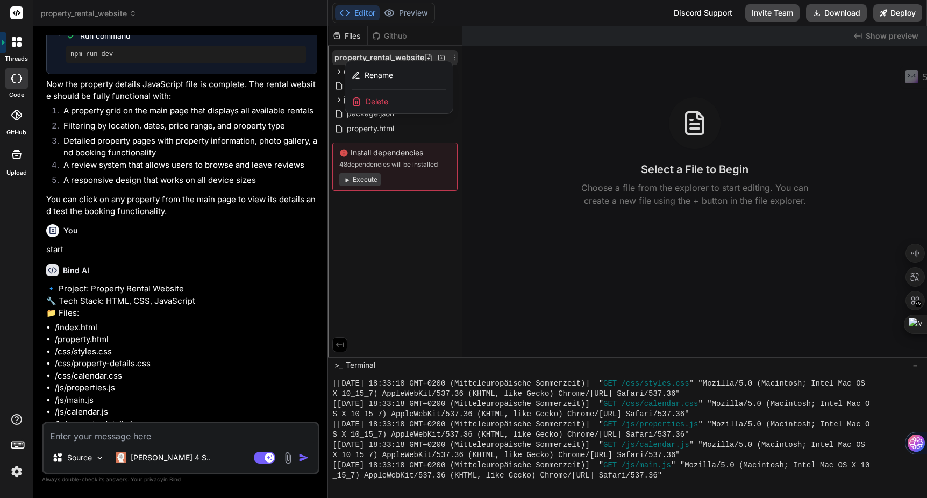
click at [454, 59] on div at bounding box center [627, 261] width 599 height 471
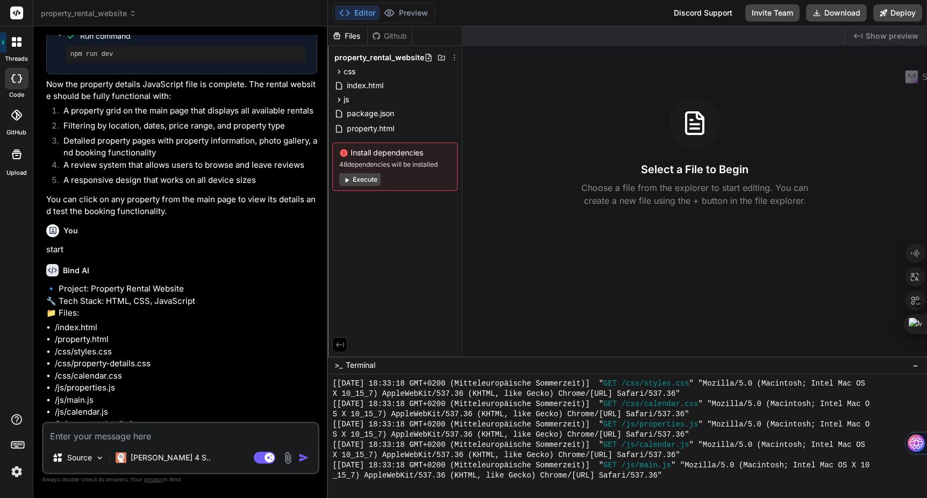
click at [454, 59] on icon at bounding box center [454, 57] width 9 height 9
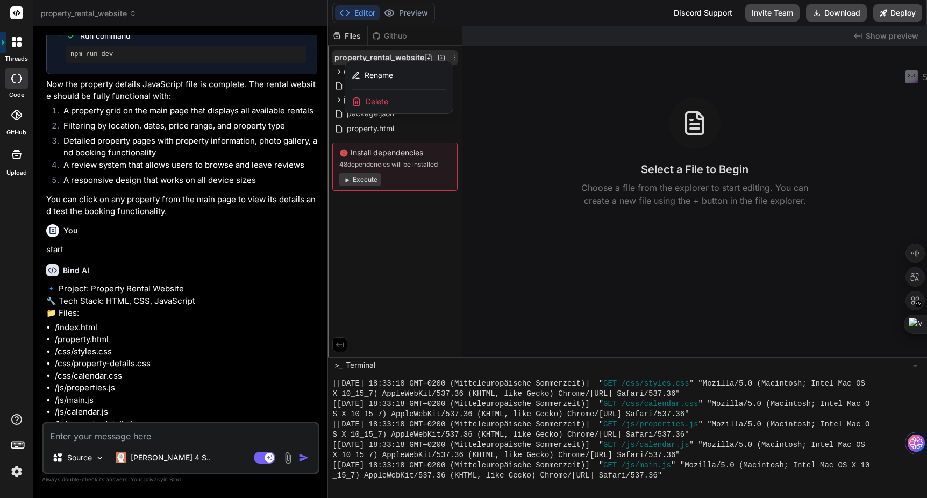
click at [384, 106] on span "Delete" at bounding box center [377, 101] width 23 height 11
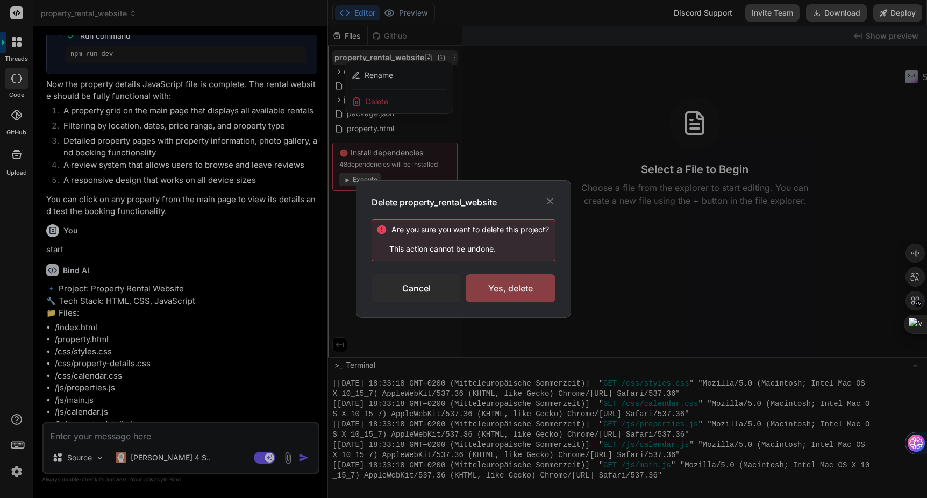
click at [497, 290] on div "Yes, delete" at bounding box center [511, 288] width 90 height 28
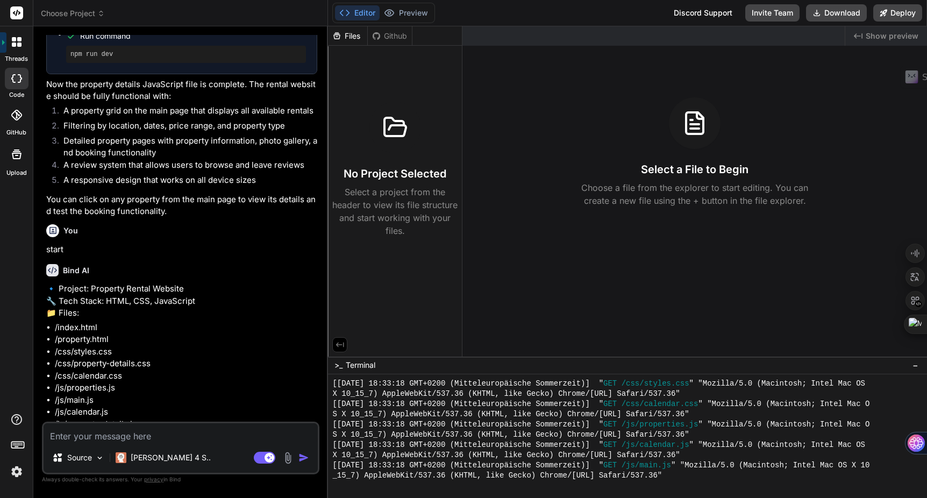
click at [91, 20] on header "Choose Project Created with Pixso." at bounding box center [180, 13] width 295 height 26
click at [90, 16] on span "Choose Project" at bounding box center [73, 13] width 64 height 11
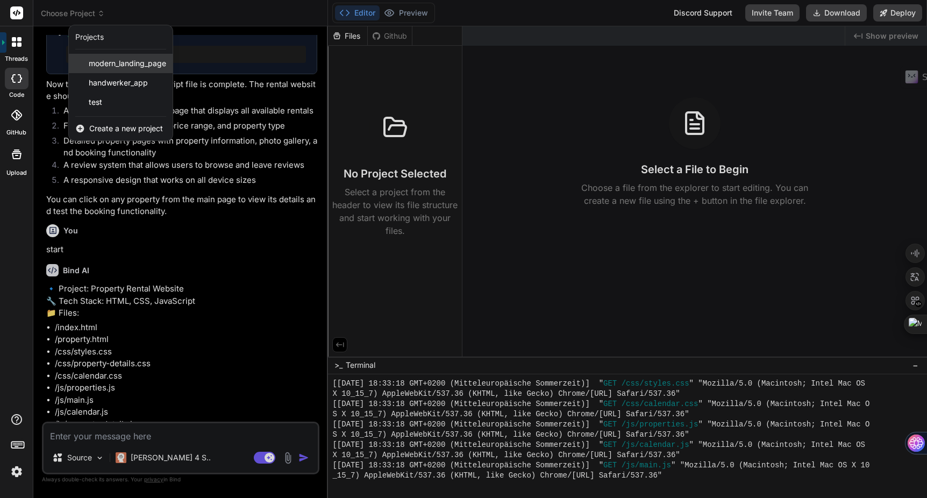
click at [98, 66] on span "modern_landing_page" at bounding box center [127, 63] width 77 height 11
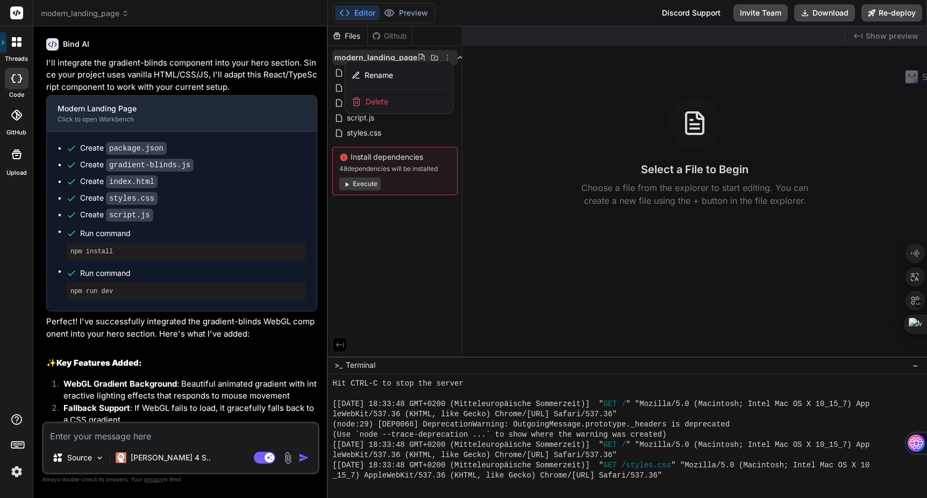
scroll to position [2880, 0]
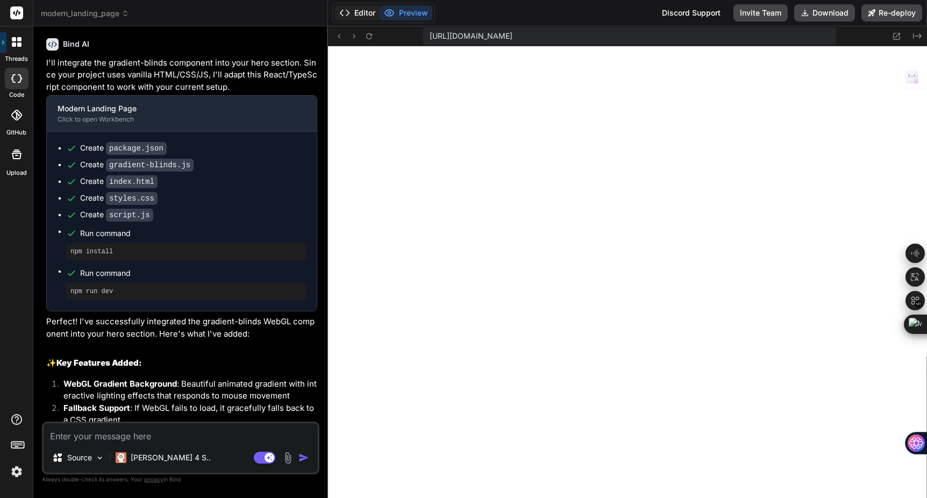
click at [360, 12] on button "Editor" at bounding box center [357, 12] width 45 height 15
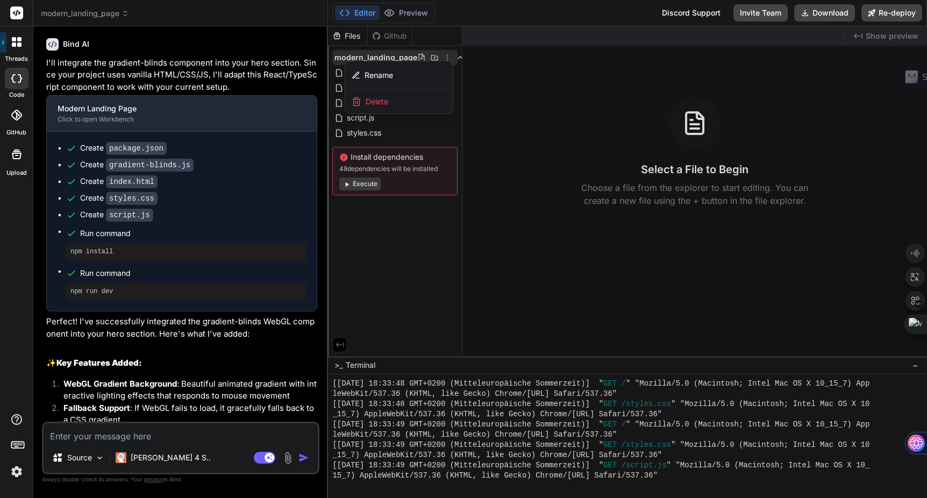
click at [447, 60] on div at bounding box center [627, 261] width 599 height 471
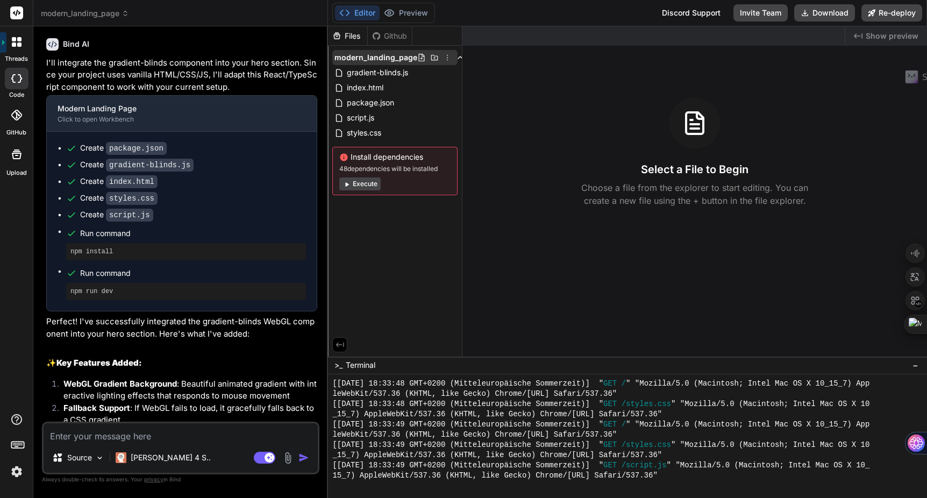
click at [443, 56] on icon at bounding box center [447, 57] width 9 height 9
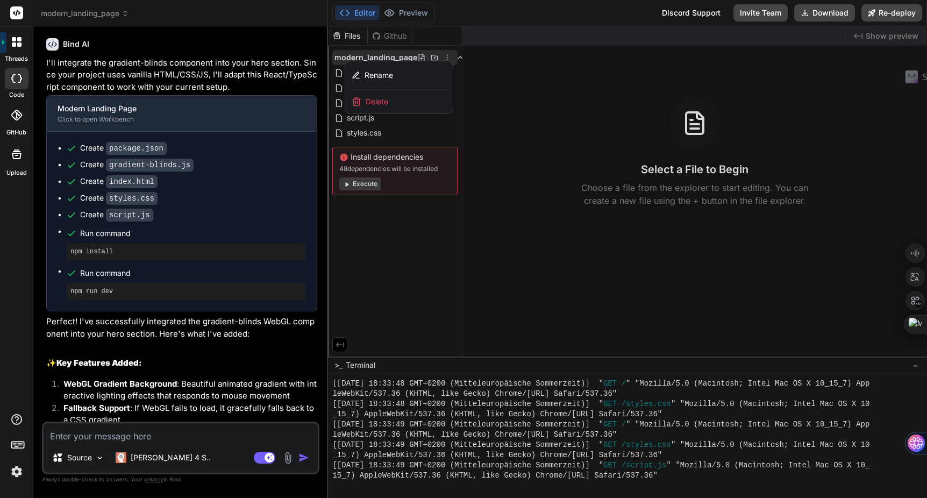
click at [386, 98] on span "Delete" at bounding box center [377, 101] width 23 height 11
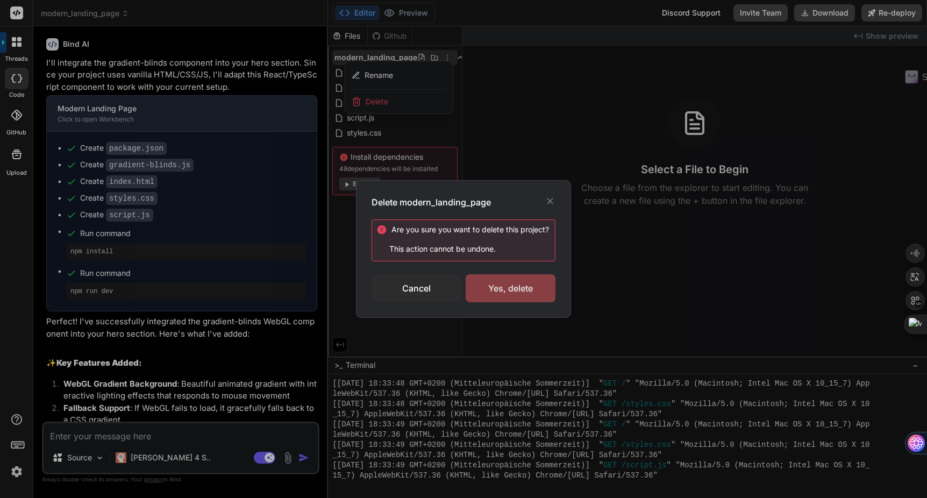
click at [491, 290] on div "Yes, delete" at bounding box center [511, 288] width 90 height 28
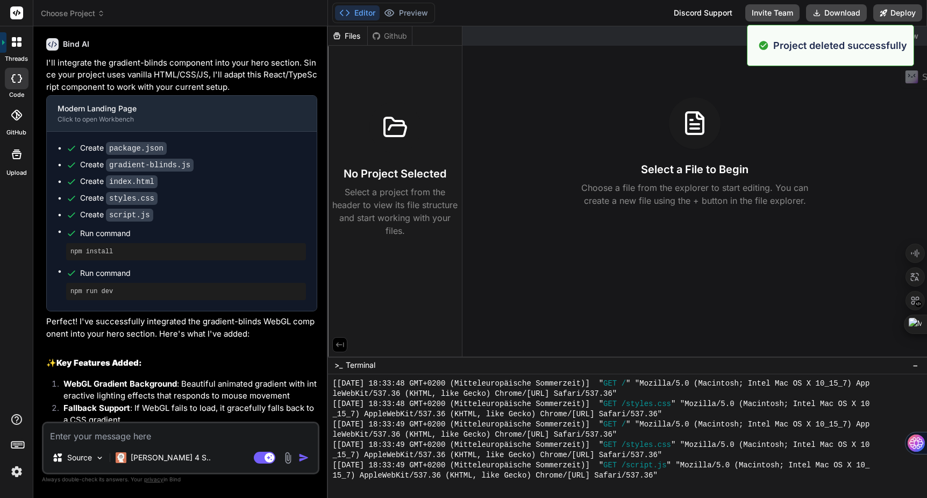
click at [95, 15] on span "Choose Project" at bounding box center [73, 13] width 64 height 11
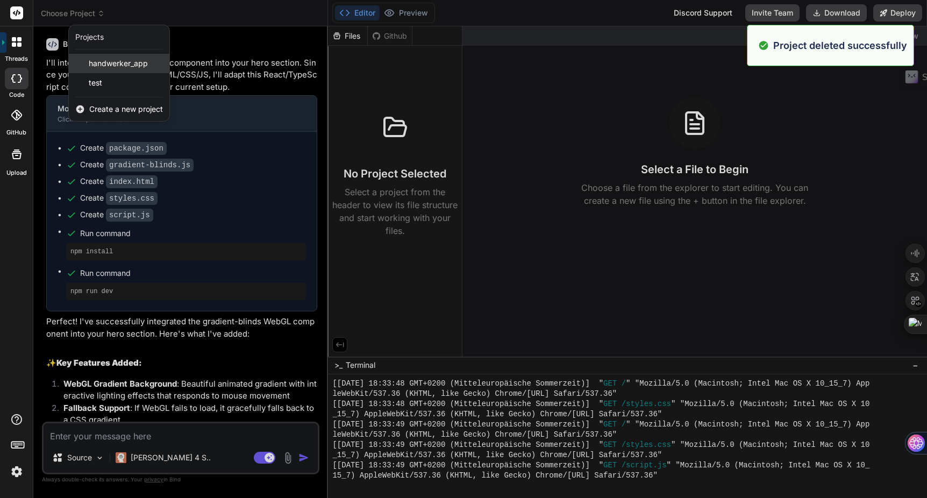
click at [98, 71] on div "handwerker_app" at bounding box center [119, 63] width 101 height 19
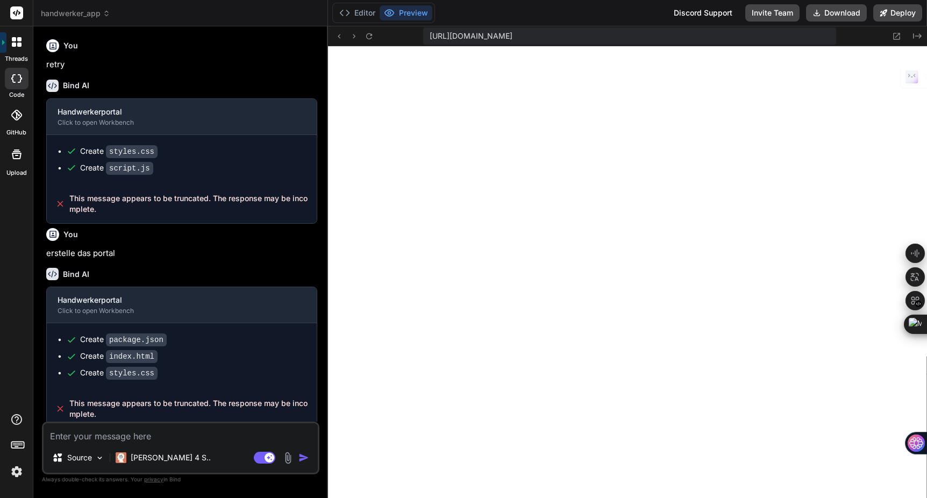
scroll to position [3646, 0]
click at [365, 33] on icon at bounding box center [368, 36] width 9 height 9
click at [89, 15] on span "handwerker_app" at bounding box center [75, 13] width 69 height 11
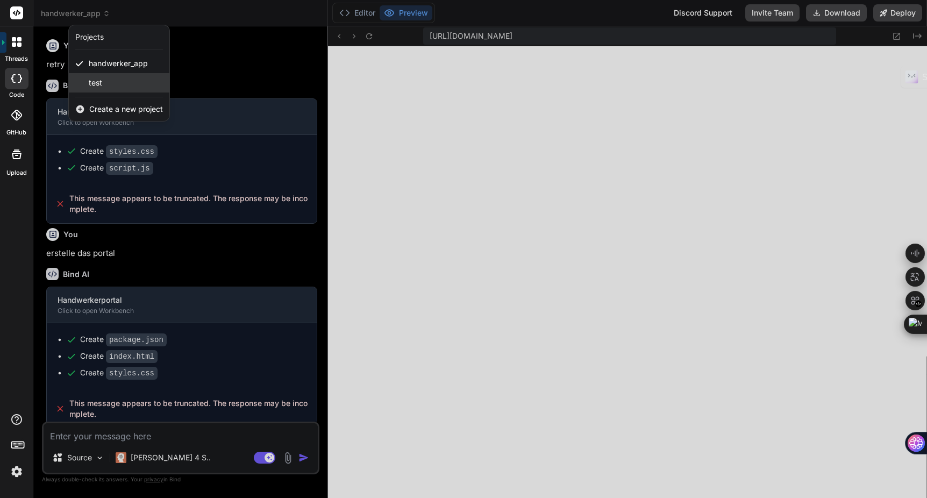
click at [101, 85] on span "test" at bounding box center [95, 82] width 13 height 11
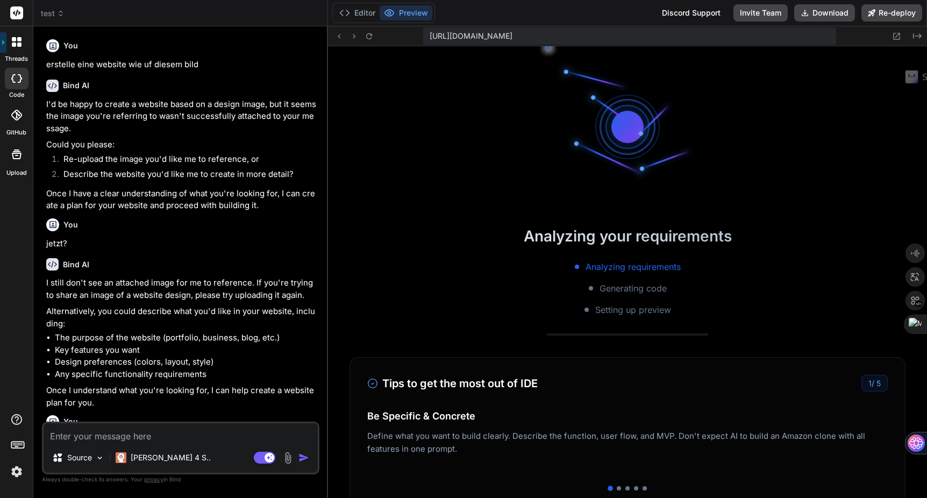
scroll to position [4300, 0]
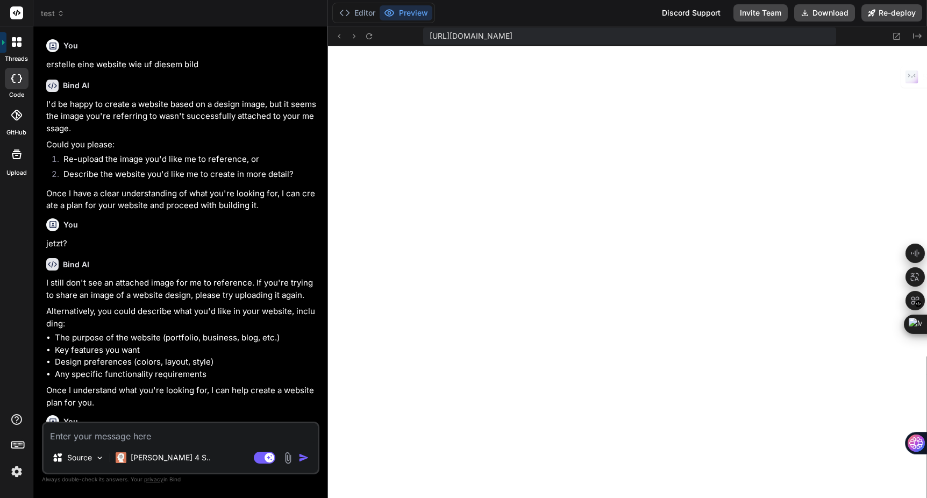
type textarea "x"
click at [348, 17] on icon at bounding box center [344, 13] width 11 height 11
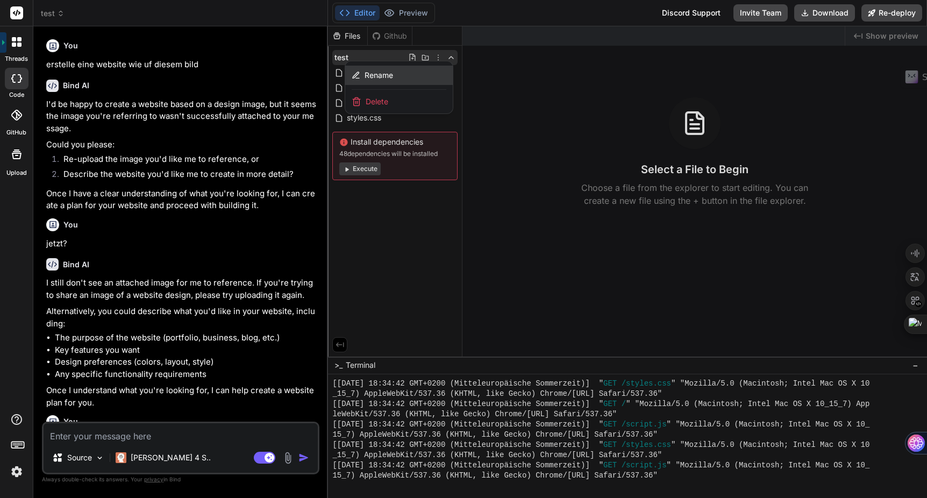
click at [390, 77] on span "Rename" at bounding box center [378, 75] width 28 height 11
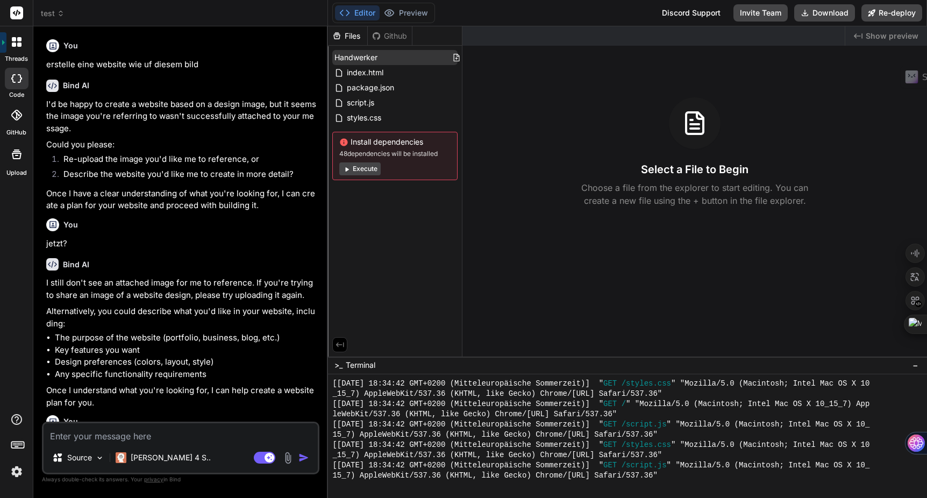
click at [478, 59] on icon at bounding box center [482, 57] width 9 height 9
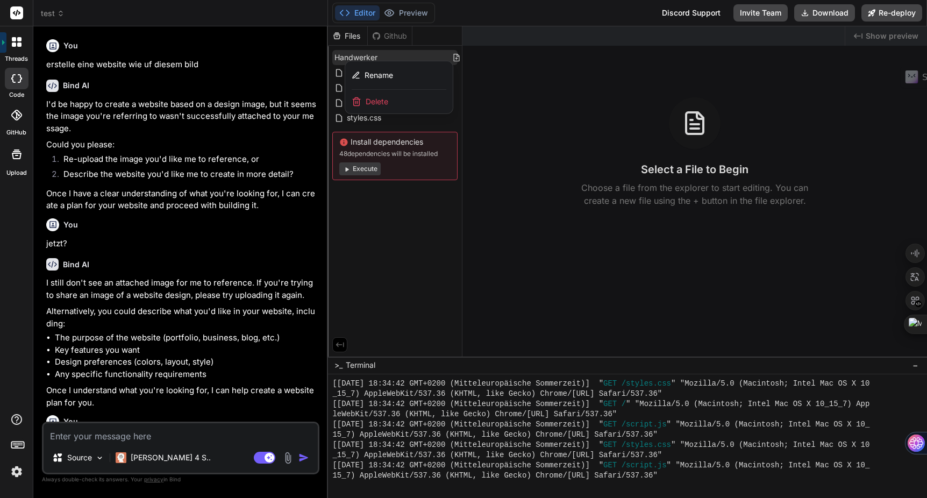
click at [411, 105] on div "Delete" at bounding box center [399, 102] width 108 height 24
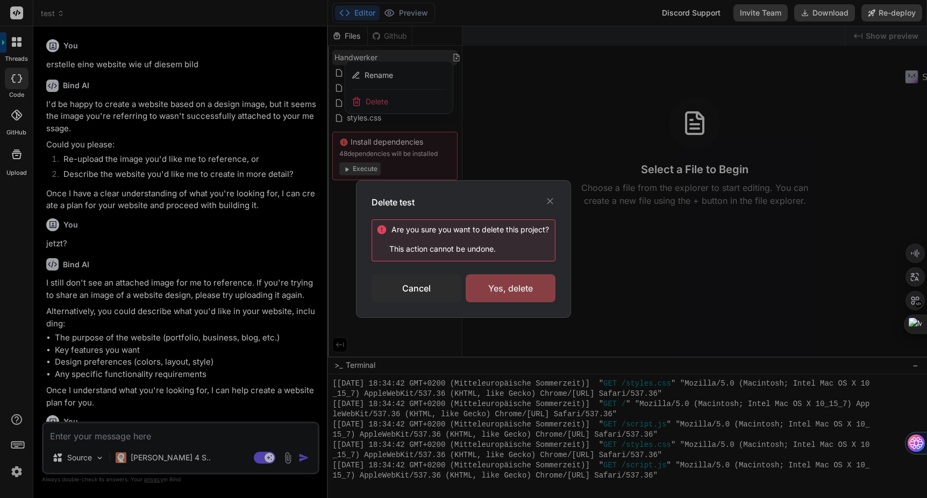
click at [504, 289] on div "Yes, delete" at bounding box center [511, 288] width 90 height 28
